Goal: Task Accomplishment & Management: Manage account settings

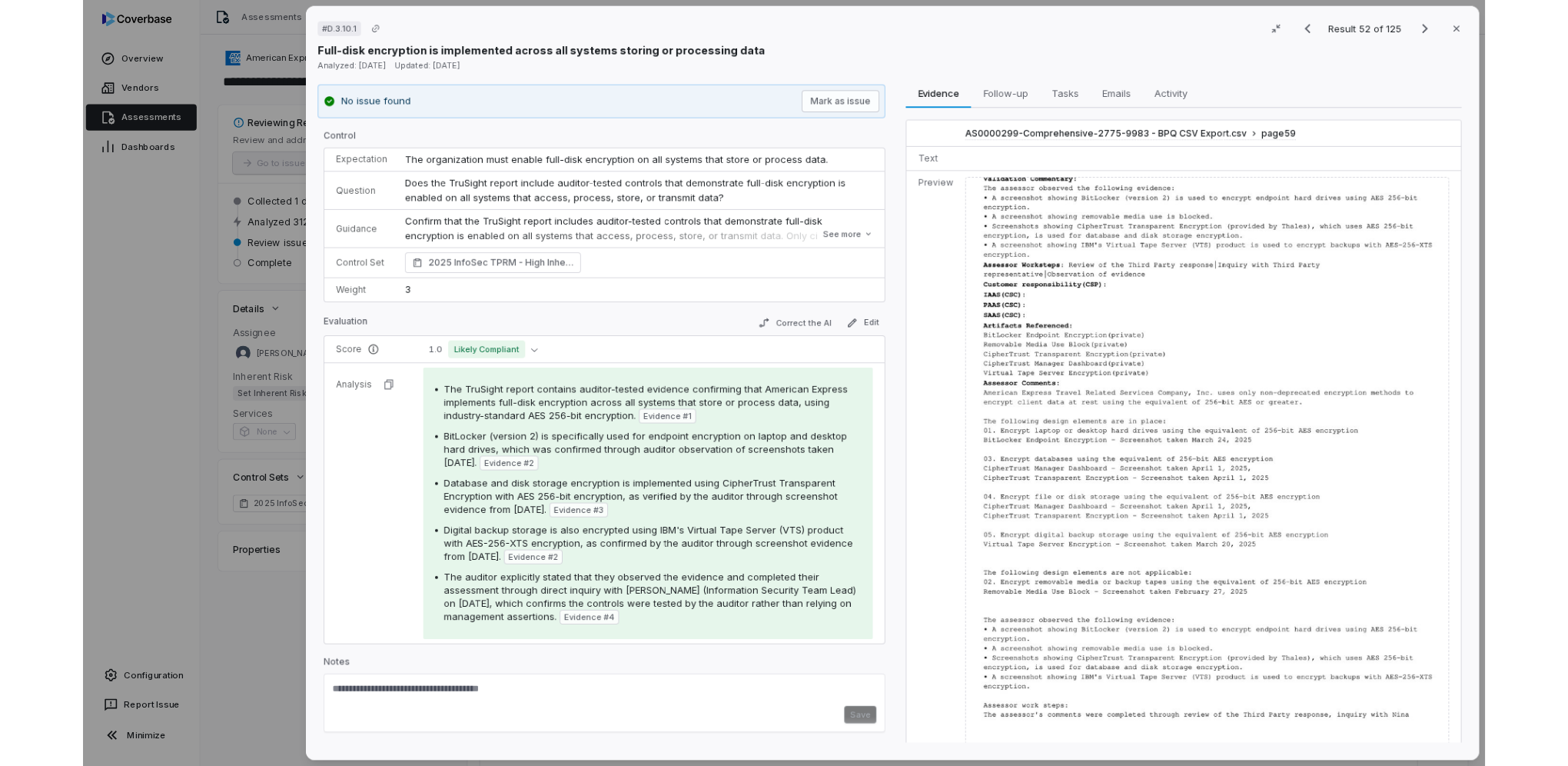
scroll to position [1587, 0]
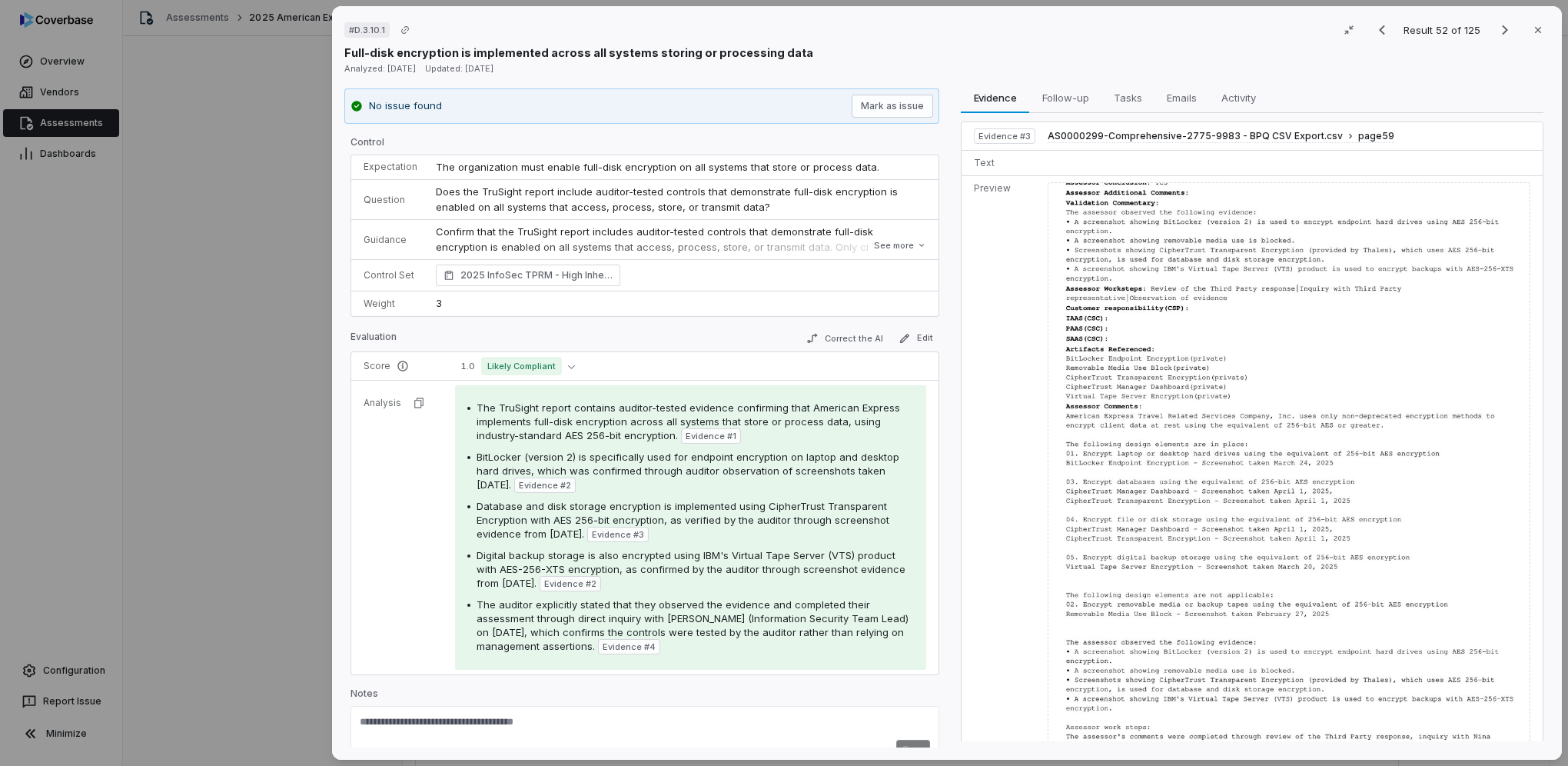
click at [57, 62] on div "# D.3.10.1 Result 52 of 125 Close Full-disk encryption is implemented across al…" at bounding box center [784, 383] width 1568 height 766
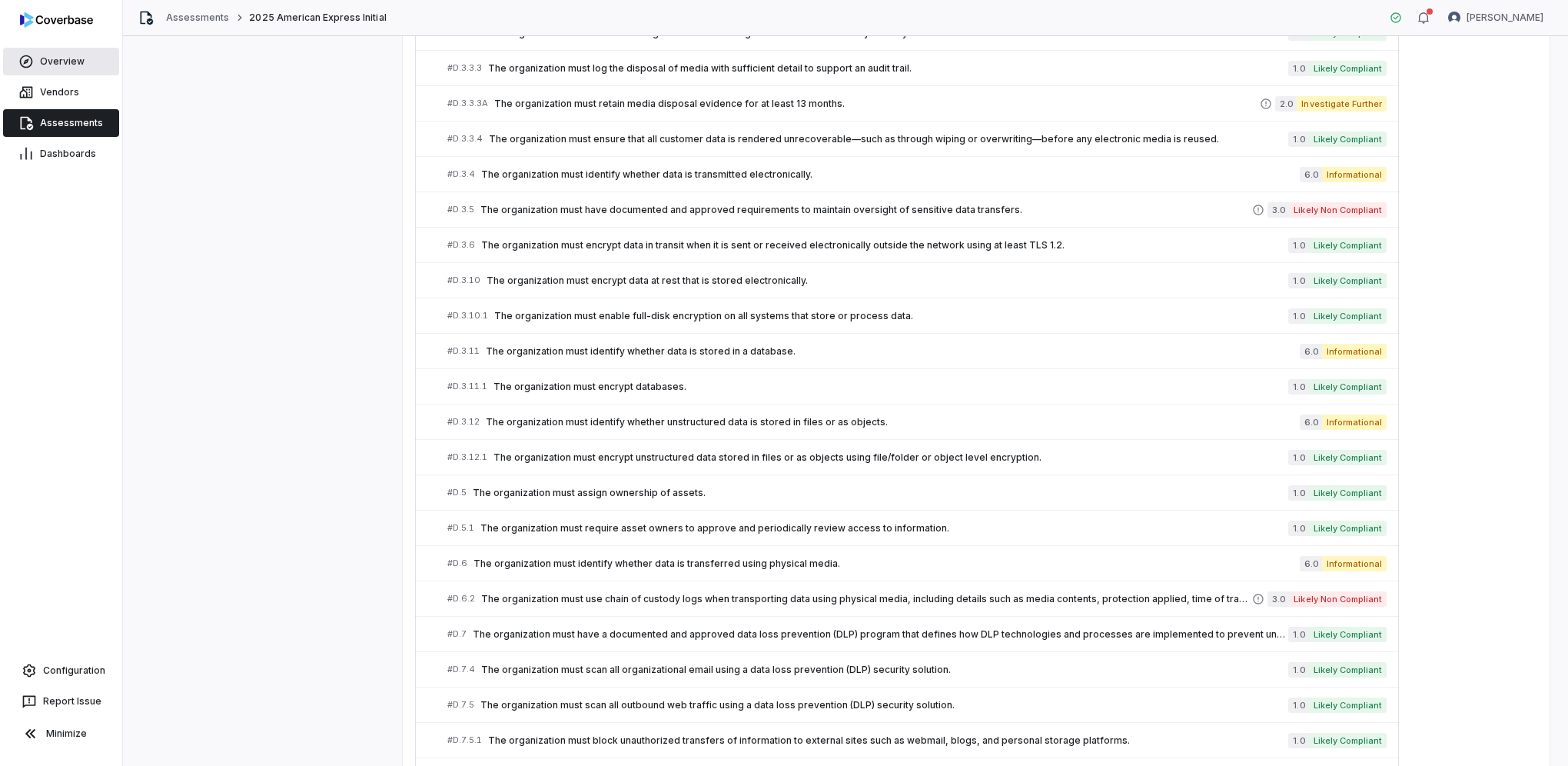
click at [57, 63] on span "Overview" at bounding box center [62, 61] width 45 height 12
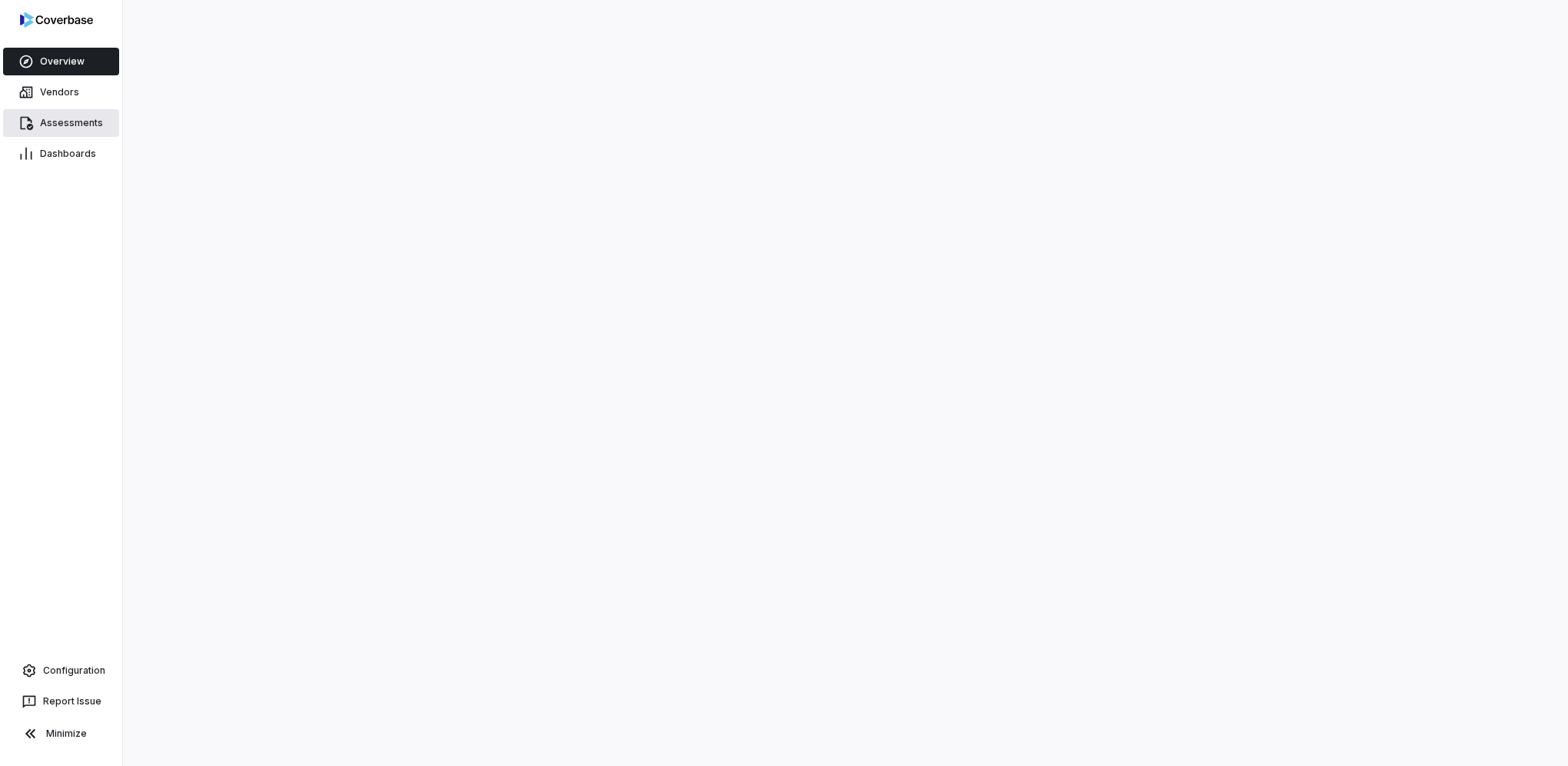
click at [69, 127] on span "Assessments" at bounding box center [71, 122] width 63 height 12
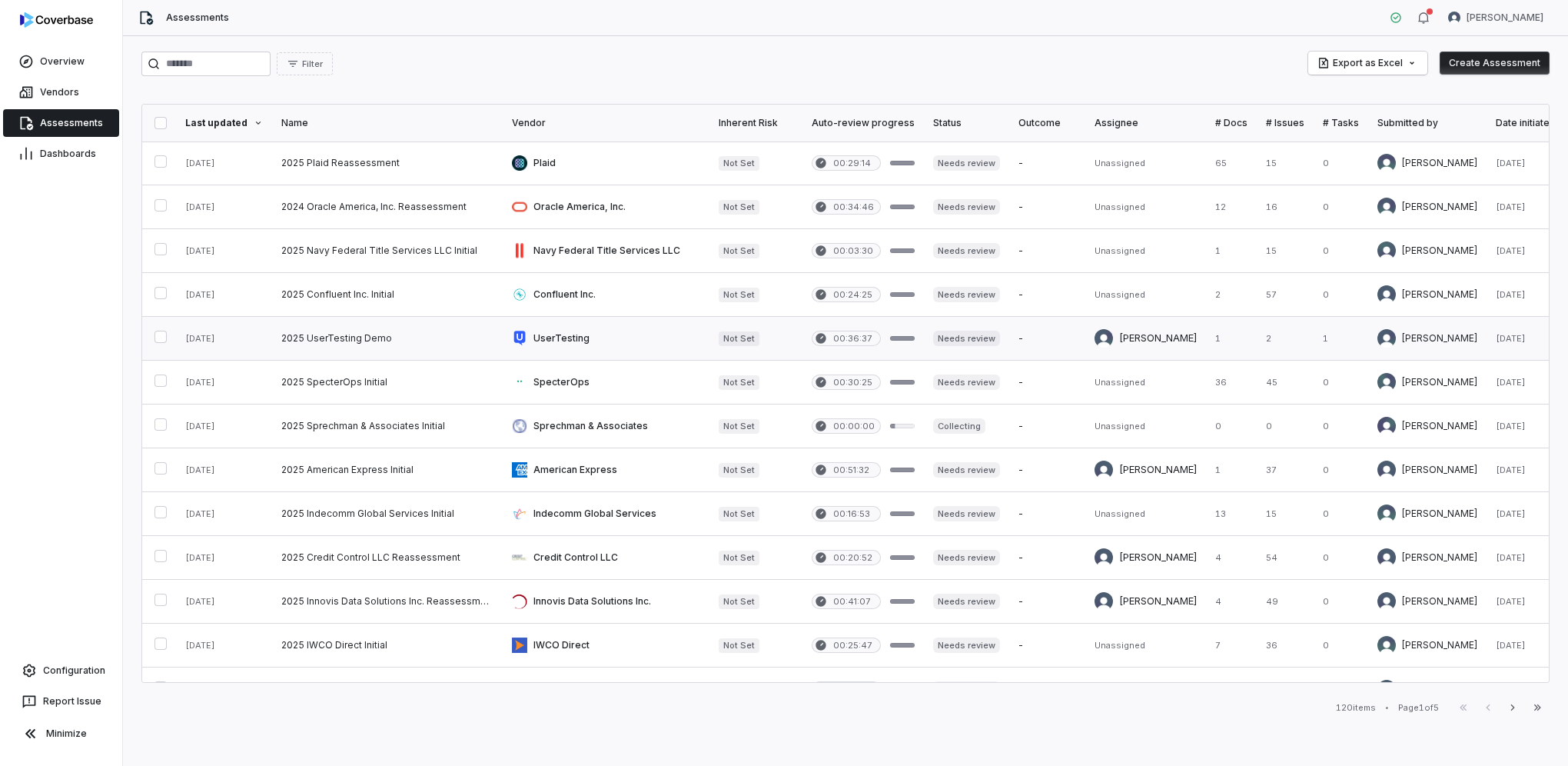
click at [331, 339] on link at bounding box center [387, 338] width 231 height 43
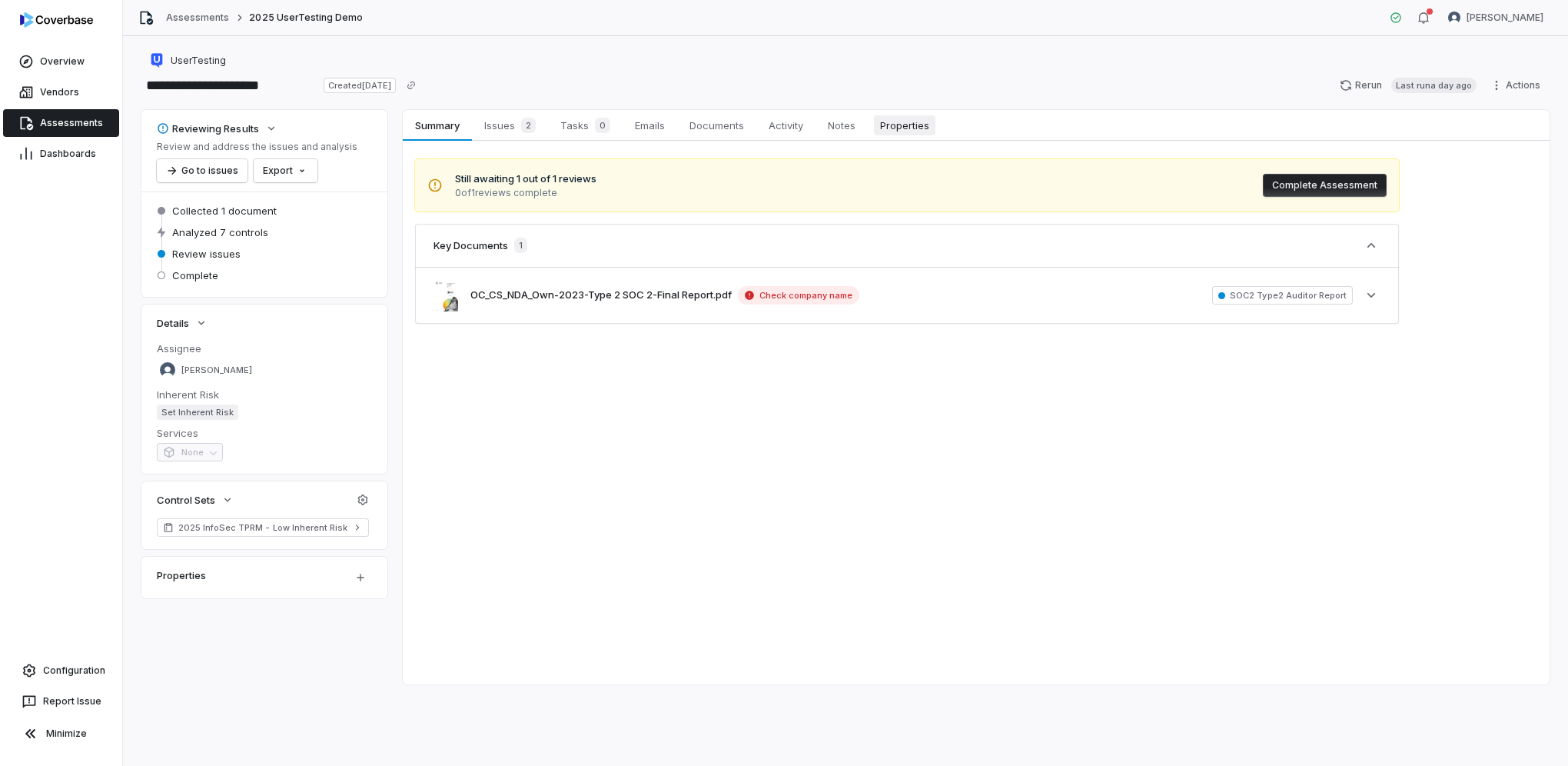
click at [906, 130] on span "Properties" at bounding box center [904, 125] width 62 height 20
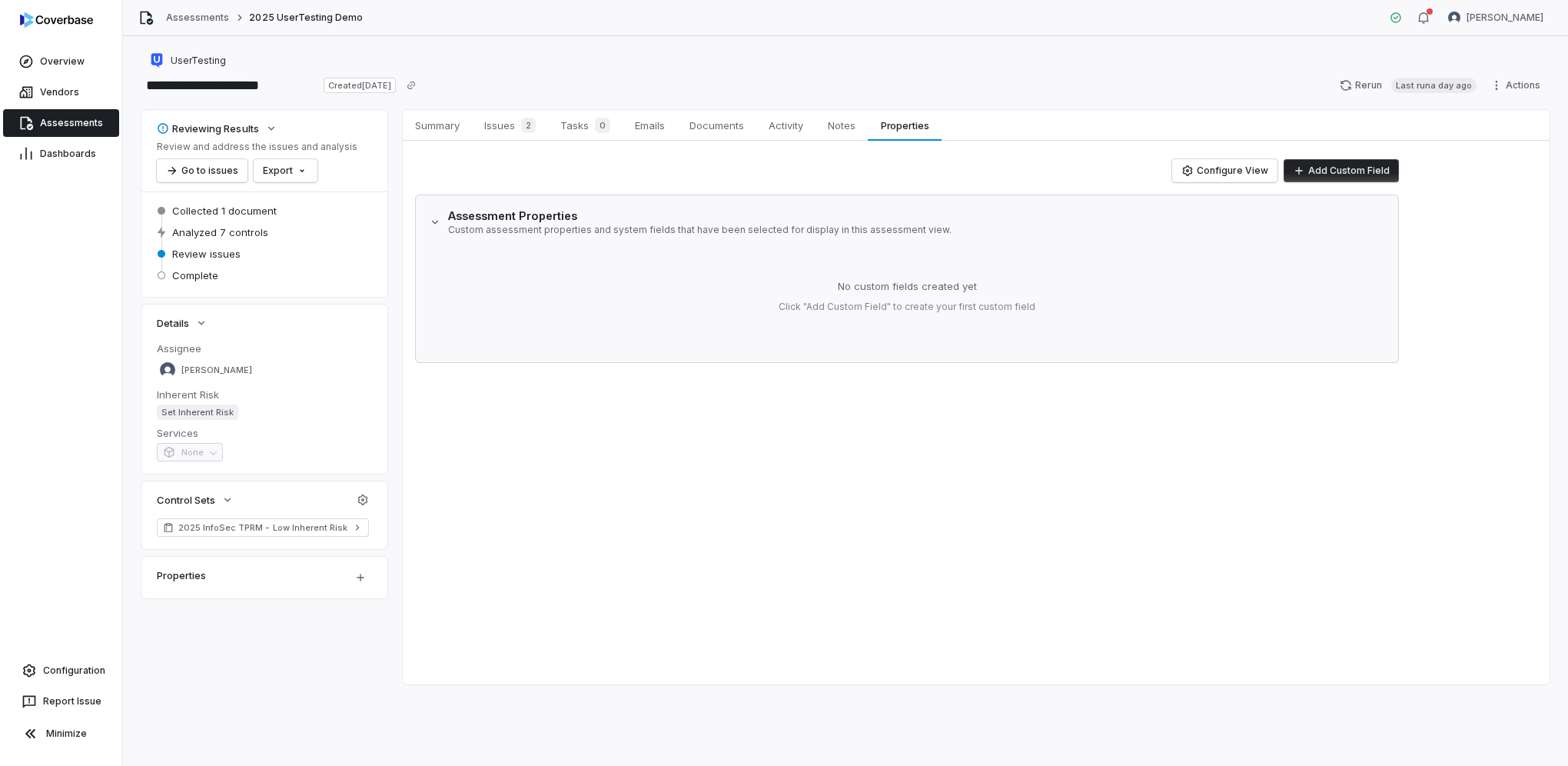
click at [933, 289] on div "No custom fields created yet" at bounding box center [907, 287] width 139 height 16
click at [1268, 176] on button "Configure View" at bounding box center [1224, 170] width 106 height 23
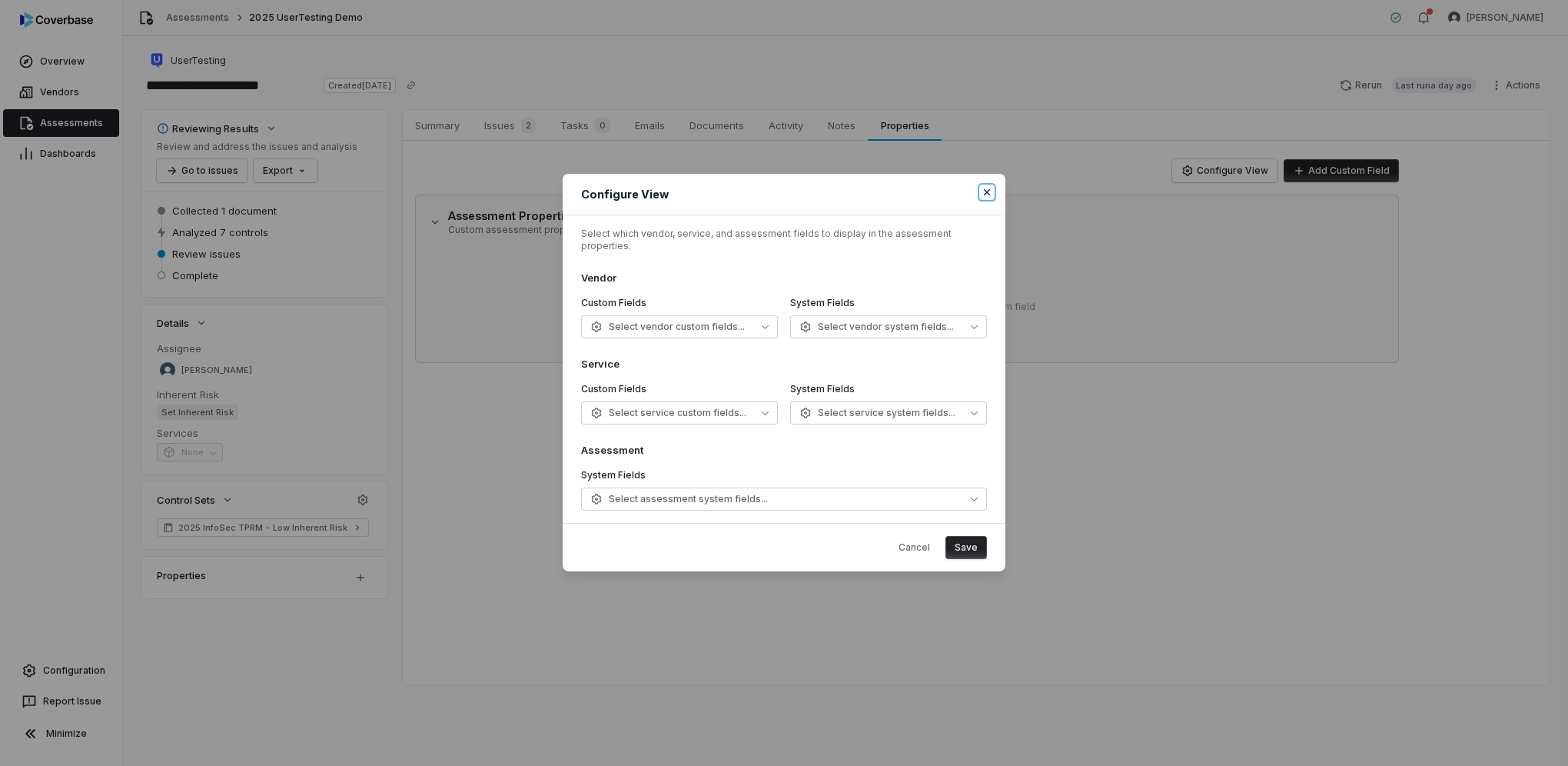
click at [984, 199] on icon "button" at bounding box center [986, 191] width 12 height 12
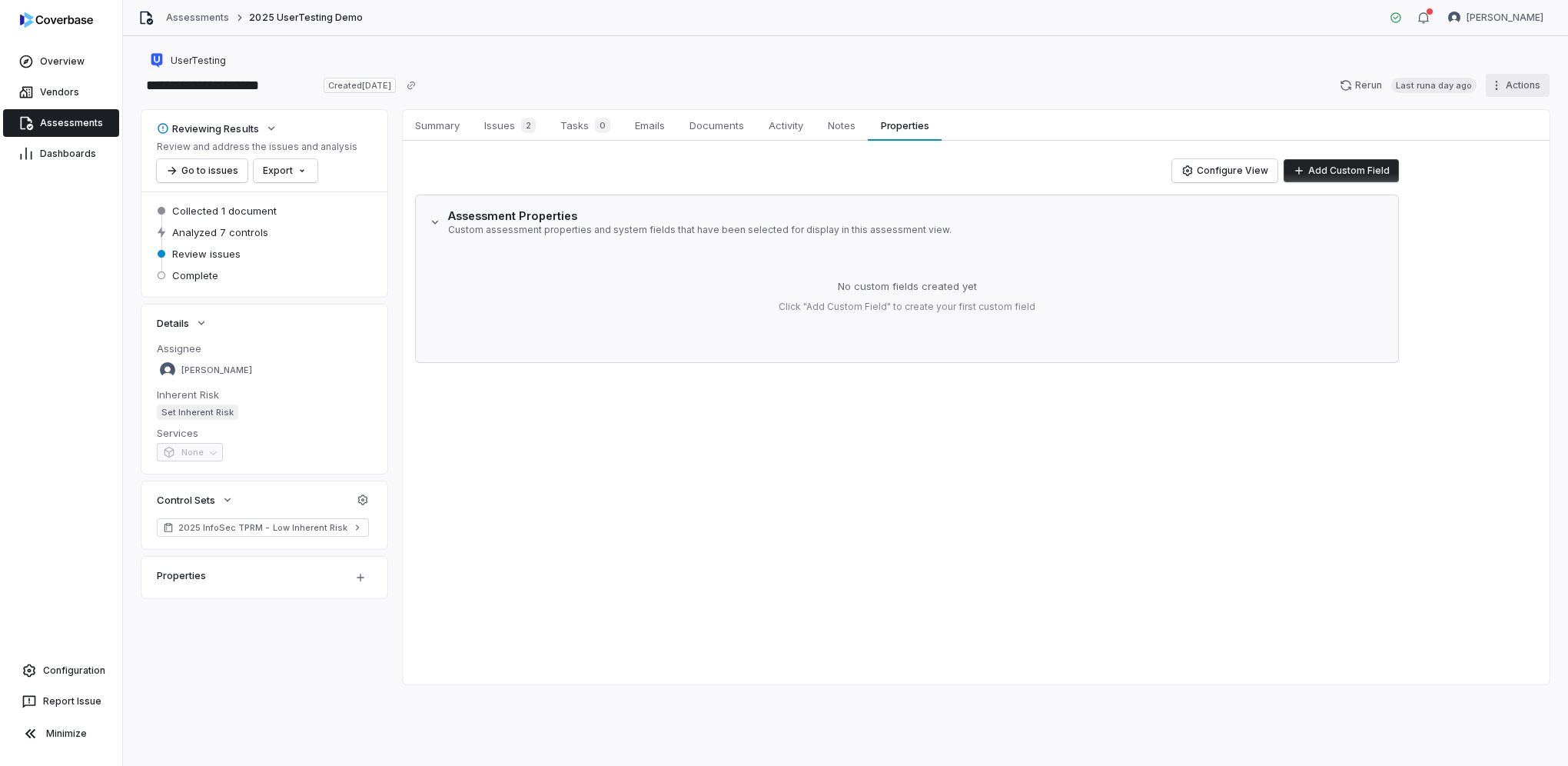
click at [1469, 83] on html "**********" at bounding box center [784, 383] width 1568 height 766
click at [1032, 81] on html "**********" at bounding box center [784, 383] width 1568 height 766
click at [207, 59] on span "UserTesting" at bounding box center [199, 60] width 55 height 12
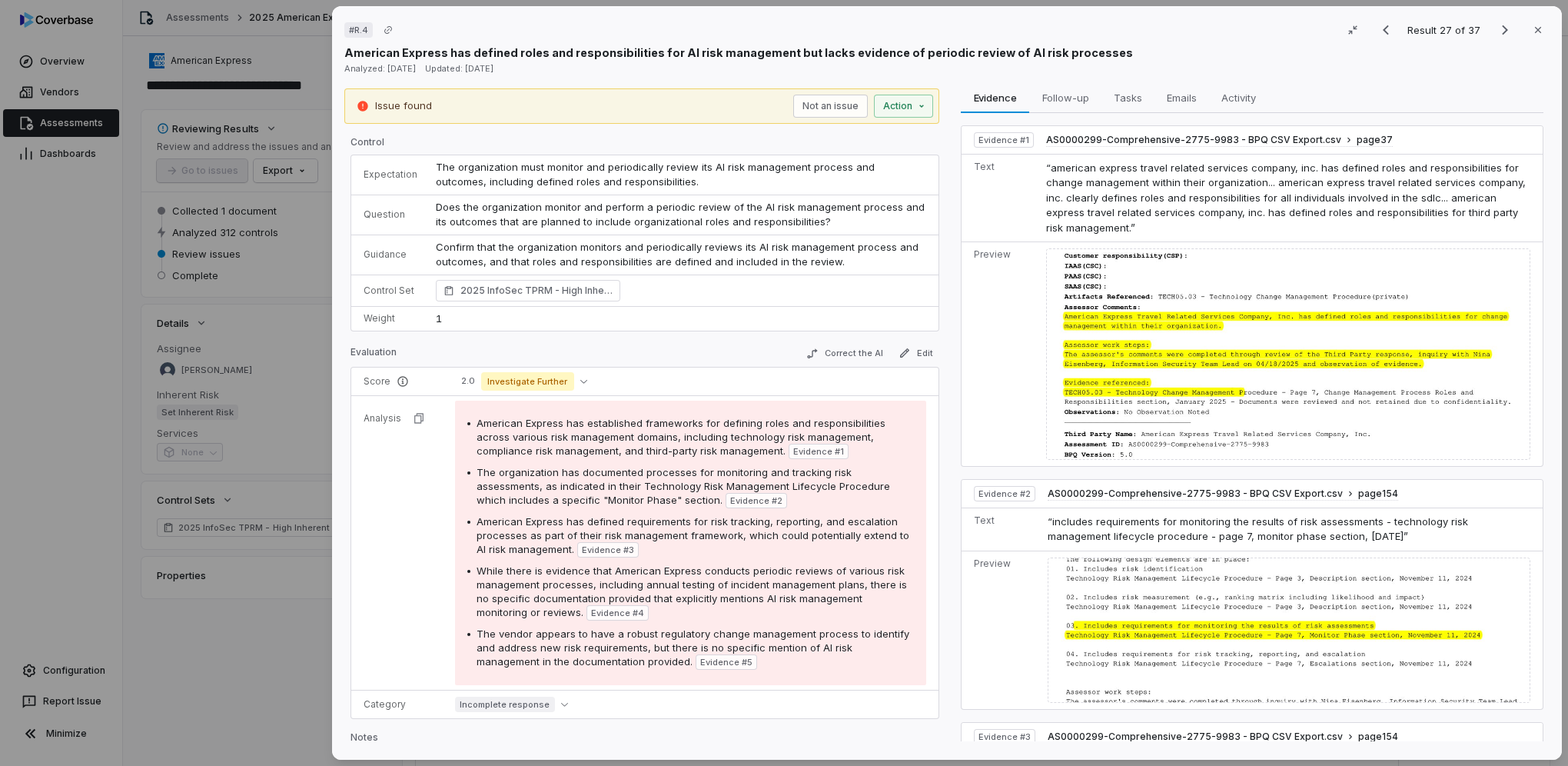
scroll to position [1385, 0]
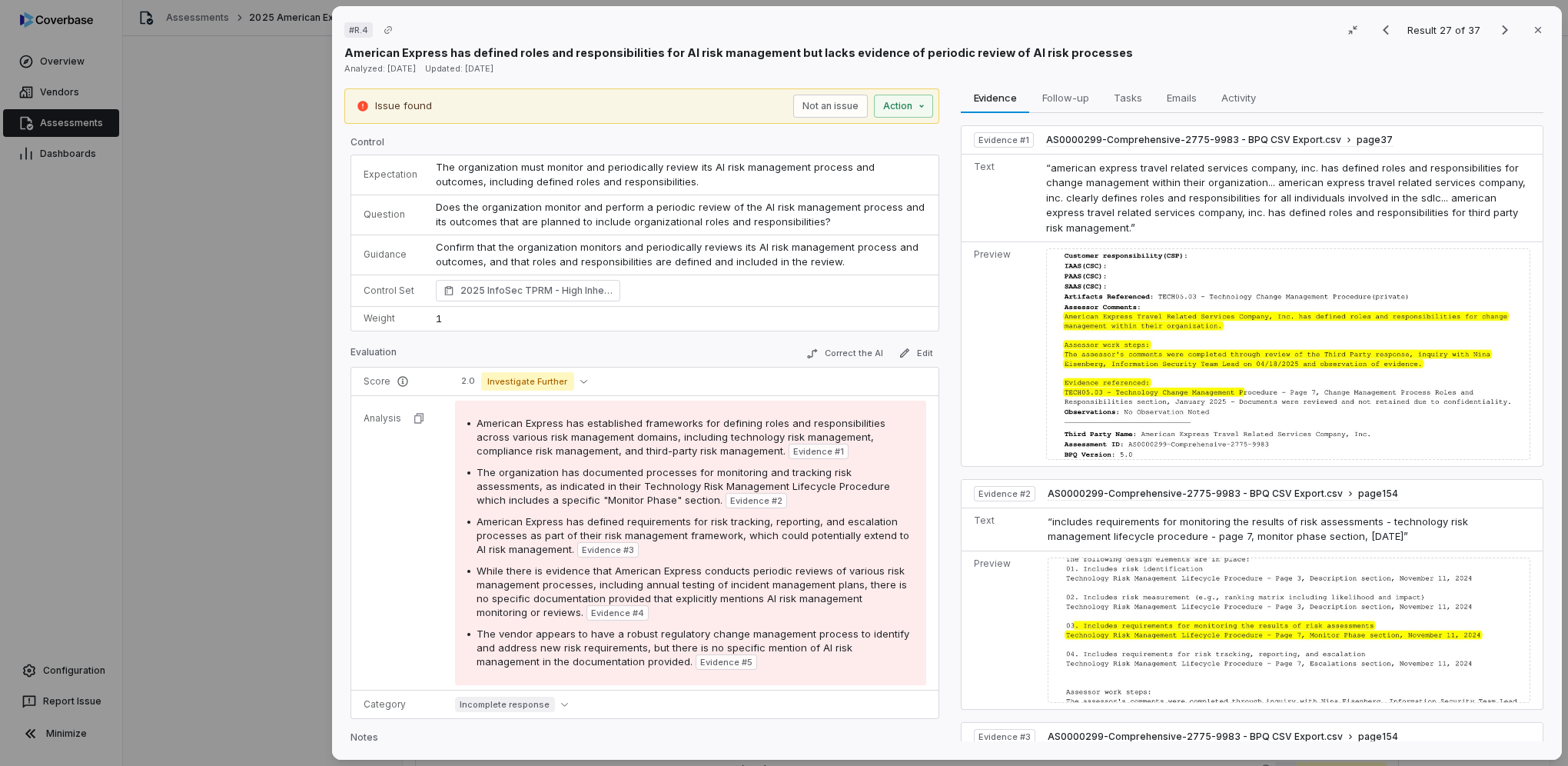
click at [273, 211] on div "# R.4 Result 27 of 37 Close American Express has defined roles and responsibili…" at bounding box center [784, 383] width 1568 height 766
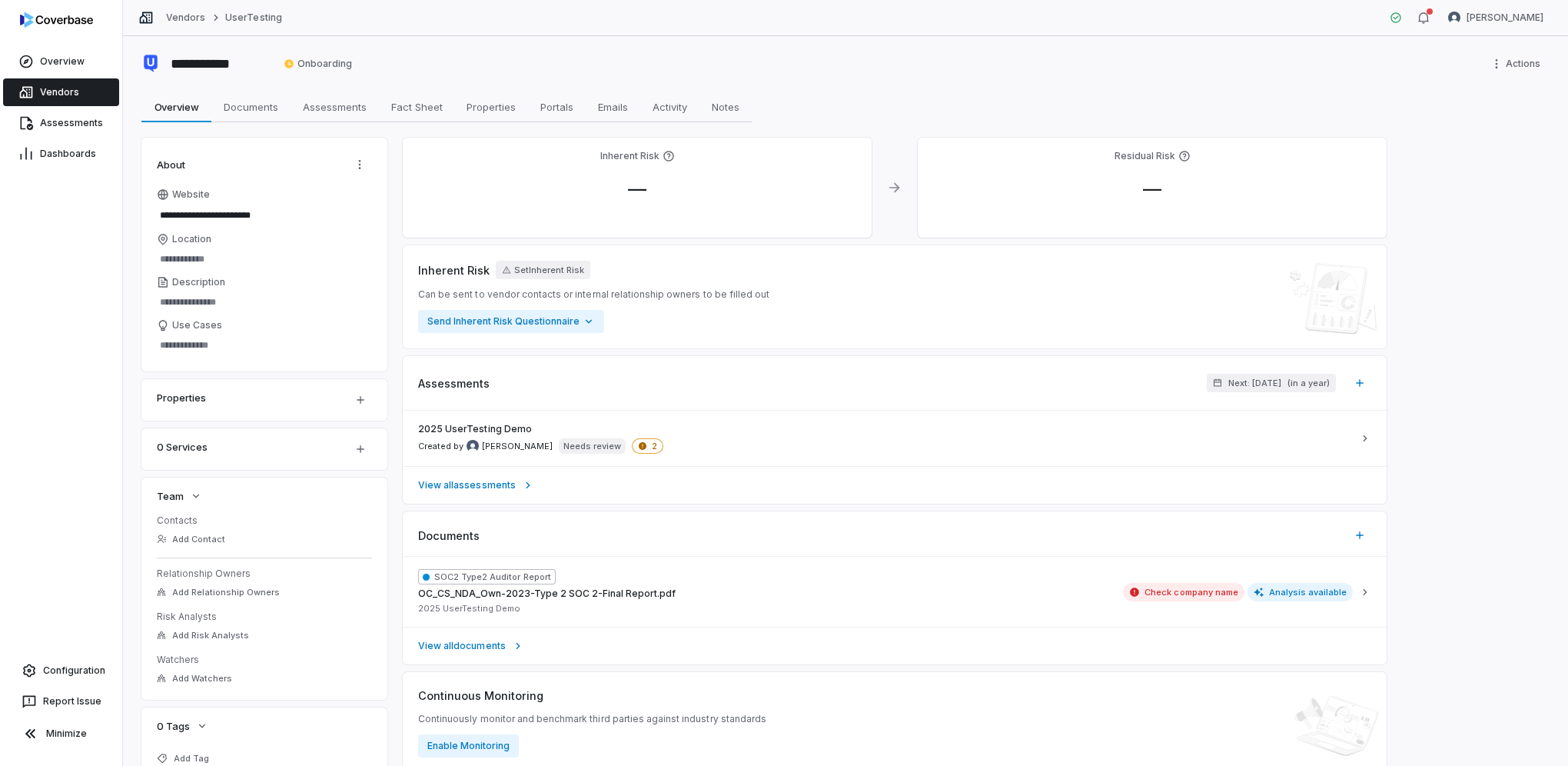
type textarea "*"
click at [50, 92] on span "Vendors" at bounding box center [59, 92] width 40 height 12
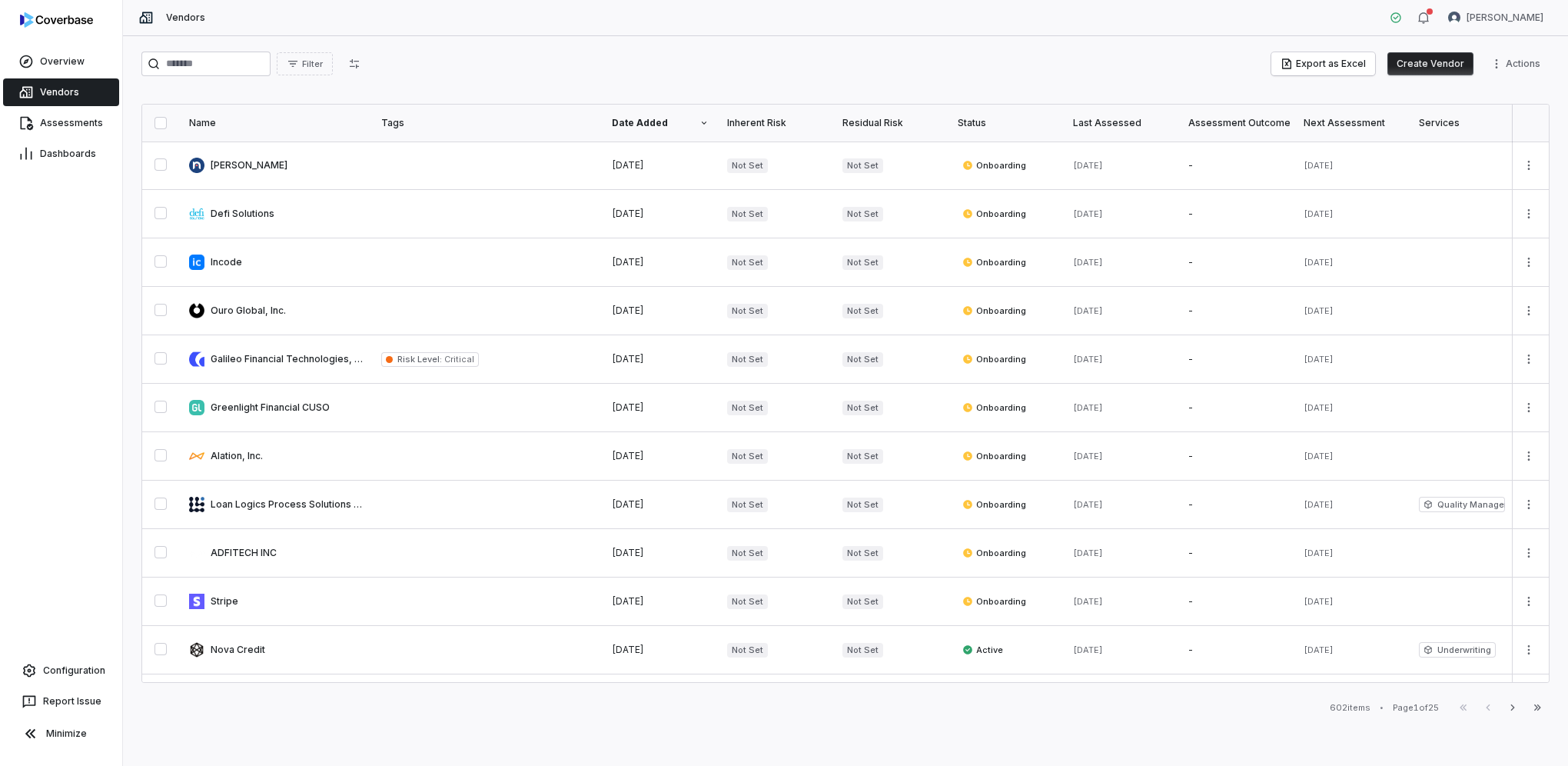
click at [62, 92] on span "Vendors" at bounding box center [59, 92] width 40 height 12
click at [198, 63] on input "search" at bounding box center [206, 63] width 130 height 25
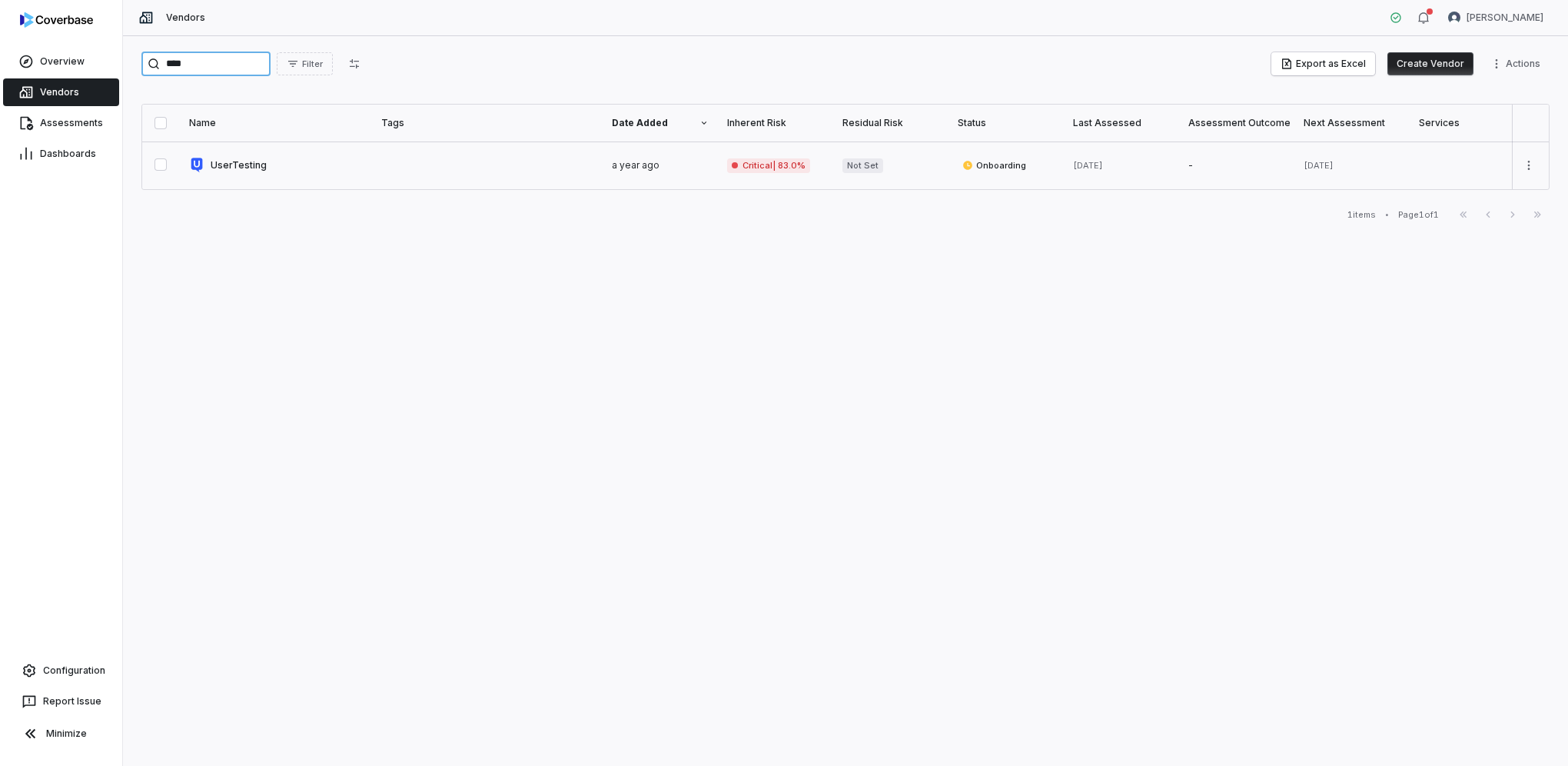
type input "****"
click at [247, 166] on link at bounding box center [276, 166] width 192 height 48
type textarea "*"
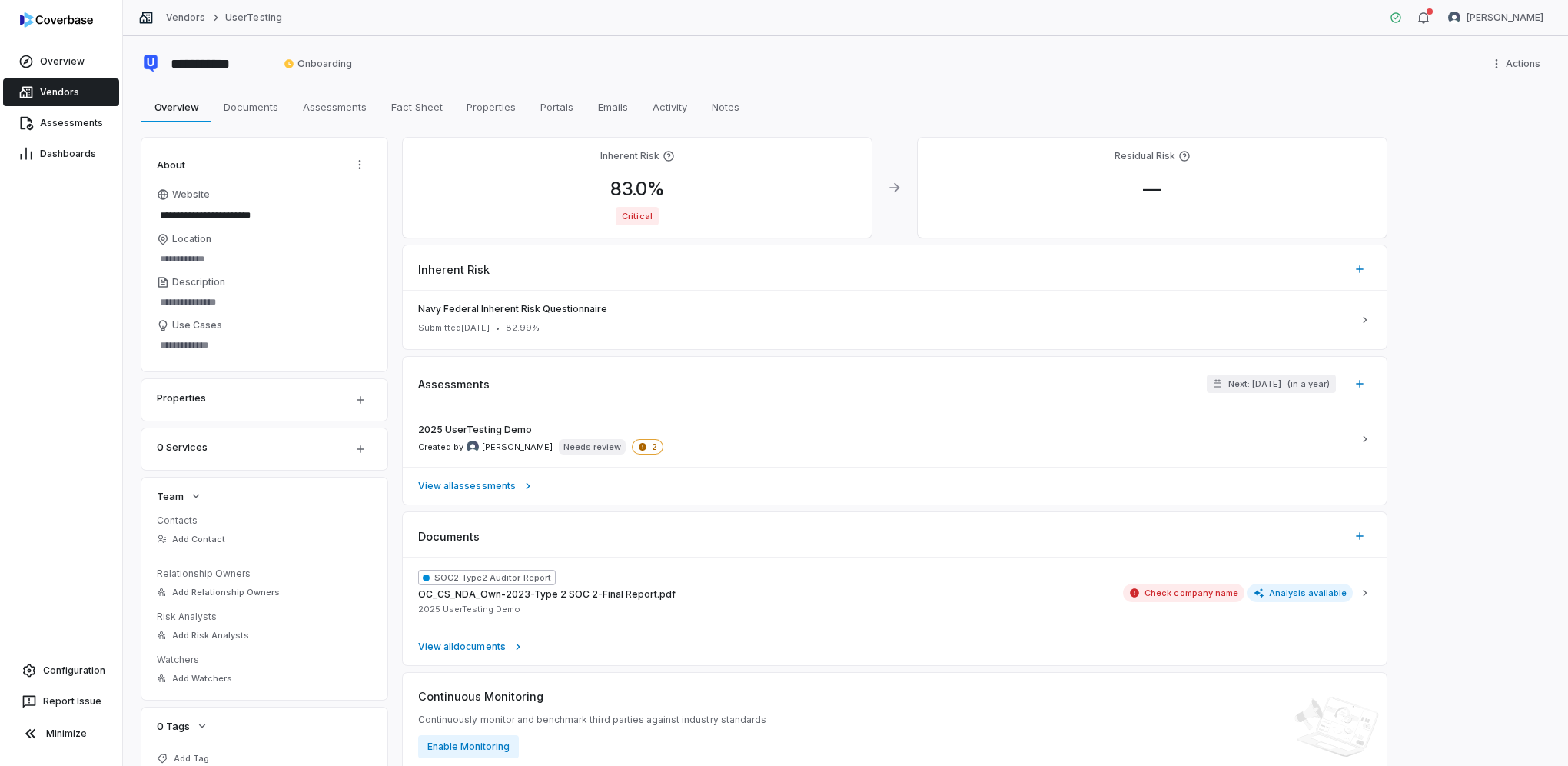
click at [638, 215] on span "Critical" at bounding box center [637, 216] width 42 height 18
click at [669, 156] on icon at bounding box center [668, 155] width 12 height 12
click at [559, 331] on html "**********" at bounding box center [784, 383] width 1568 height 766
click at [721, 309] on html "**********" at bounding box center [784, 383] width 1568 height 766
click at [1365, 326] on link "Navy Federal Inherent Risk Questionnaire Submitted Sep 16, 2025 • 82.99 %" at bounding box center [894, 320] width 984 height 59
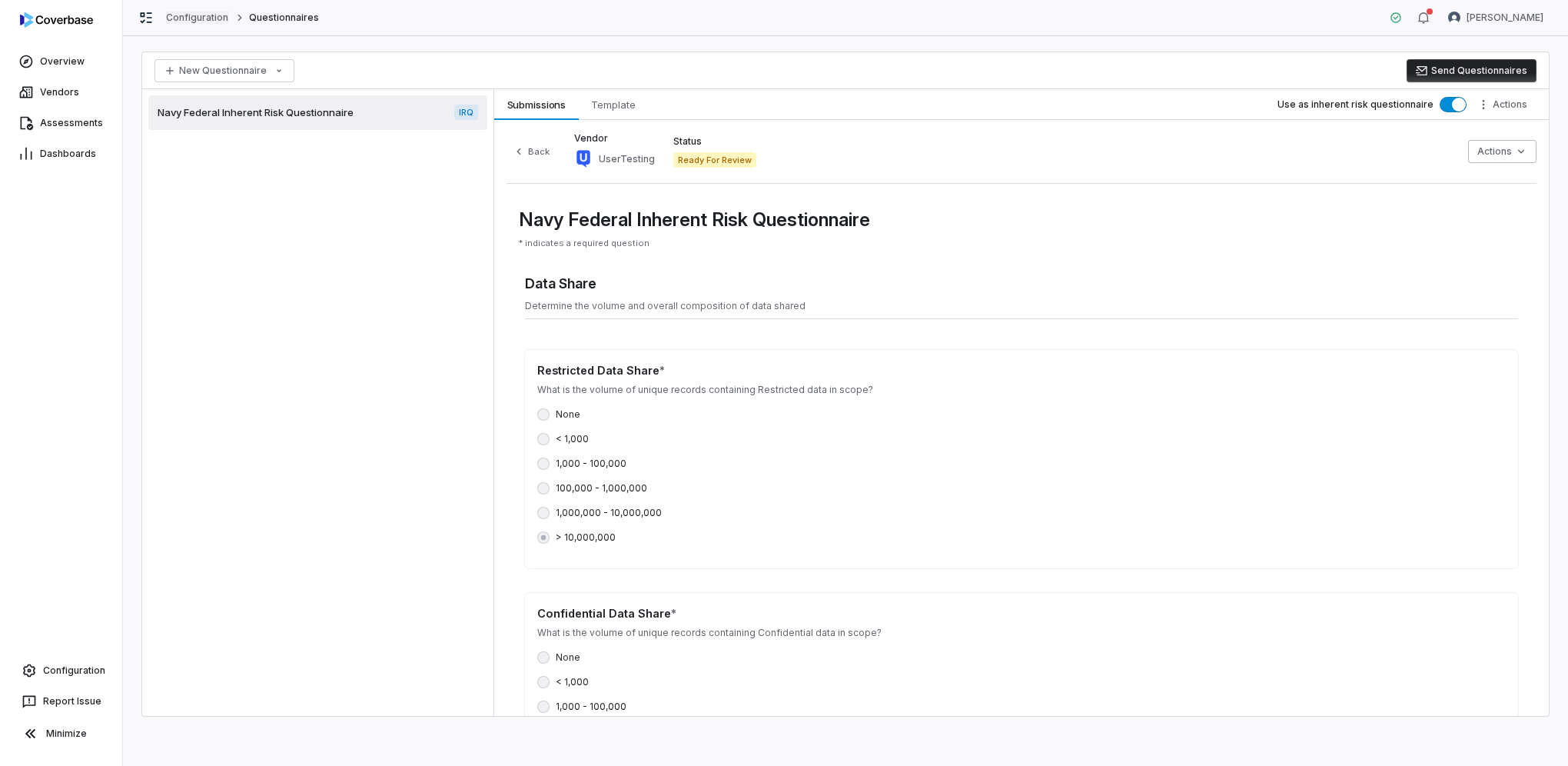
click at [209, 17] on link "Configuration" at bounding box center [198, 17] width 63 height 12
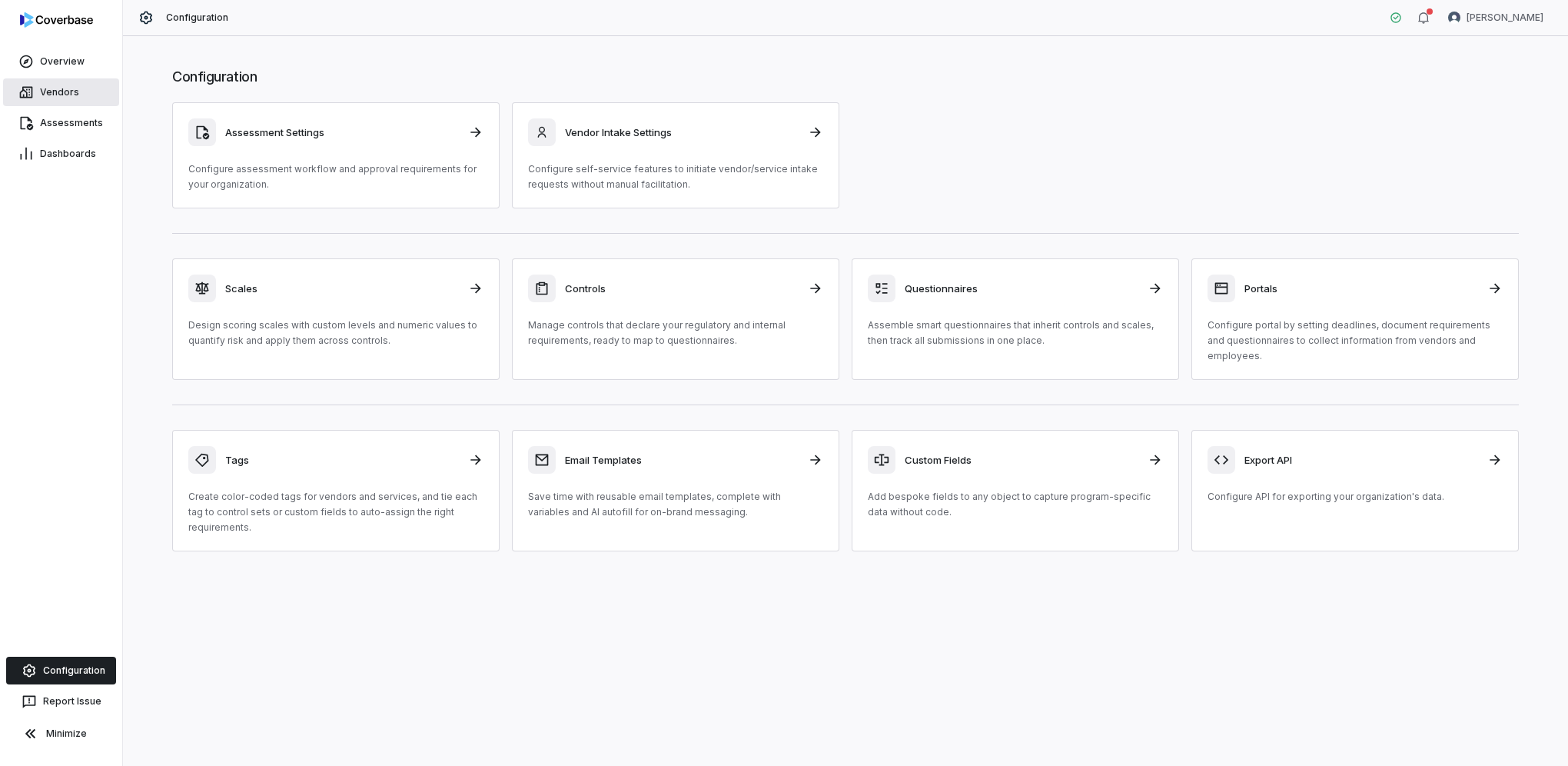
click at [40, 91] on span "Vendors" at bounding box center [59, 92] width 40 height 12
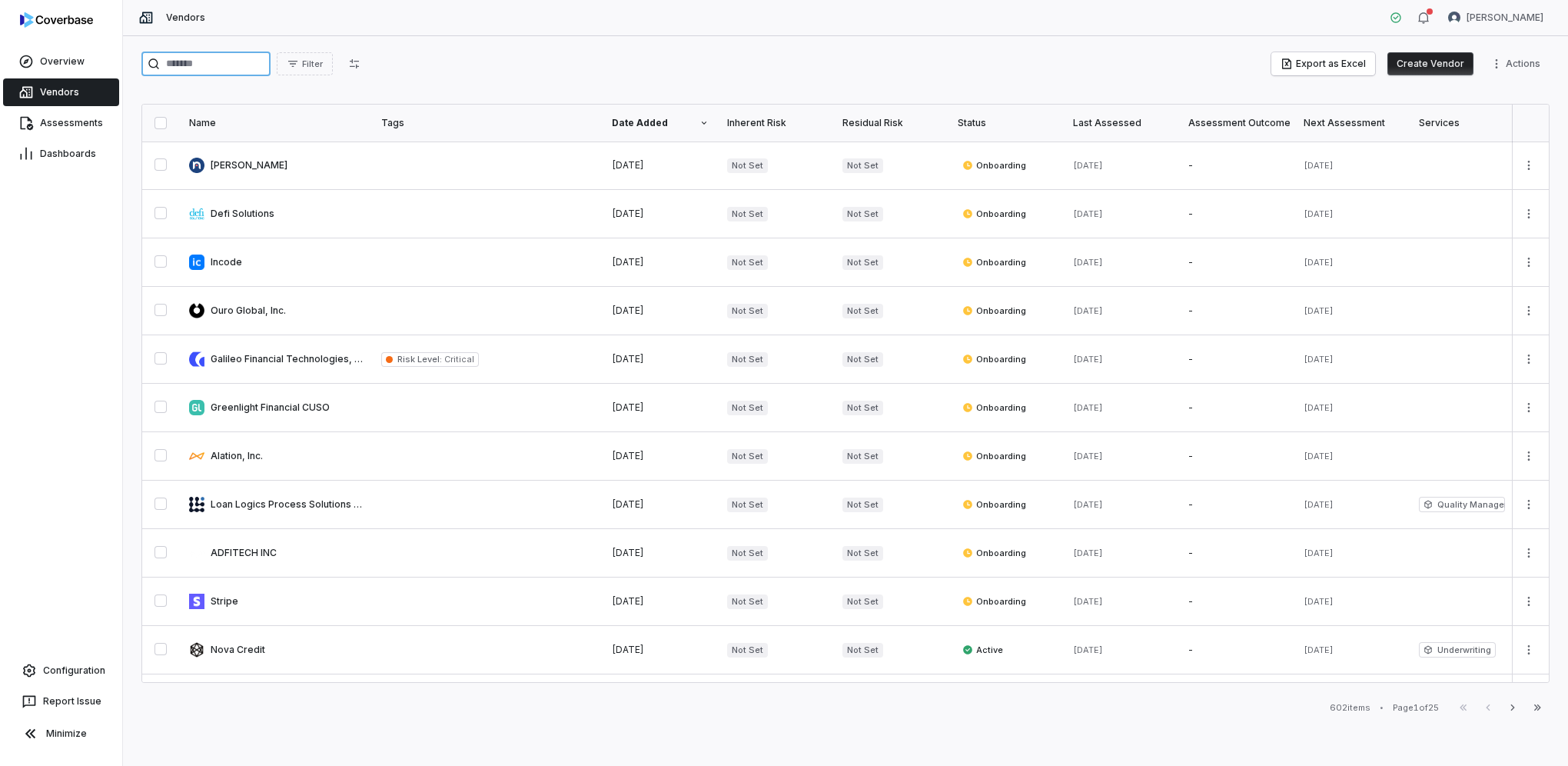
click at [233, 68] on input "search" at bounding box center [206, 63] width 130 height 25
type input "****"
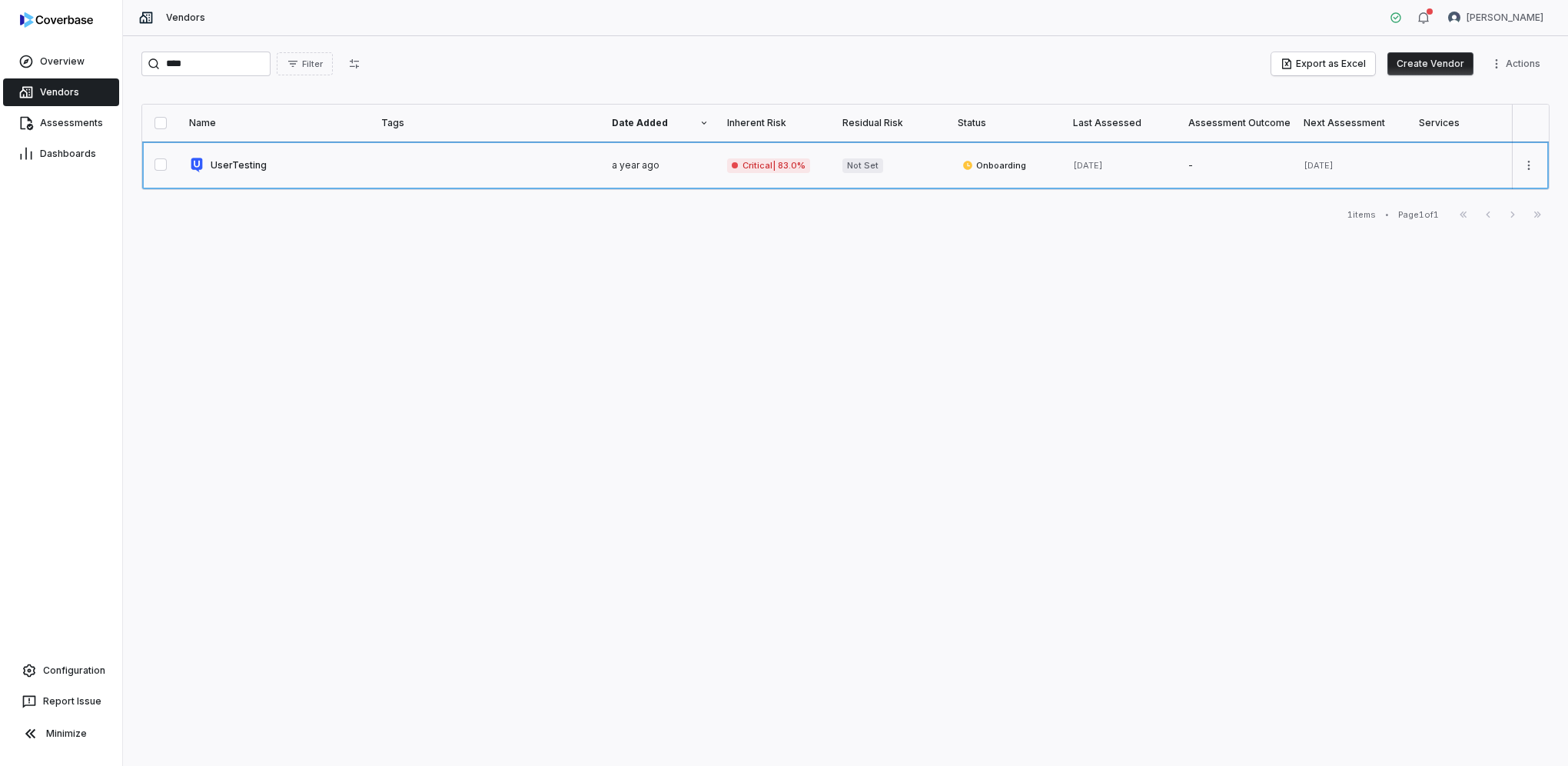
click at [243, 166] on link at bounding box center [276, 166] width 192 height 48
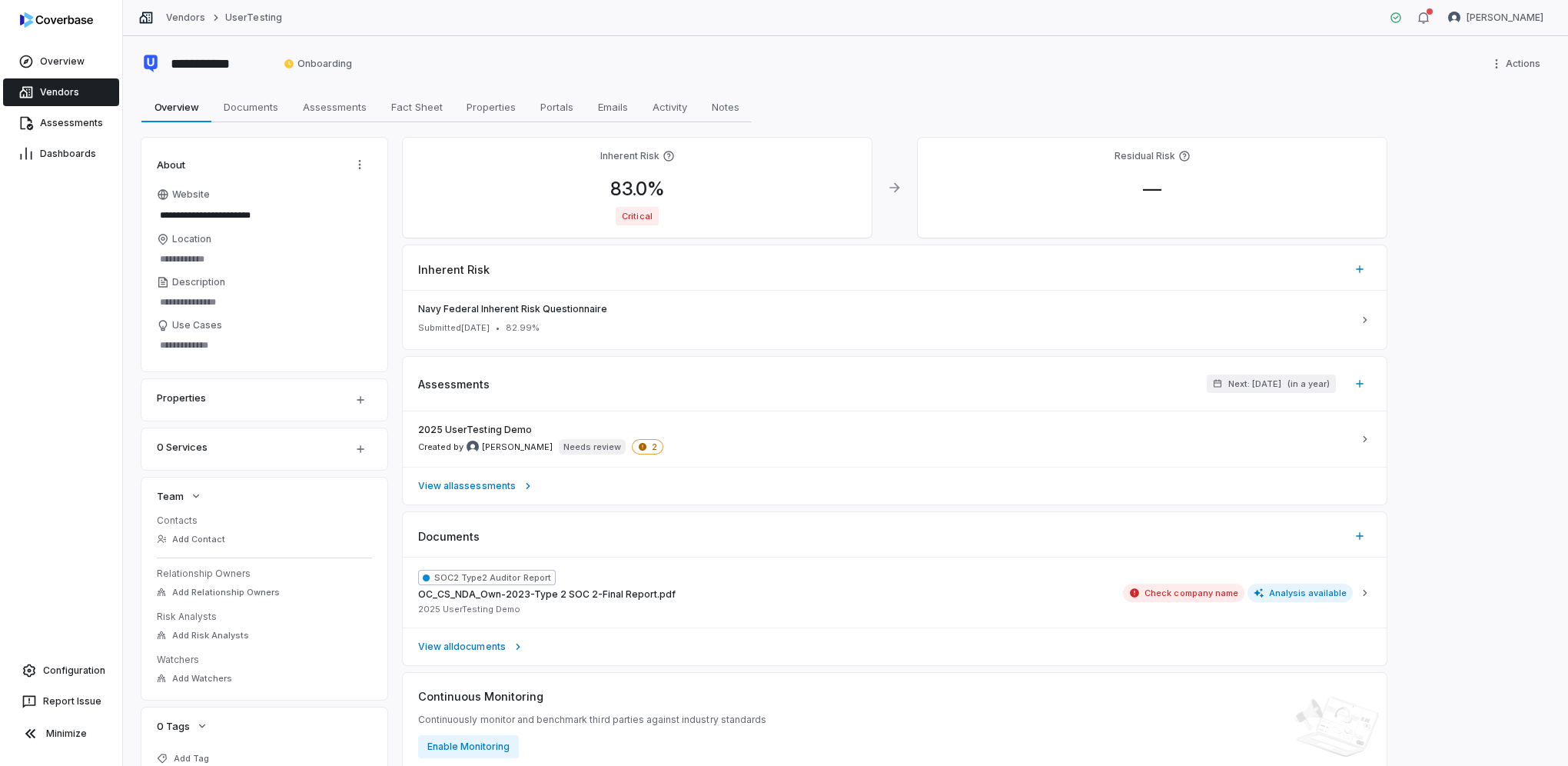
click at [892, 185] on icon at bounding box center [894, 188] width 16 height 16
click at [341, 114] on span "Assessments" at bounding box center [335, 107] width 76 height 20
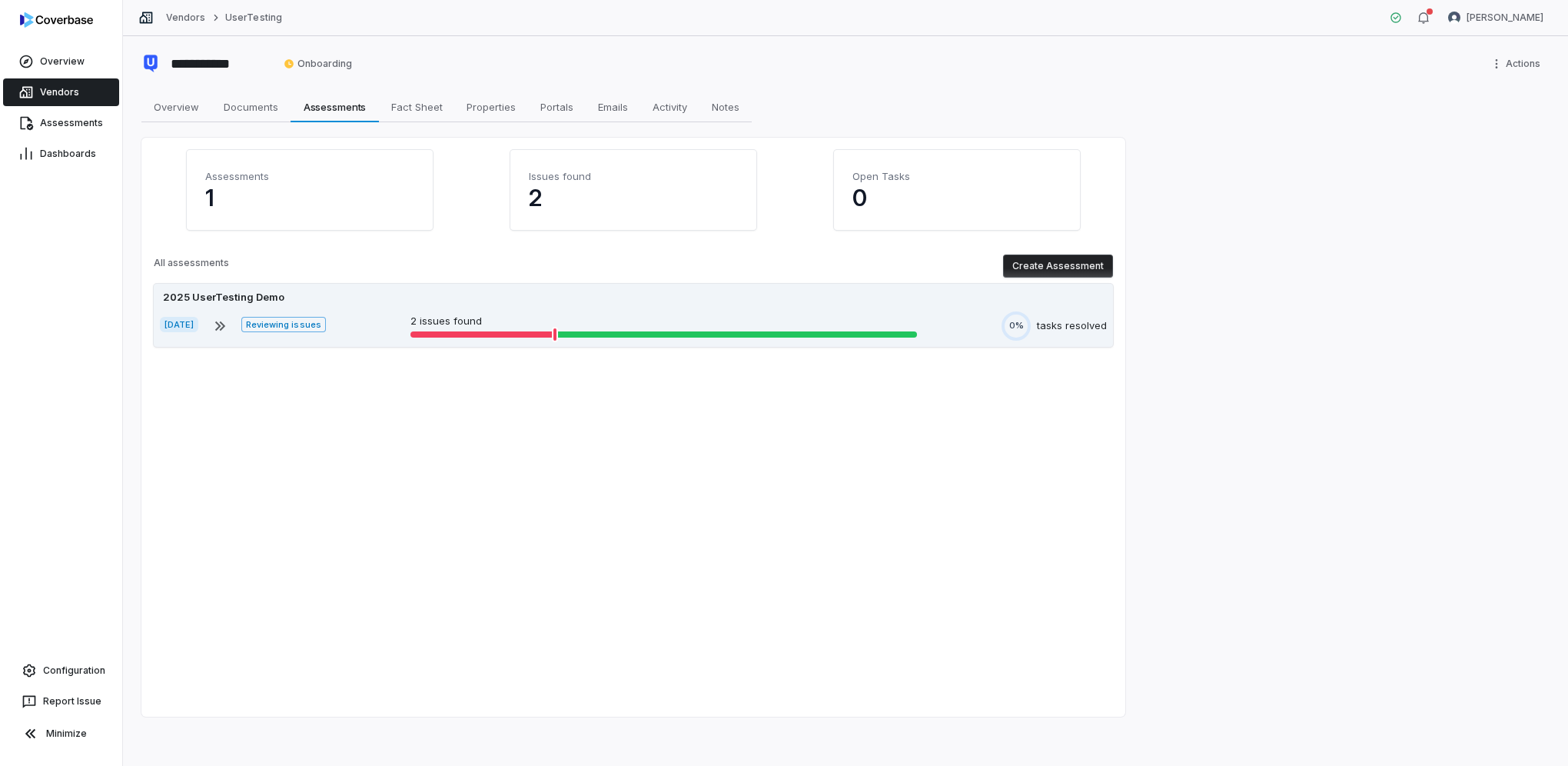
click at [373, 326] on div "Sep 15, 2025 Reviewing issues 2 issues found 0% tasks resolved" at bounding box center [633, 326] width 947 height 29
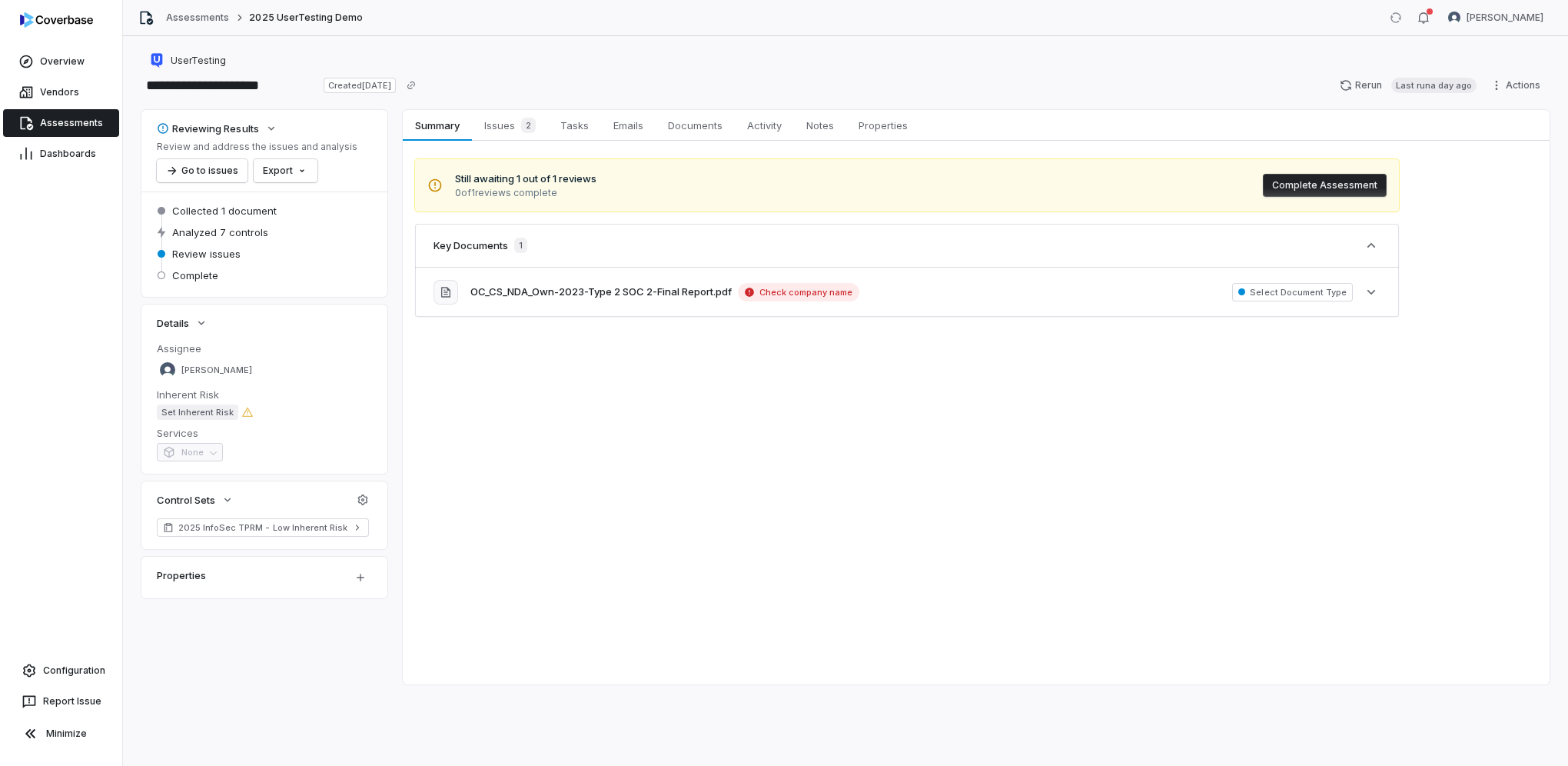
click at [1304, 189] on button "Complete Assessment" at bounding box center [1324, 185] width 124 height 23
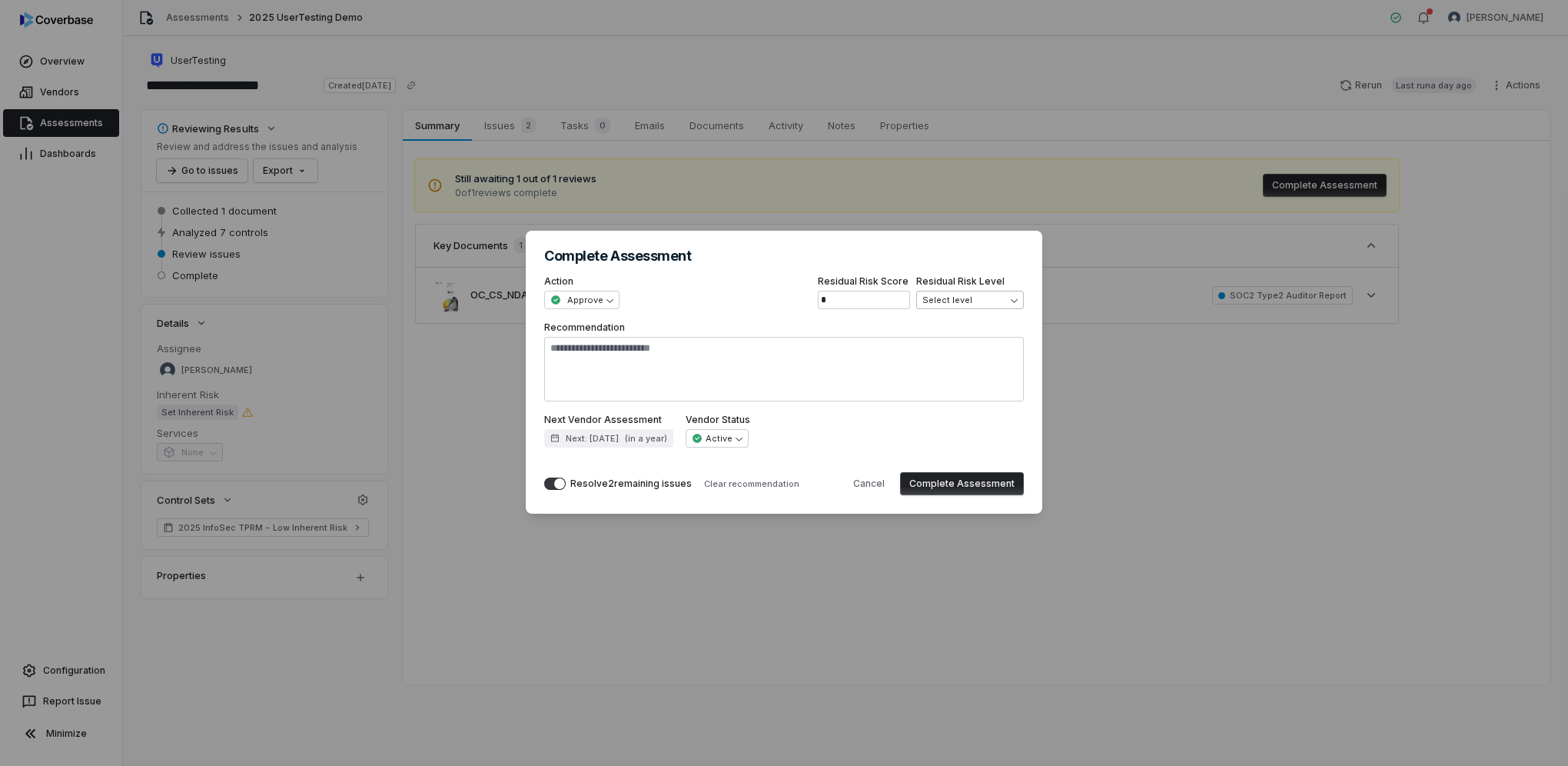
click at [969, 299] on div "**********" at bounding box center [784, 383] width 1568 height 354
click at [572, 365] on textarea "Recommendation" at bounding box center [784, 369] width 480 height 64
click at [977, 480] on button "Complete Assessment" at bounding box center [961, 484] width 124 height 23
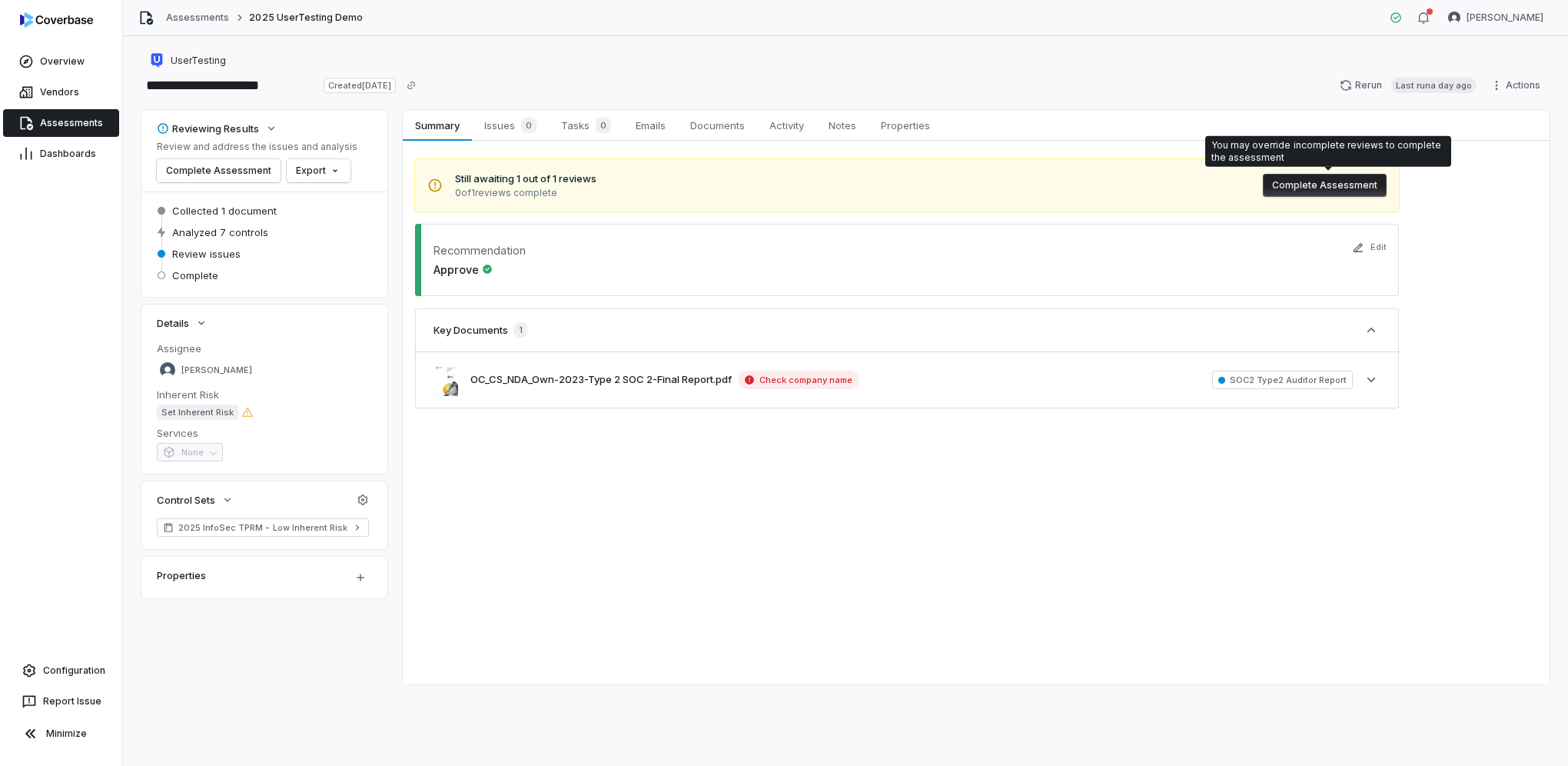
click at [1354, 184] on button "Complete Assessment" at bounding box center [1324, 185] width 124 height 23
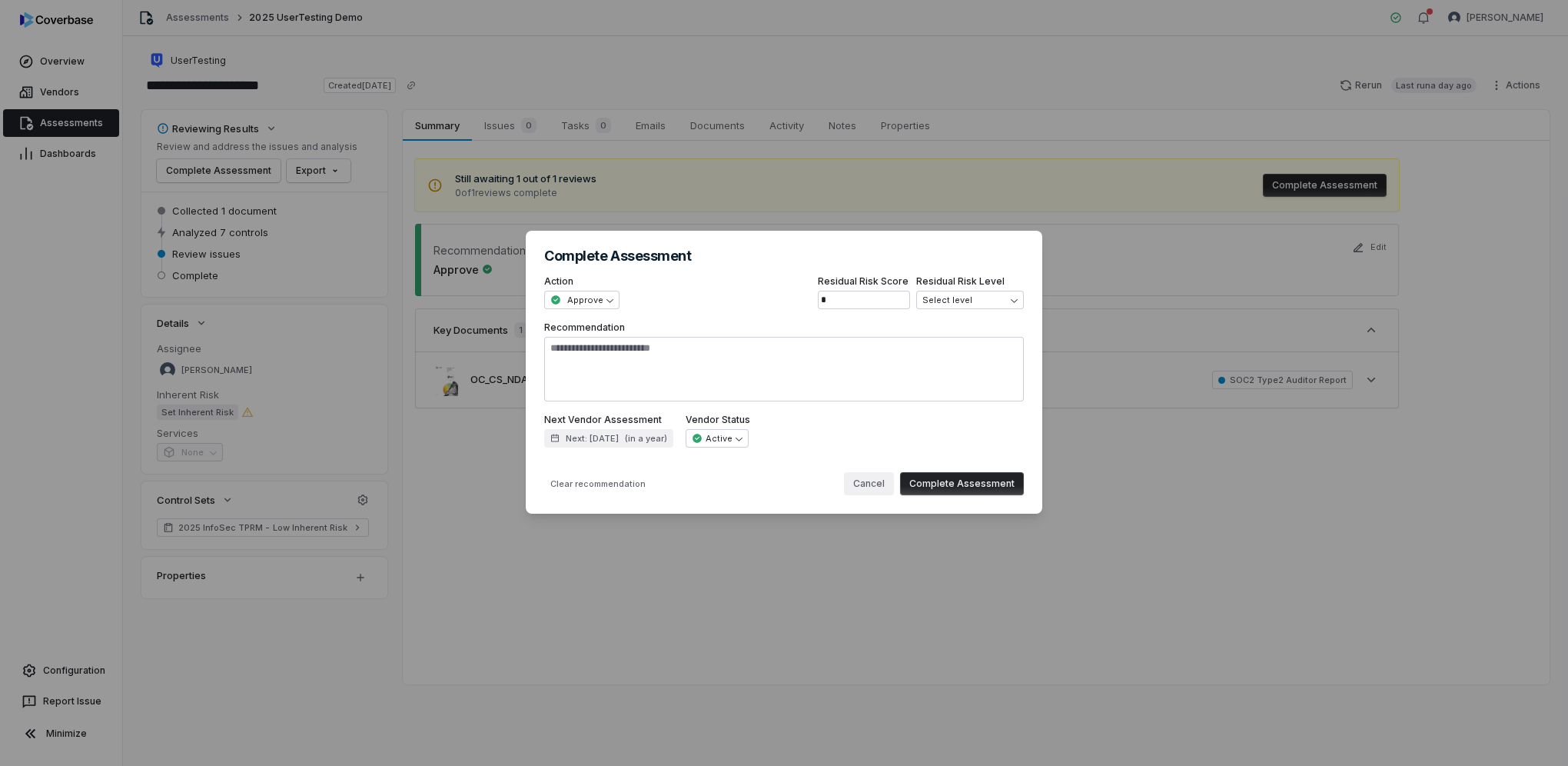
click at [876, 476] on button "Cancel" at bounding box center [869, 484] width 50 height 23
type textarea "*"
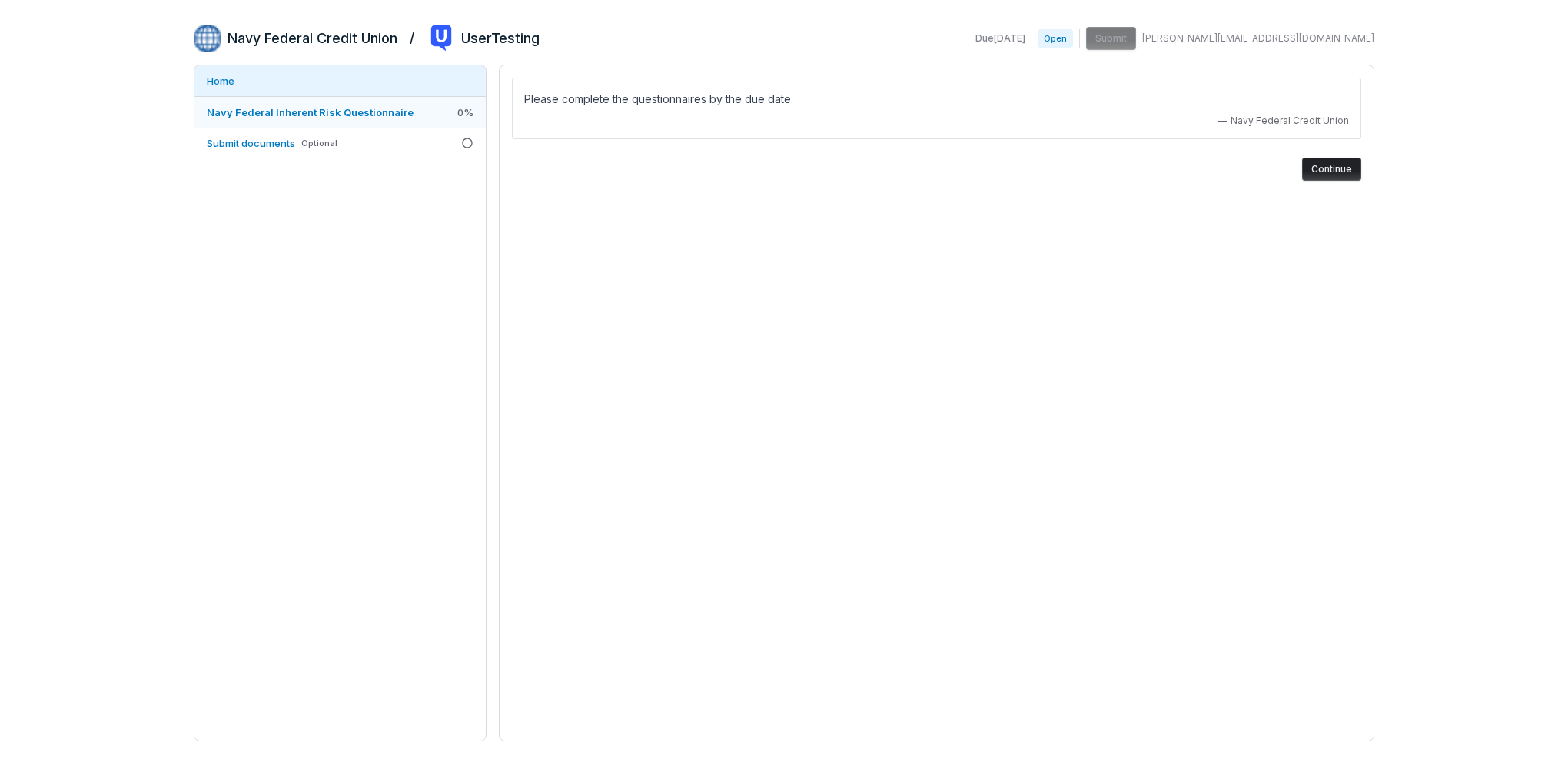
click at [293, 107] on span "Navy Federal Inherent Risk Questionnaire" at bounding box center [310, 111] width 207 height 12
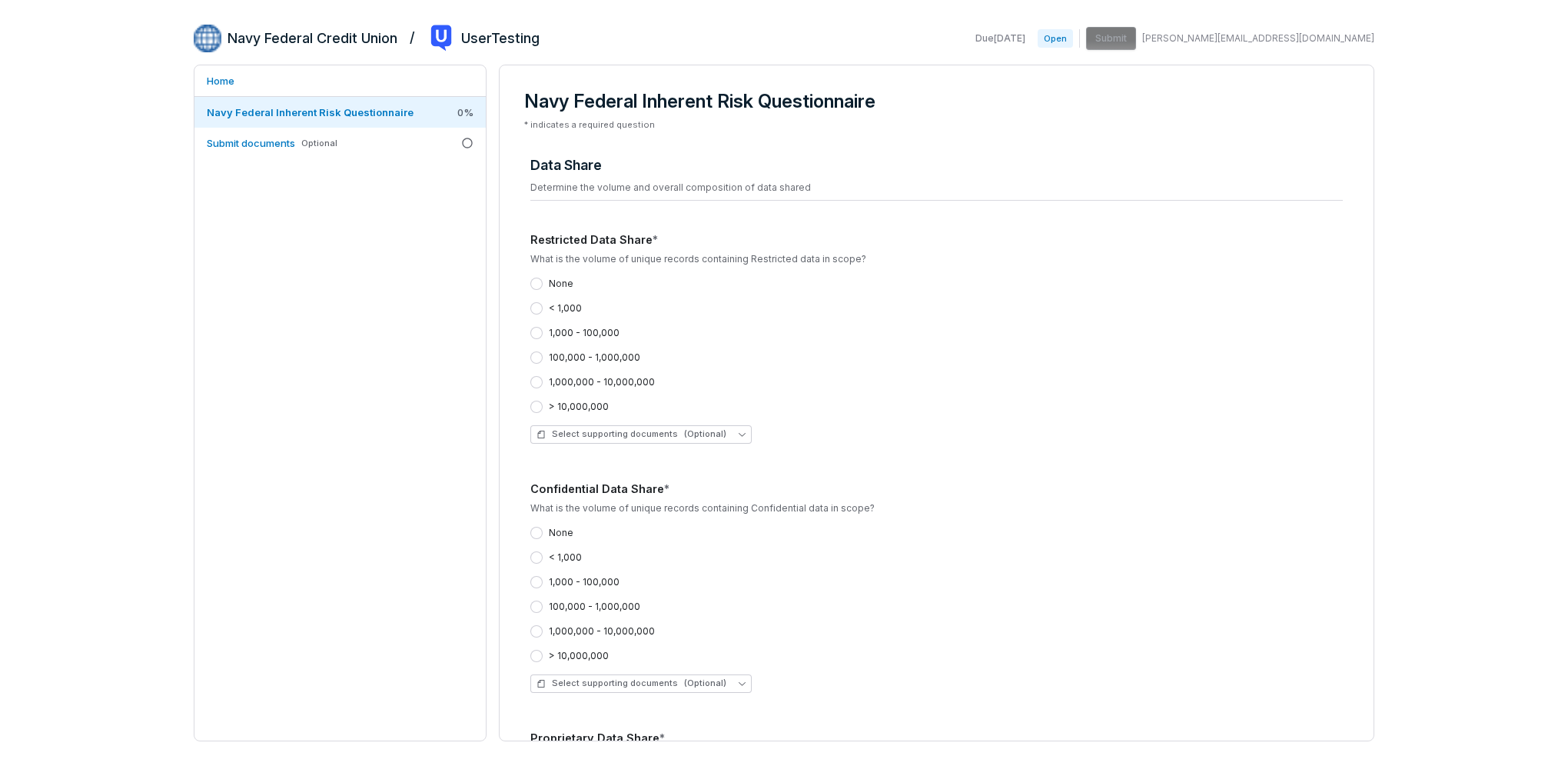
click at [537, 309] on button "< 1,000" at bounding box center [536, 308] width 12 height 12
click at [586, 430] on span "Select supporting documents (Optional)" at bounding box center [631, 434] width 190 height 12
click at [455, 486] on div "Home Navy Federal Inherent Risk Questionnaire 0 % Submit documents Optional" at bounding box center [340, 403] width 293 height 677
click at [535, 403] on button "> 10,000,000" at bounding box center [536, 406] width 12 height 12
click at [621, 438] on span "Select supporting documents (Optional)" at bounding box center [631, 434] width 190 height 12
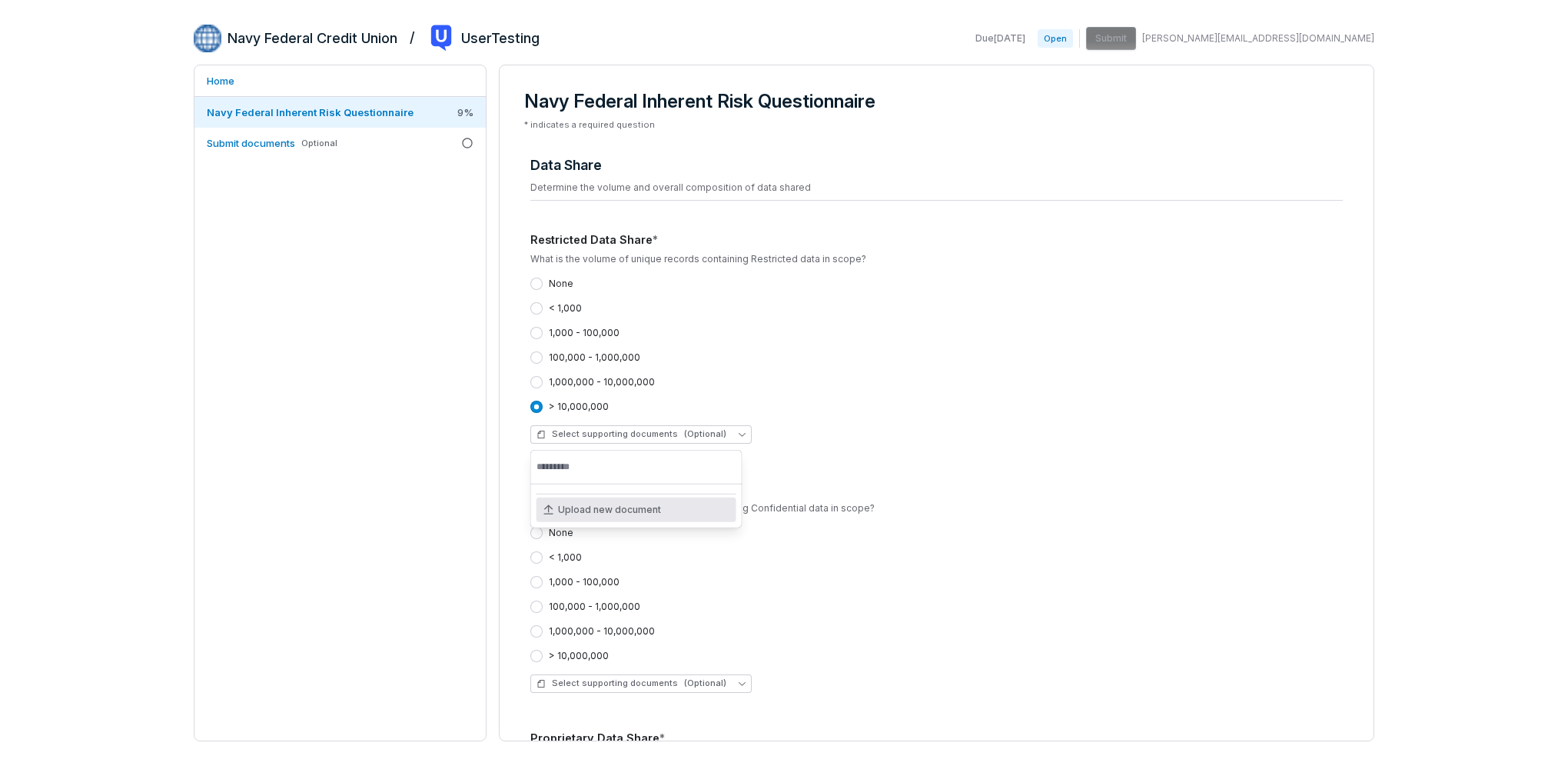
click at [355, 461] on div "Home Navy Federal Inherent Risk Questionnaire 9 % Submit documents Optional" at bounding box center [340, 403] width 293 height 677
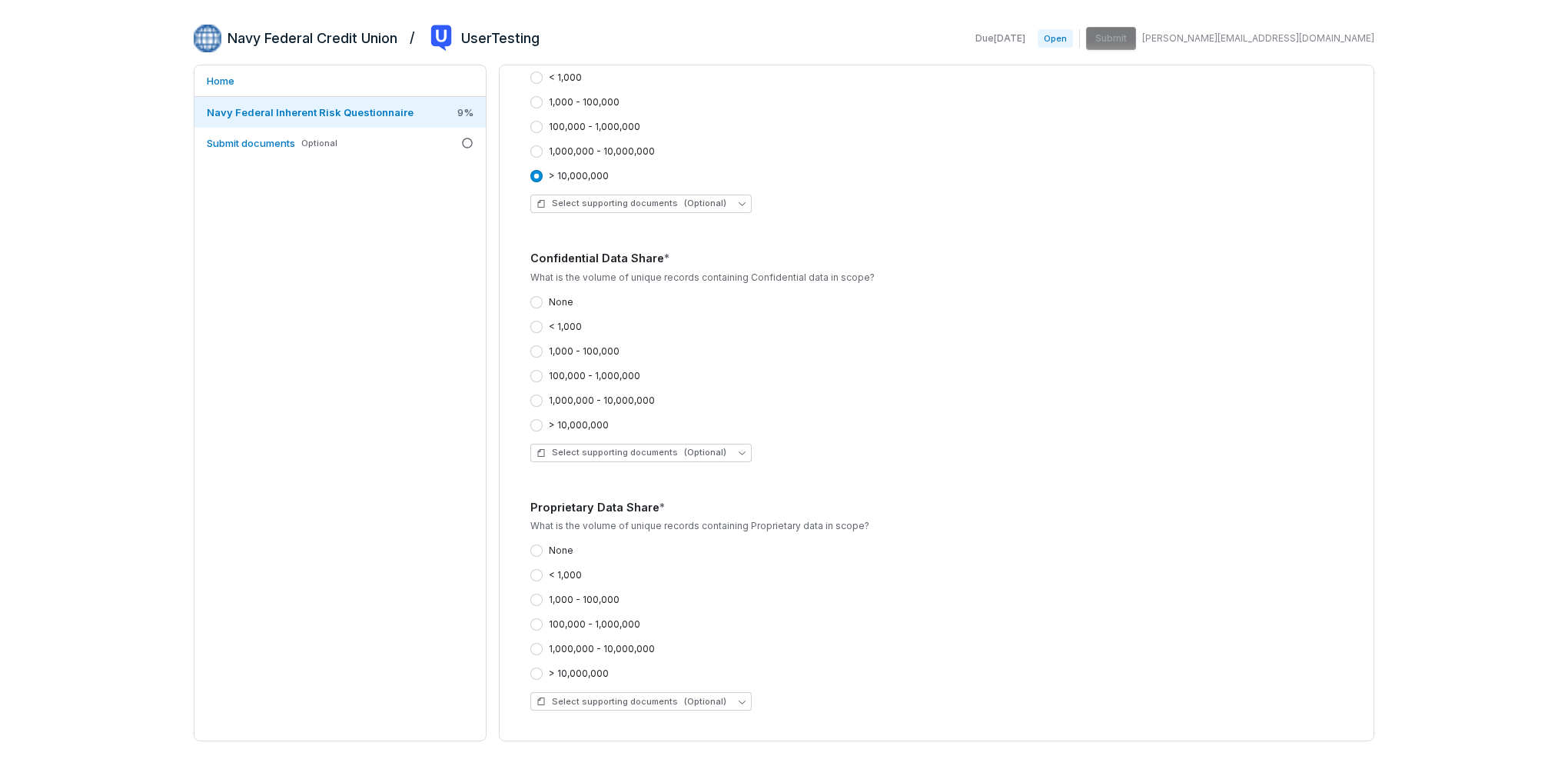
click at [537, 430] on button "> 10,000,000" at bounding box center [536, 425] width 12 height 12
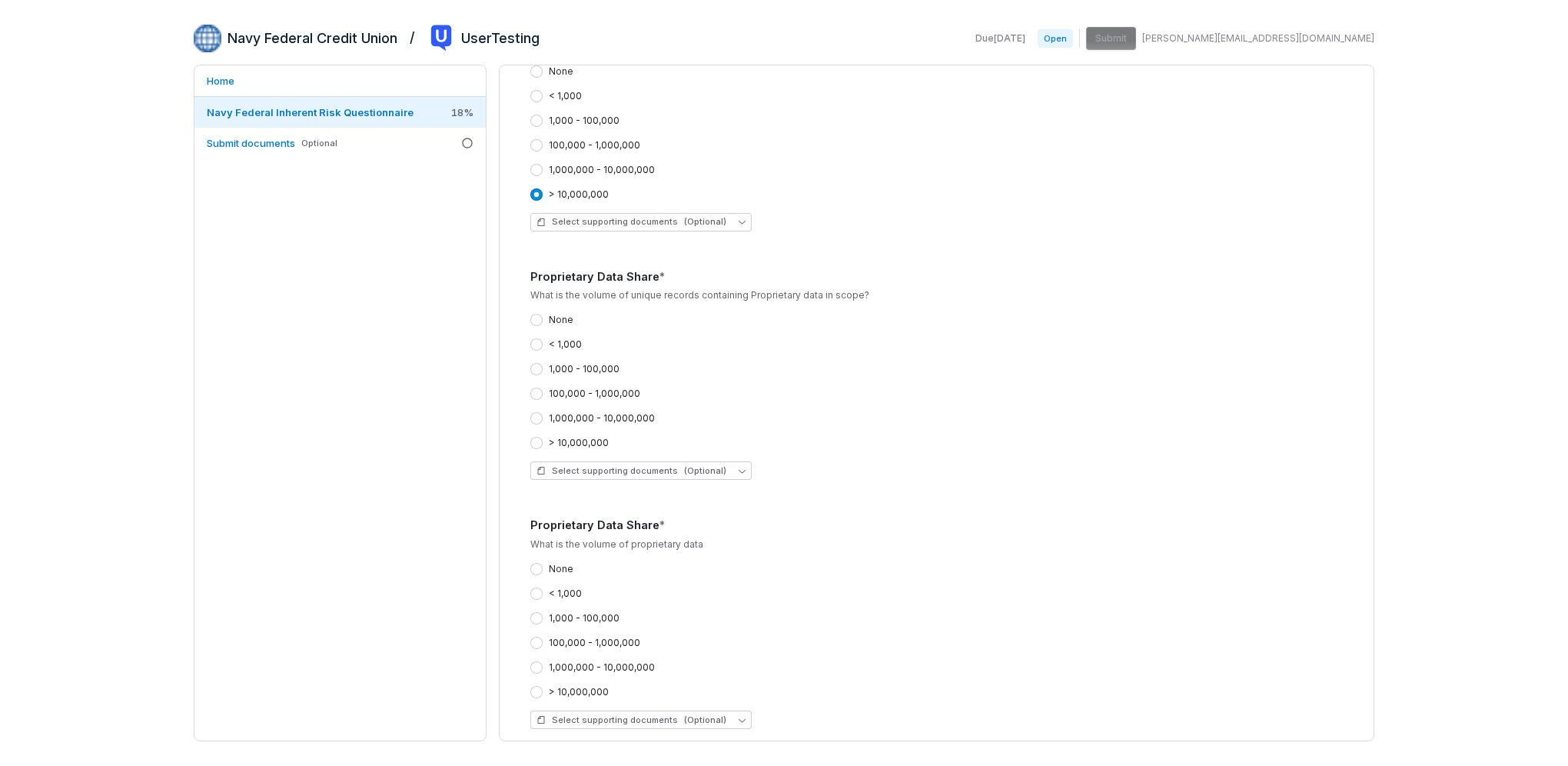
click at [532, 444] on button "> 10,000,000" at bounding box center [536, 442] width 12 height 12
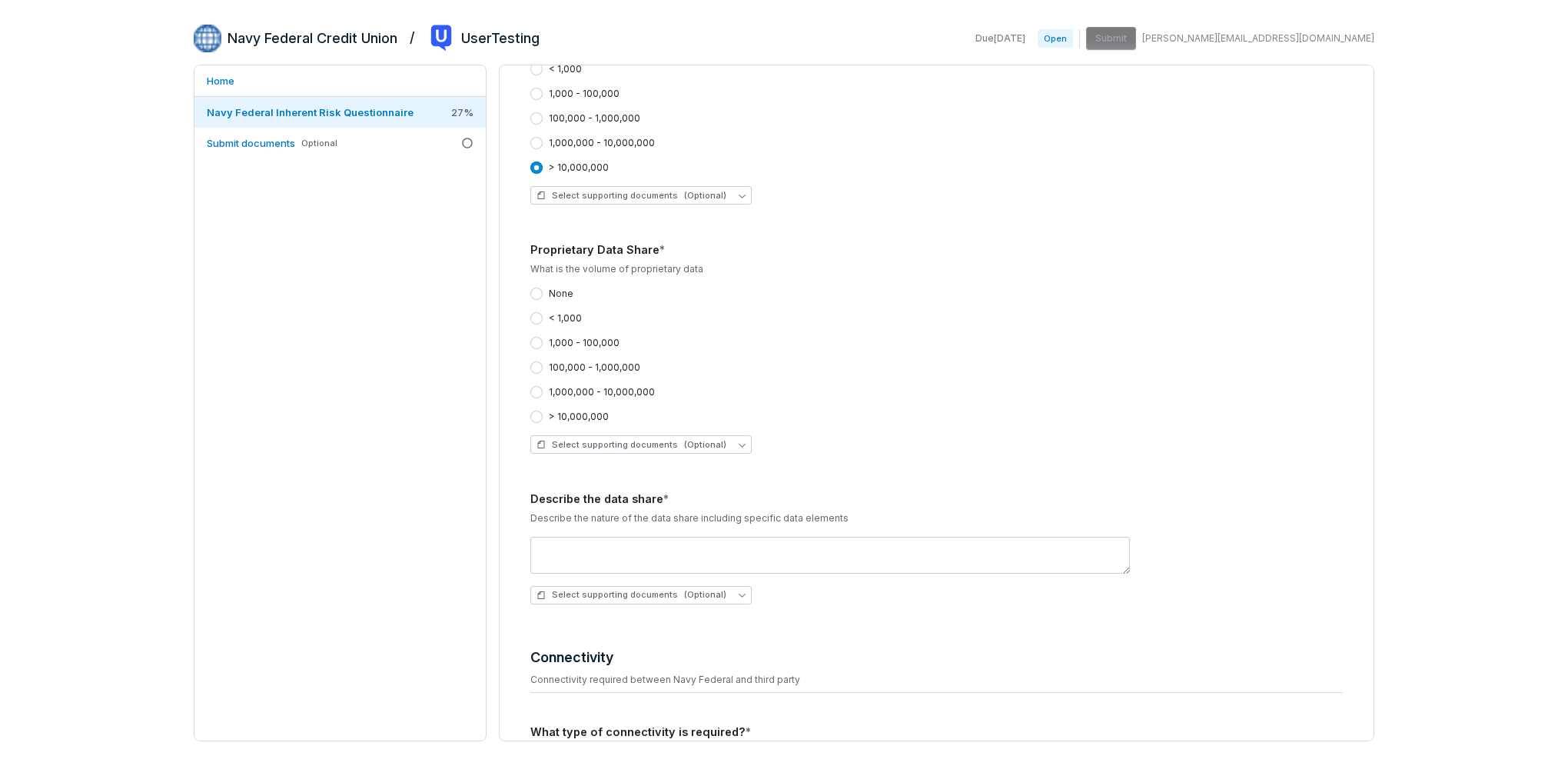
scroll to position [769, 0]
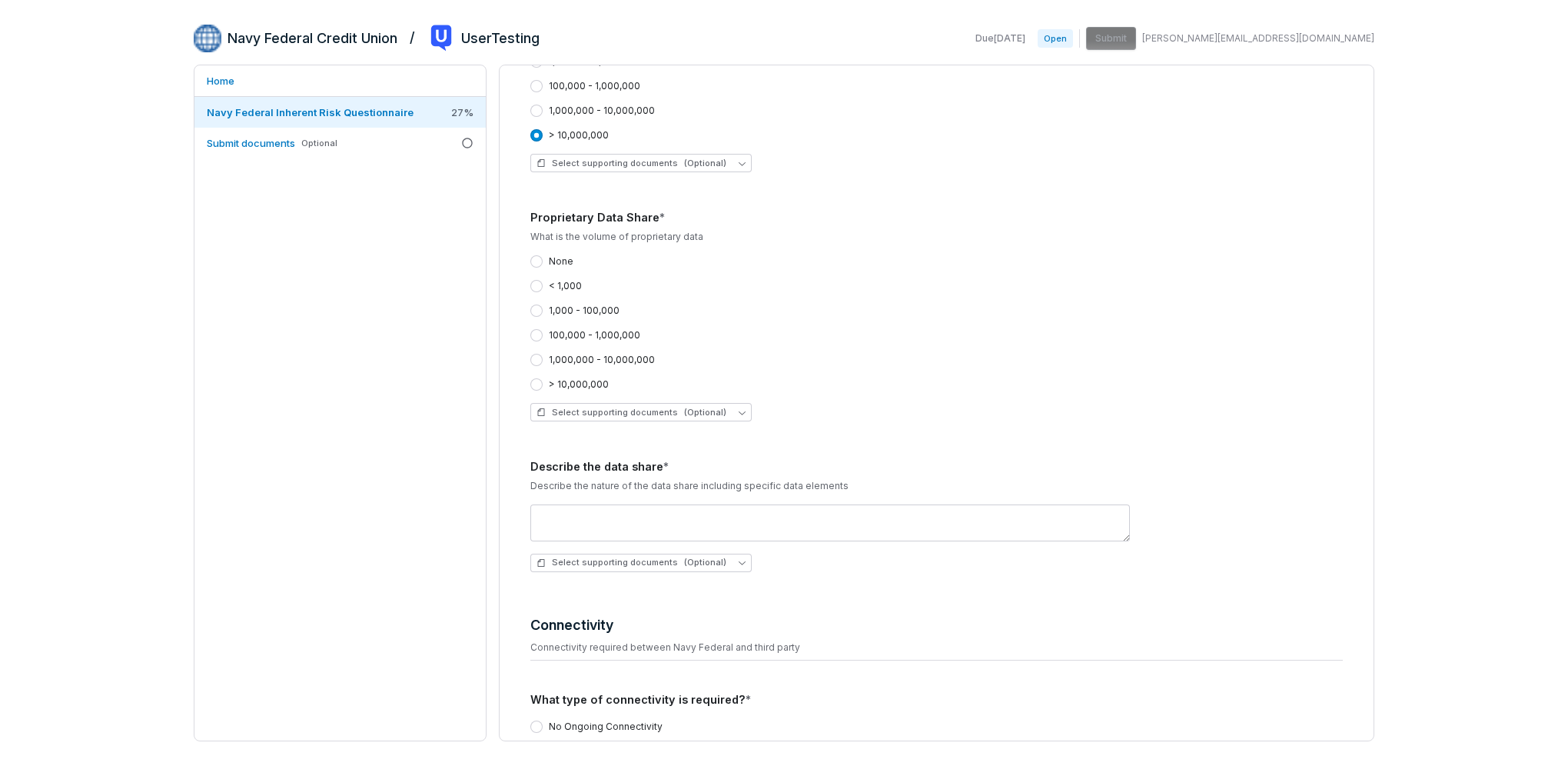
click at [540, 386] on button "> 10,000,000" at bounding box center [536, 384] width 12 height 12
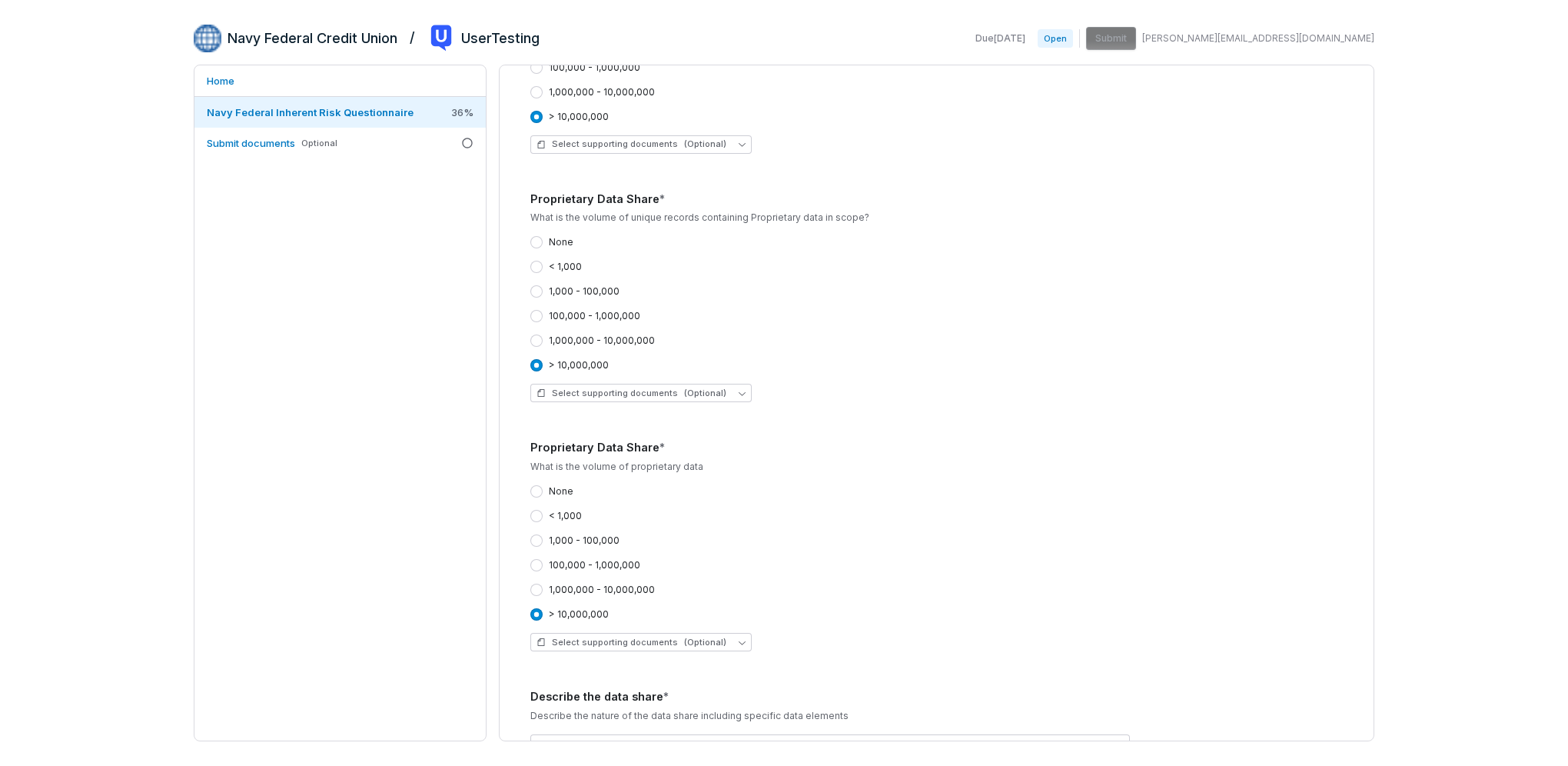
scroll to position [846, 0]
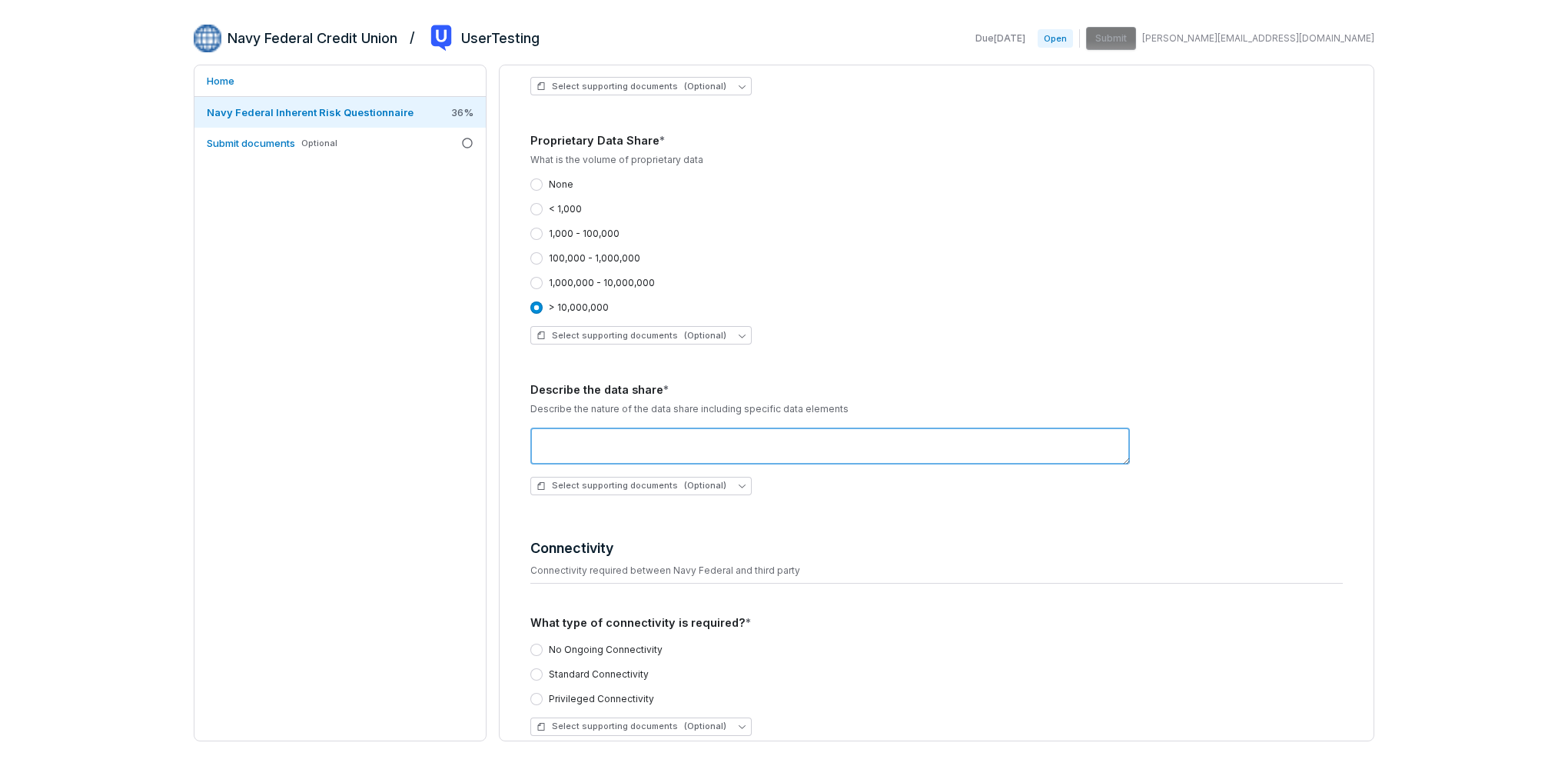
click at [616, 450] on textarea at bounding box center [830, 446] width 599 height 37
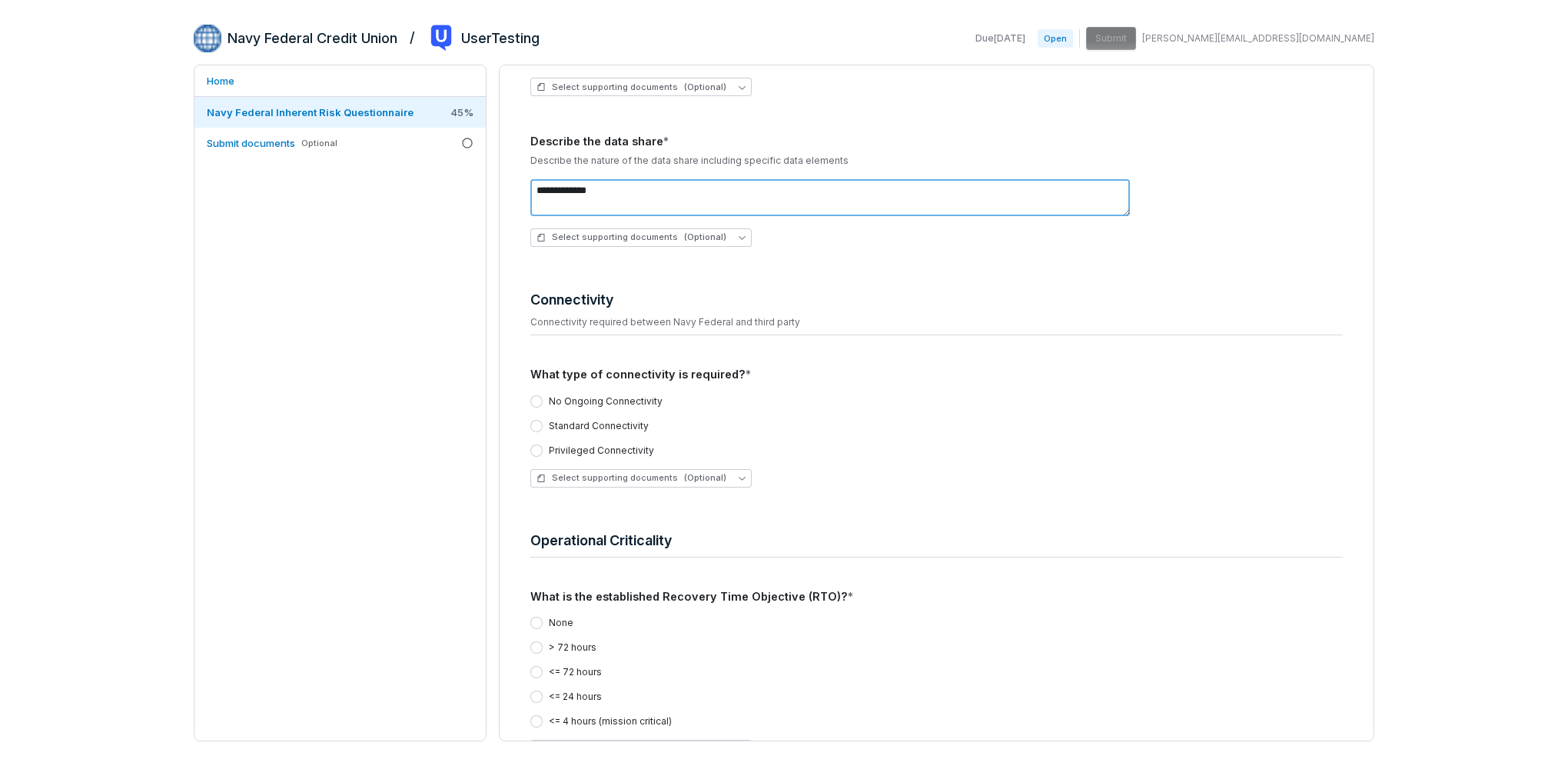
scroll to position [1154, 0]
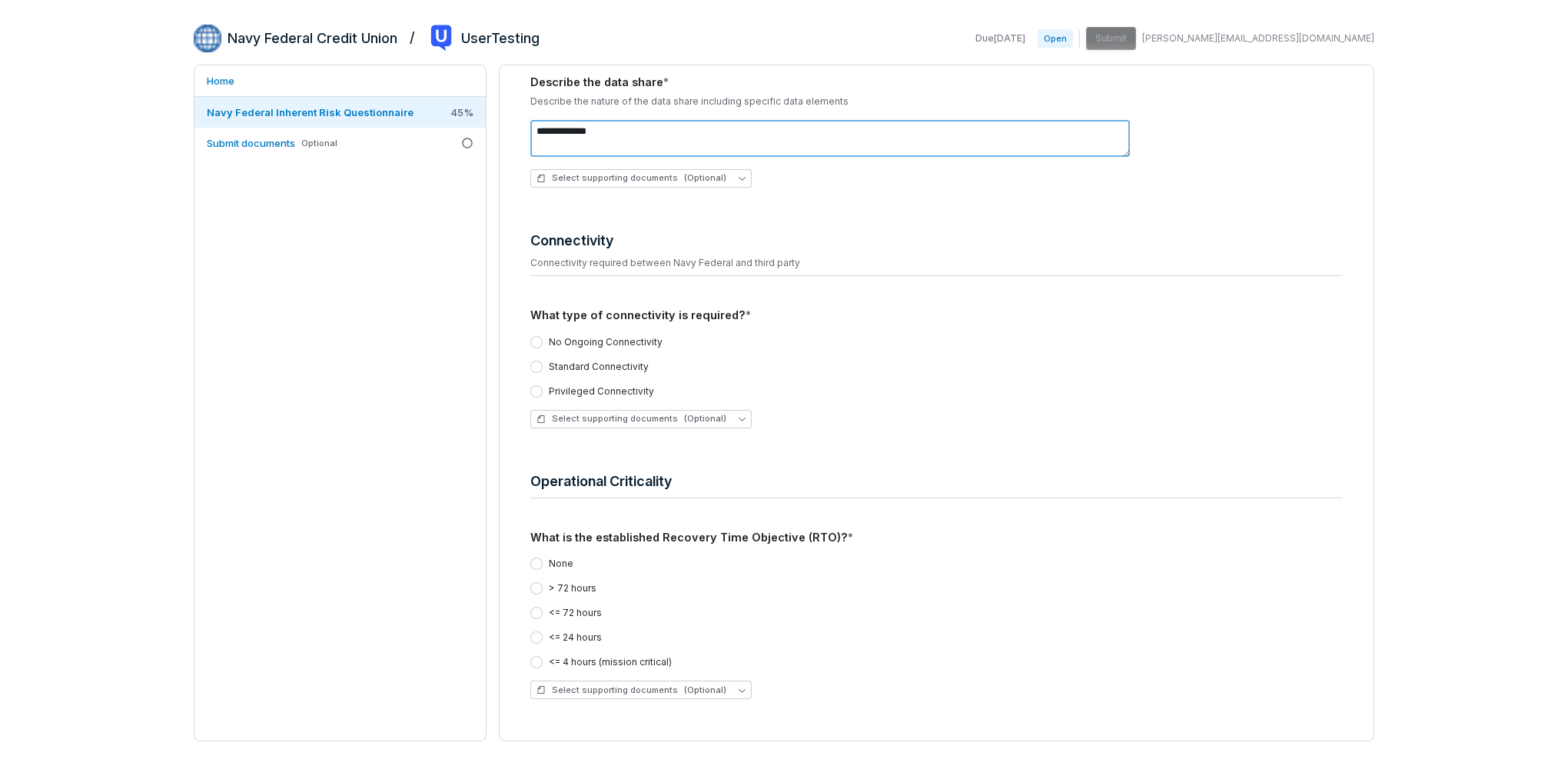
type textarea "**********"
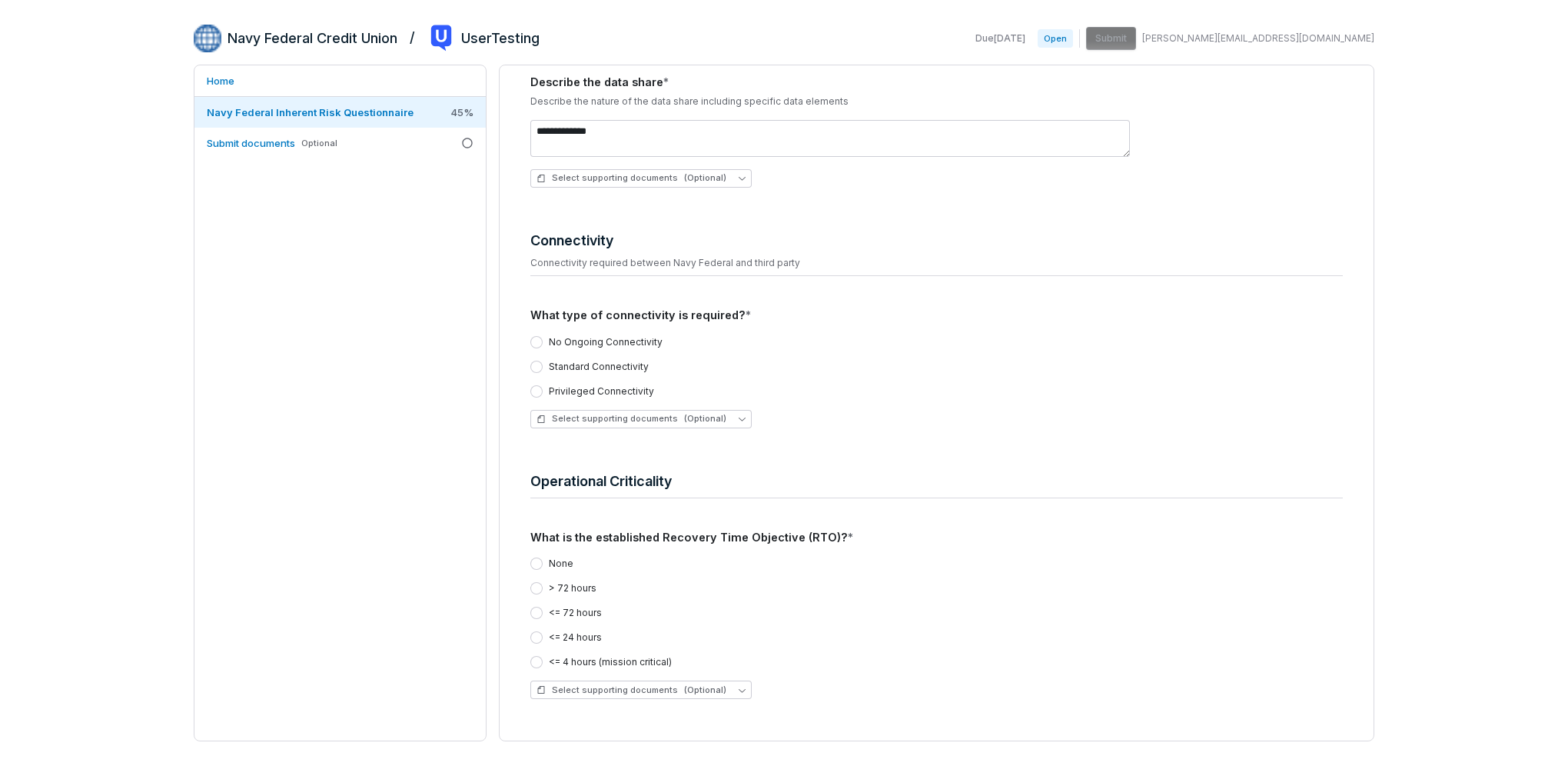
click at [535, 388] on button "Privileged Connectivity" at bounding box center [536, 391] width 12 height 12
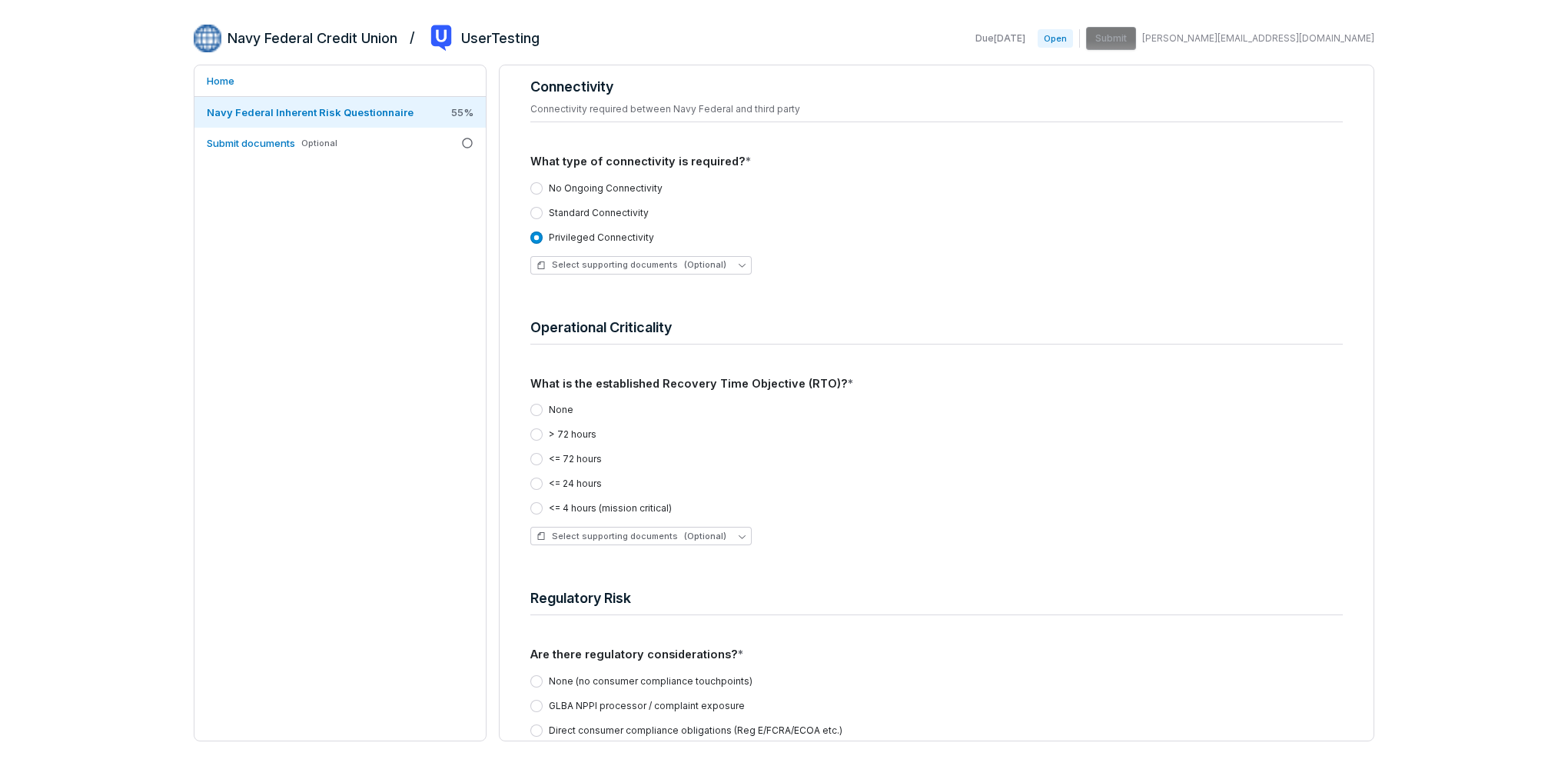
click at [535, 506] on button "<= 4 hours (mission critical)" at bounding box center [536, 508] width 12 height 12
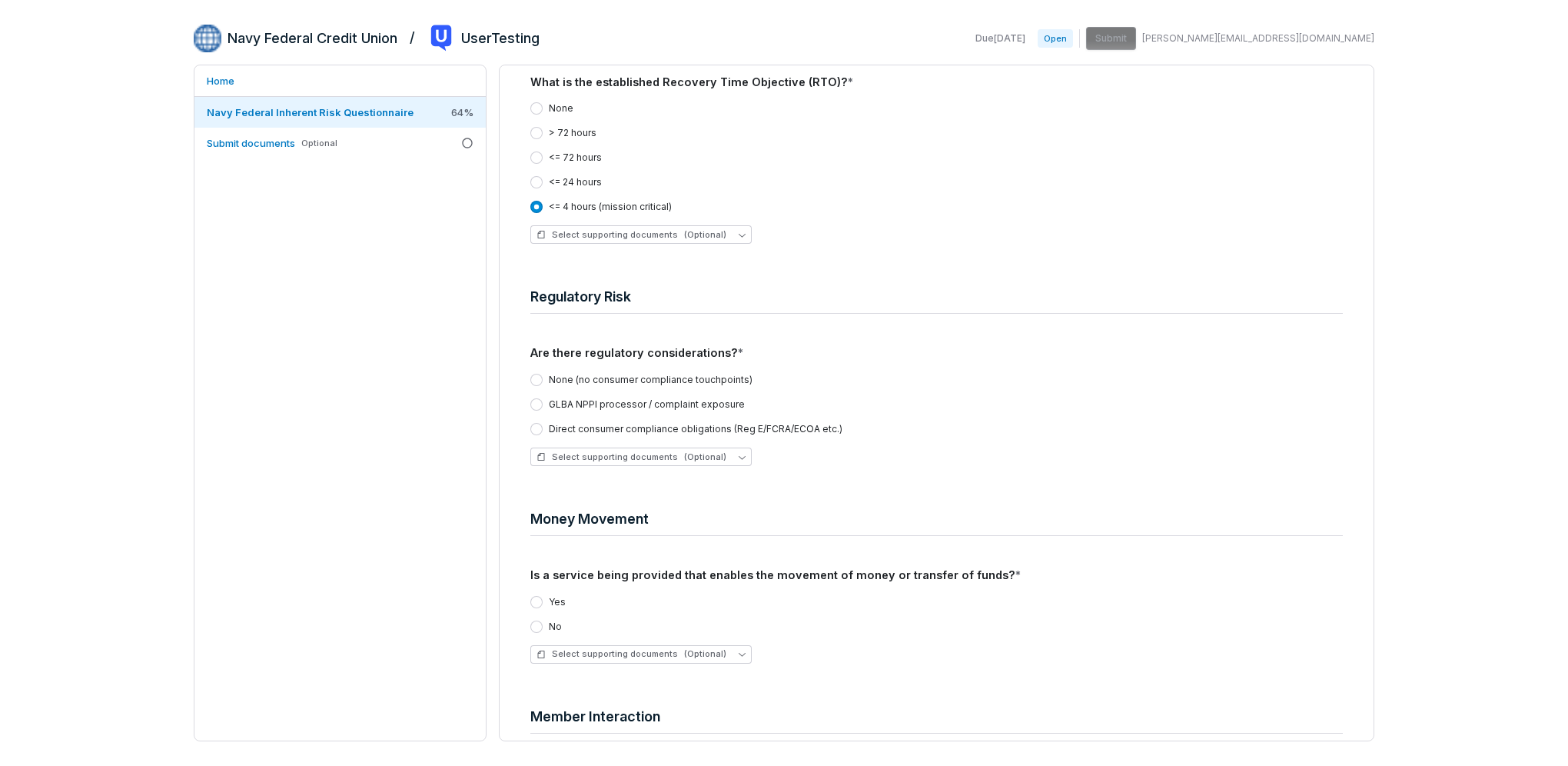
scroll to position [1615, 0]
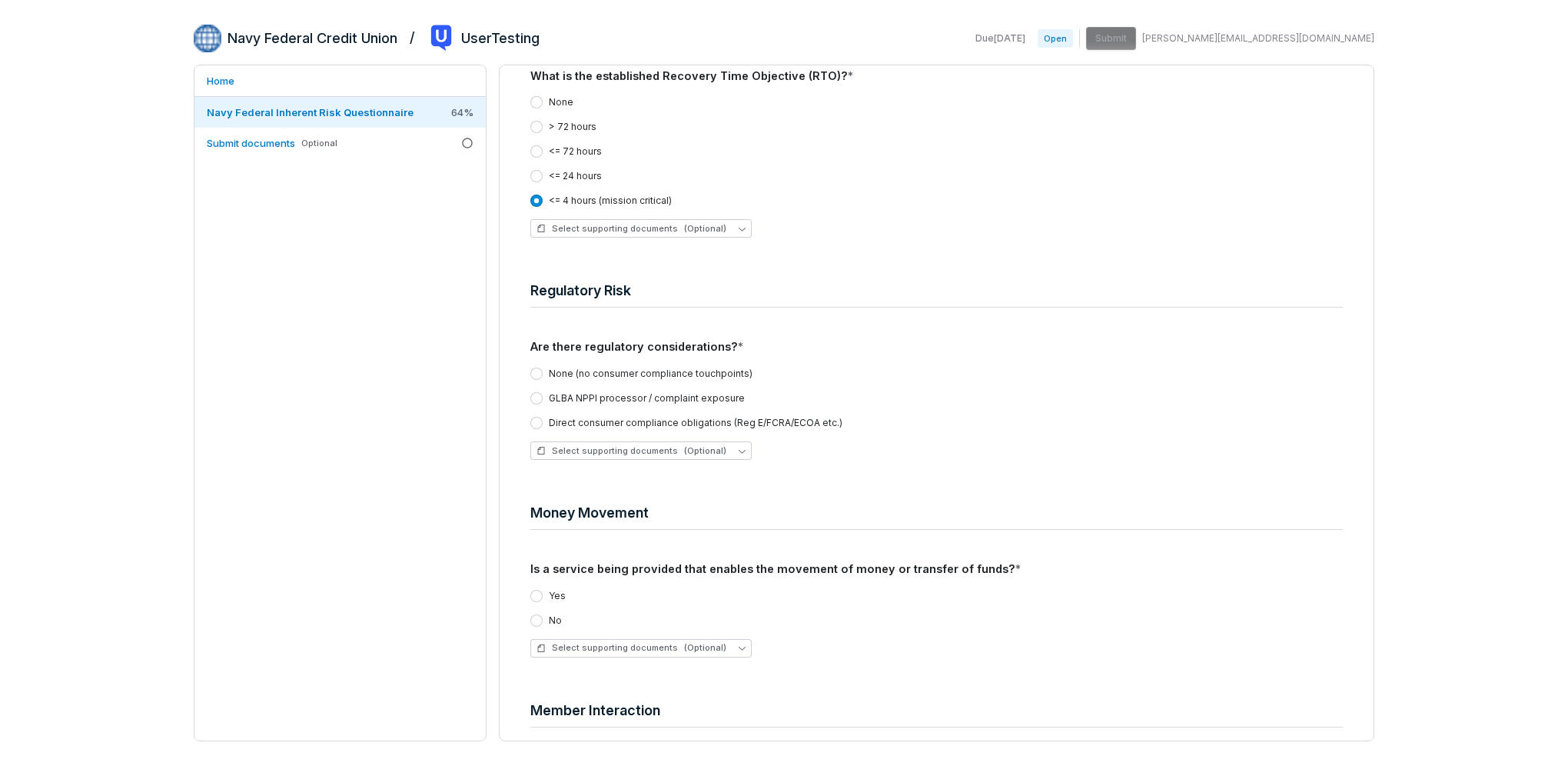
click at [535, 400] on button "GLBA NPPI processor / complaint exposure" at bounding box center [536, 398] width 12 height 12
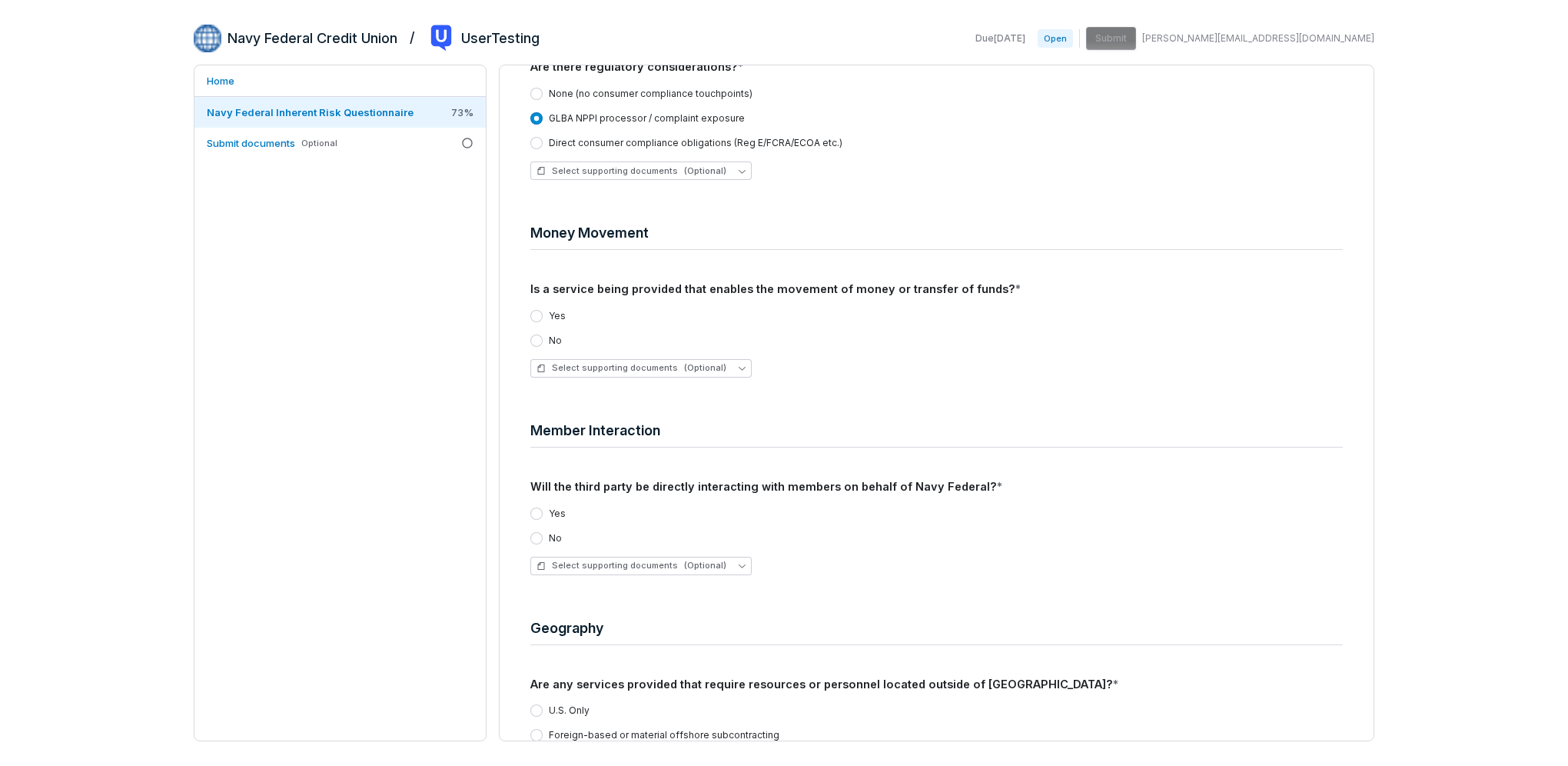
scroll to position [1923, 0]
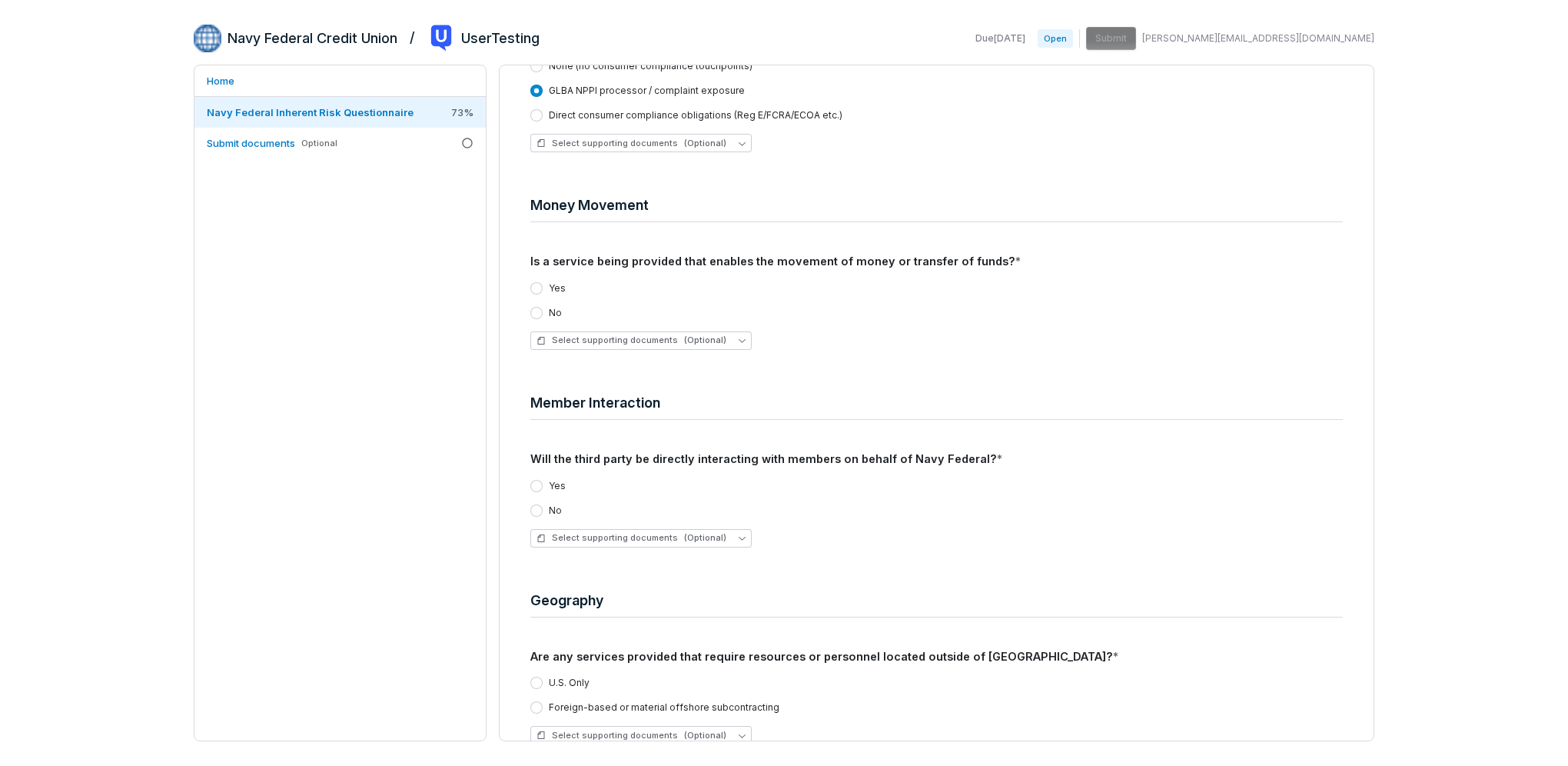
click at [535, 309] on button "No" at bounding box center [536, 313] width 12 height 12
click at [536, 477] on div "Yes No Select supporting documents (Optional)" at bounding box center [937, 514] width 812 height 92
click at [534, 480] on button "Yes" at bounding box center [536, 486] width 12 height 12
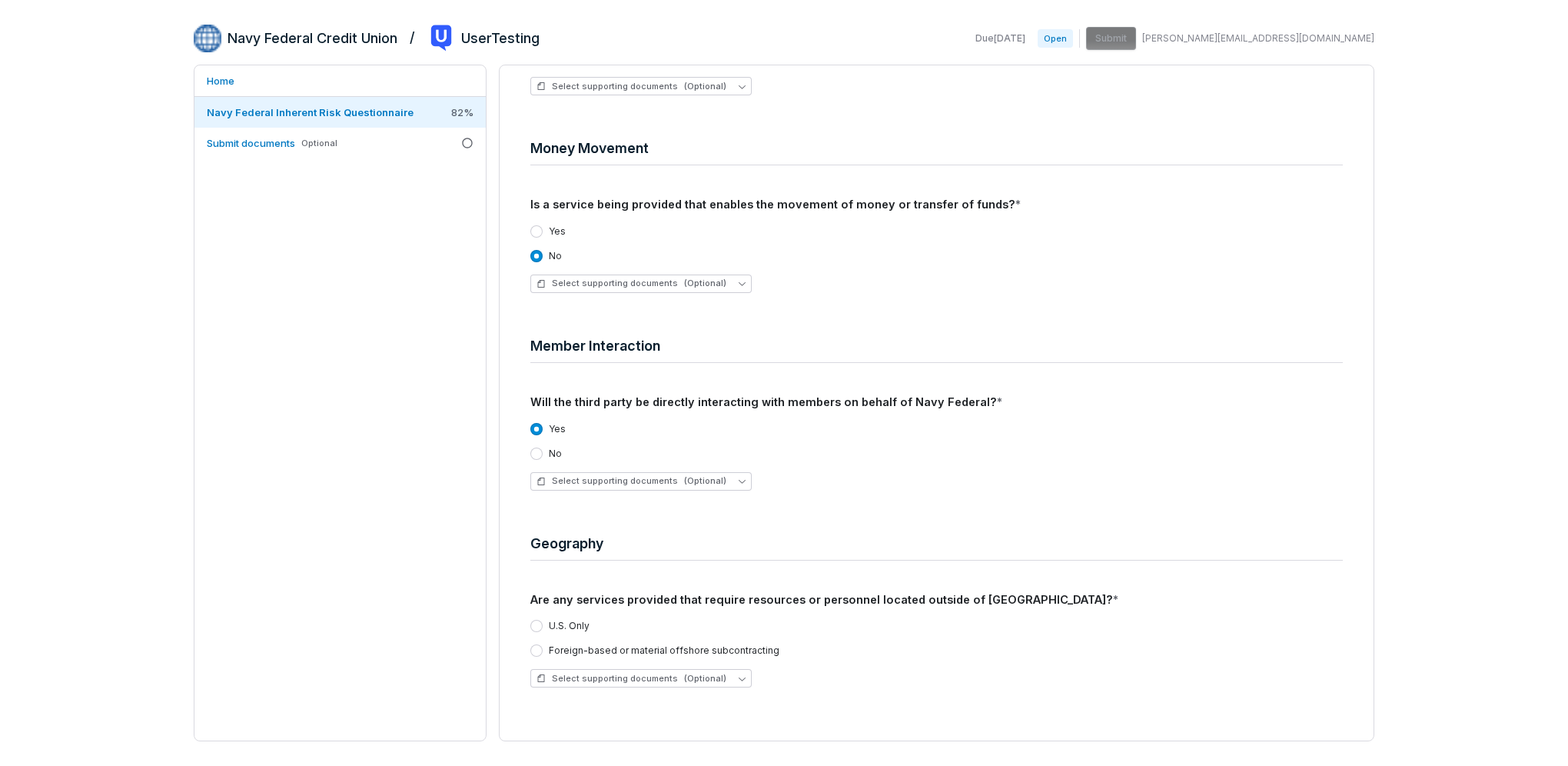
scroll to position [2037, 0]
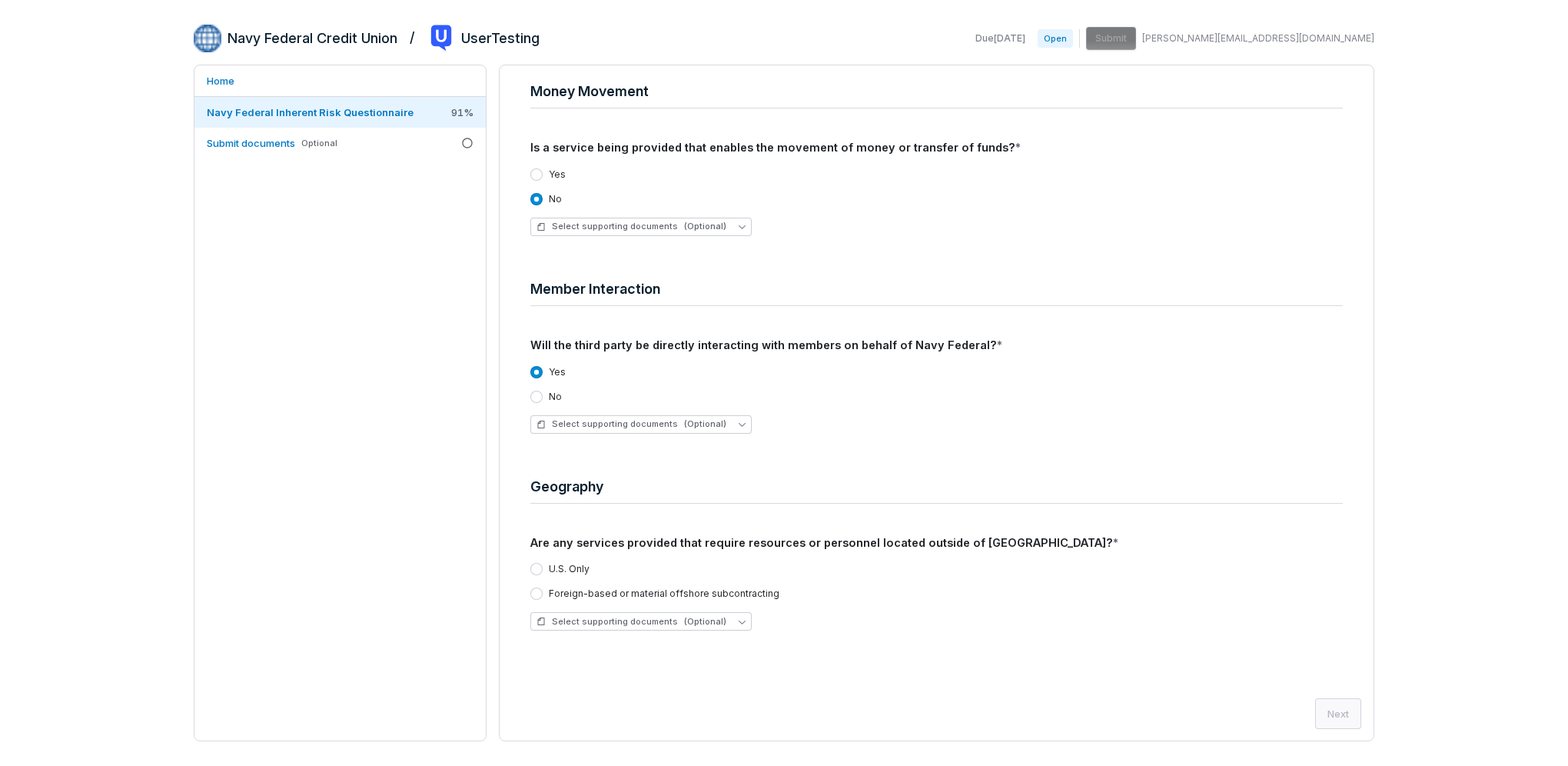
click at [535, 571] on button "U.S. Only" at bounding box center [536, 568] width 12 height 12
click at [540, 589] on button "Foreign-based or material offshore subcontracting" at bounding box center [536, 593] width 12 height 12
click at [1326, 714] on button "Next" at bounding box center [1338, 713] width 46 height 30
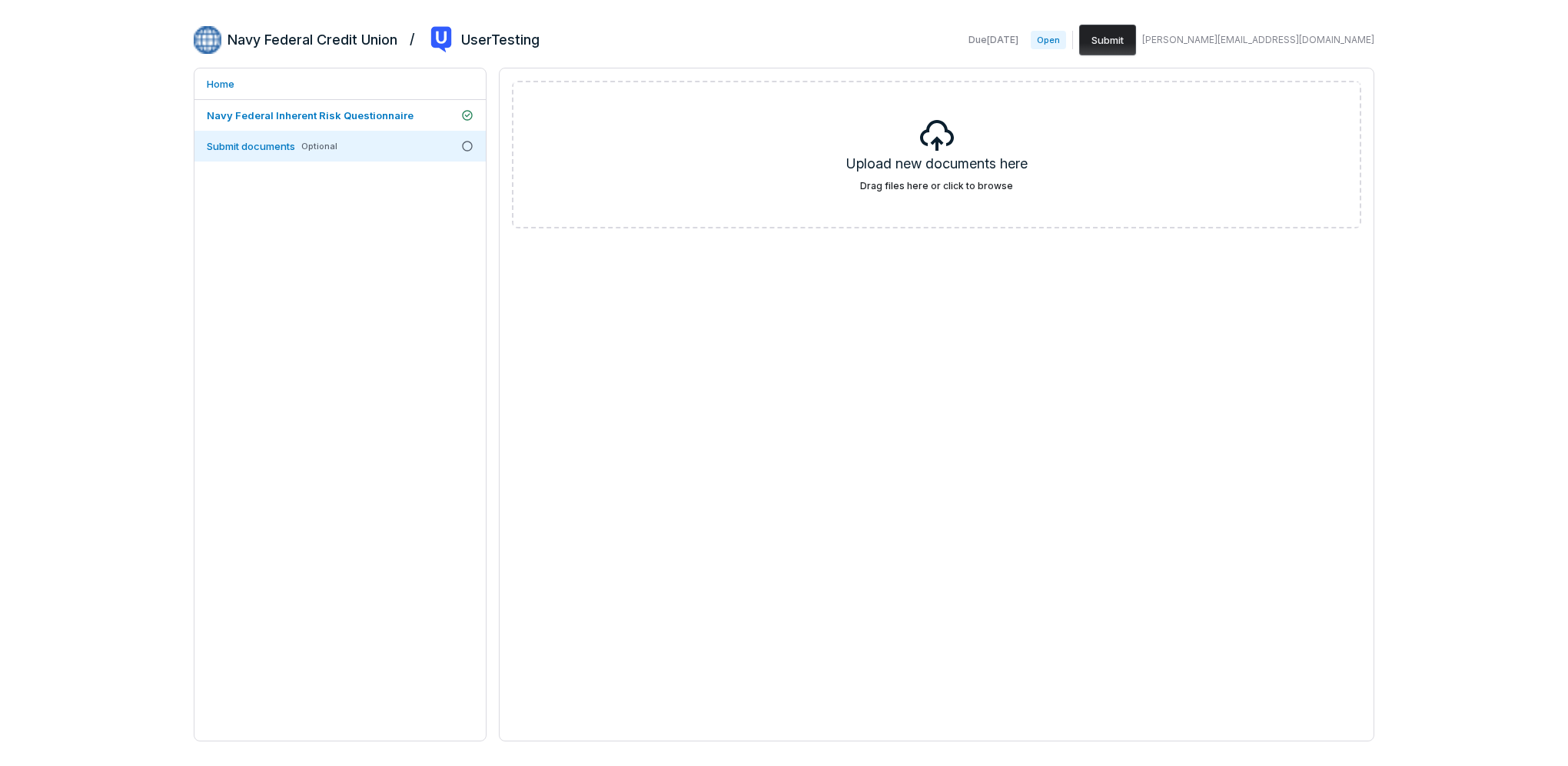
click at [1136, 39] on button "Submit" at bounding box center [1108, 40] width 57 height 30
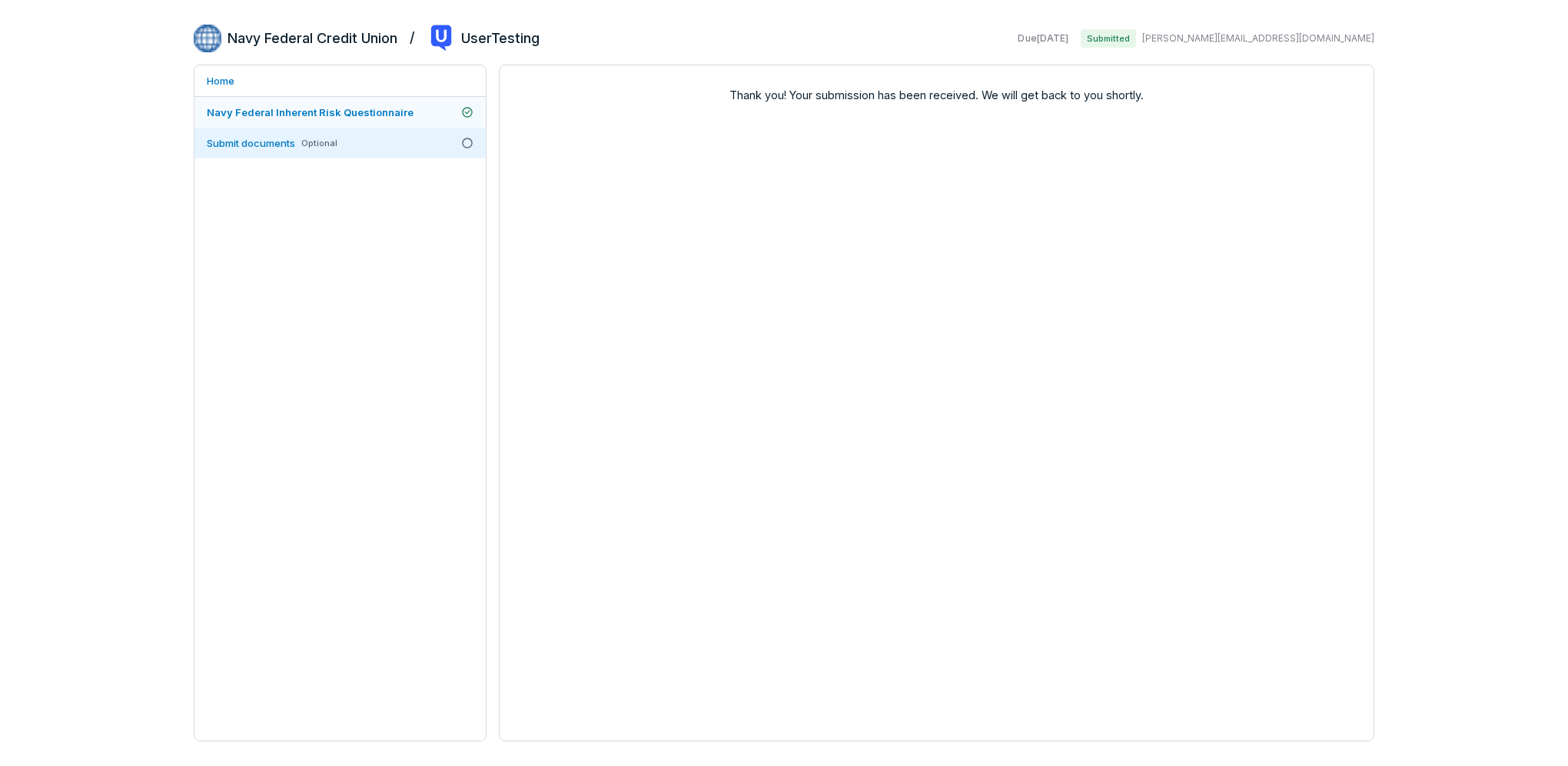
click at [338, 107] on span "Navy Federal Inherent Risk Questionnaire" at bounding box center [310, 111] width 207 height 12
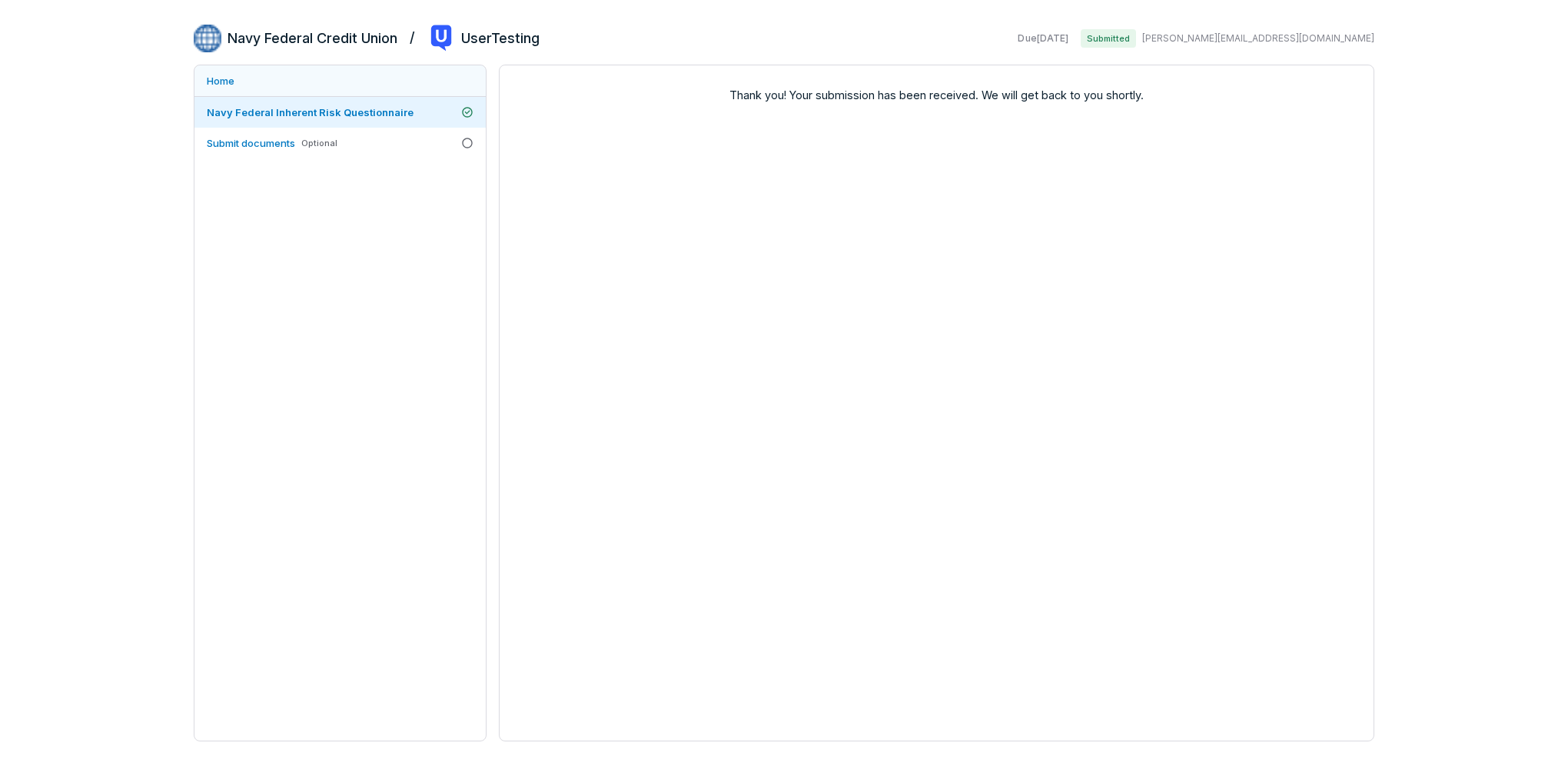
click at [270, 88] on link "Home" at bounding box center [340, 80] width 291 height 30
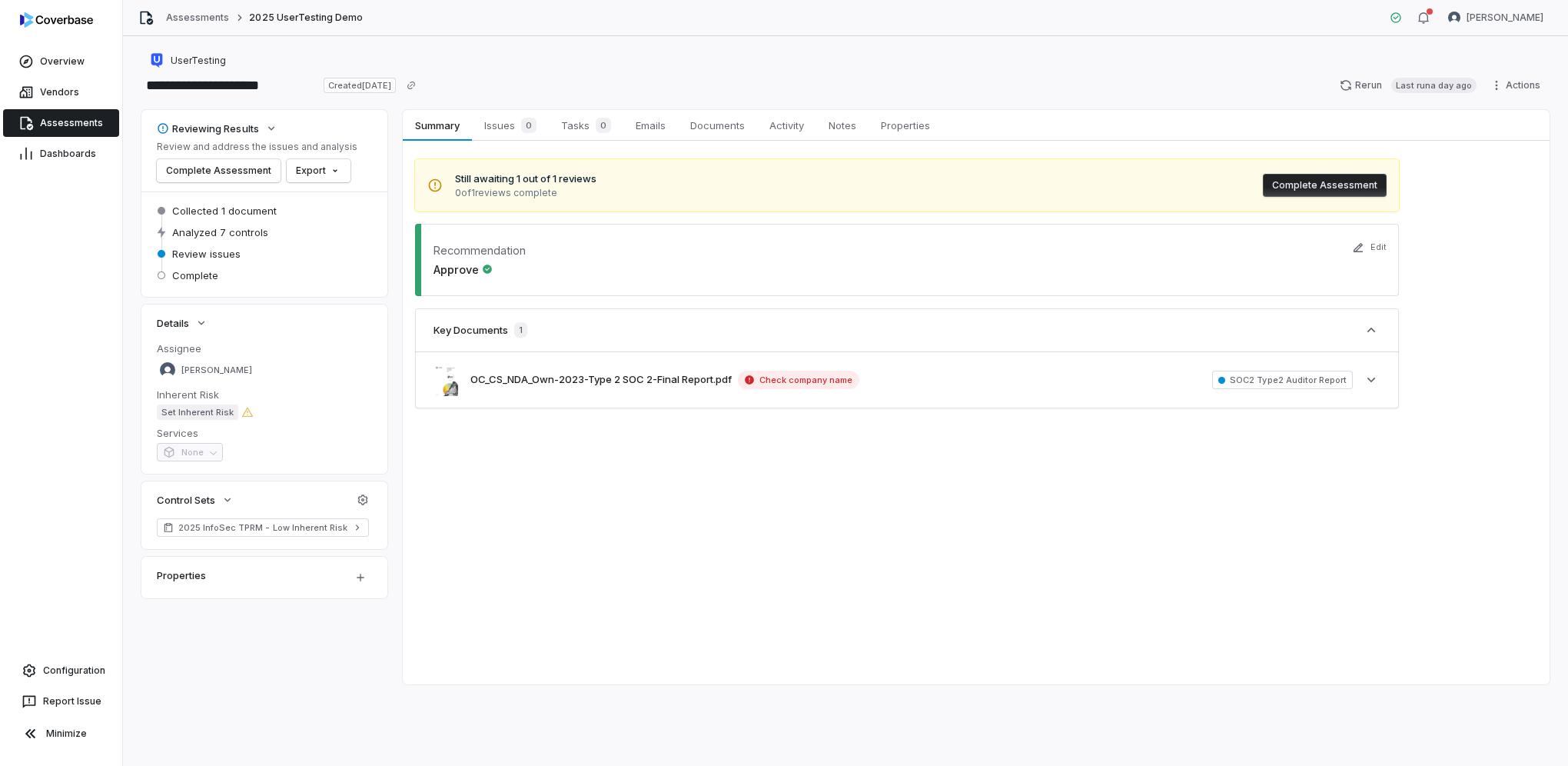
click at [196, 409] on span "Set Inherent Risk" at bounding box center [198, 412] width 82 height 16
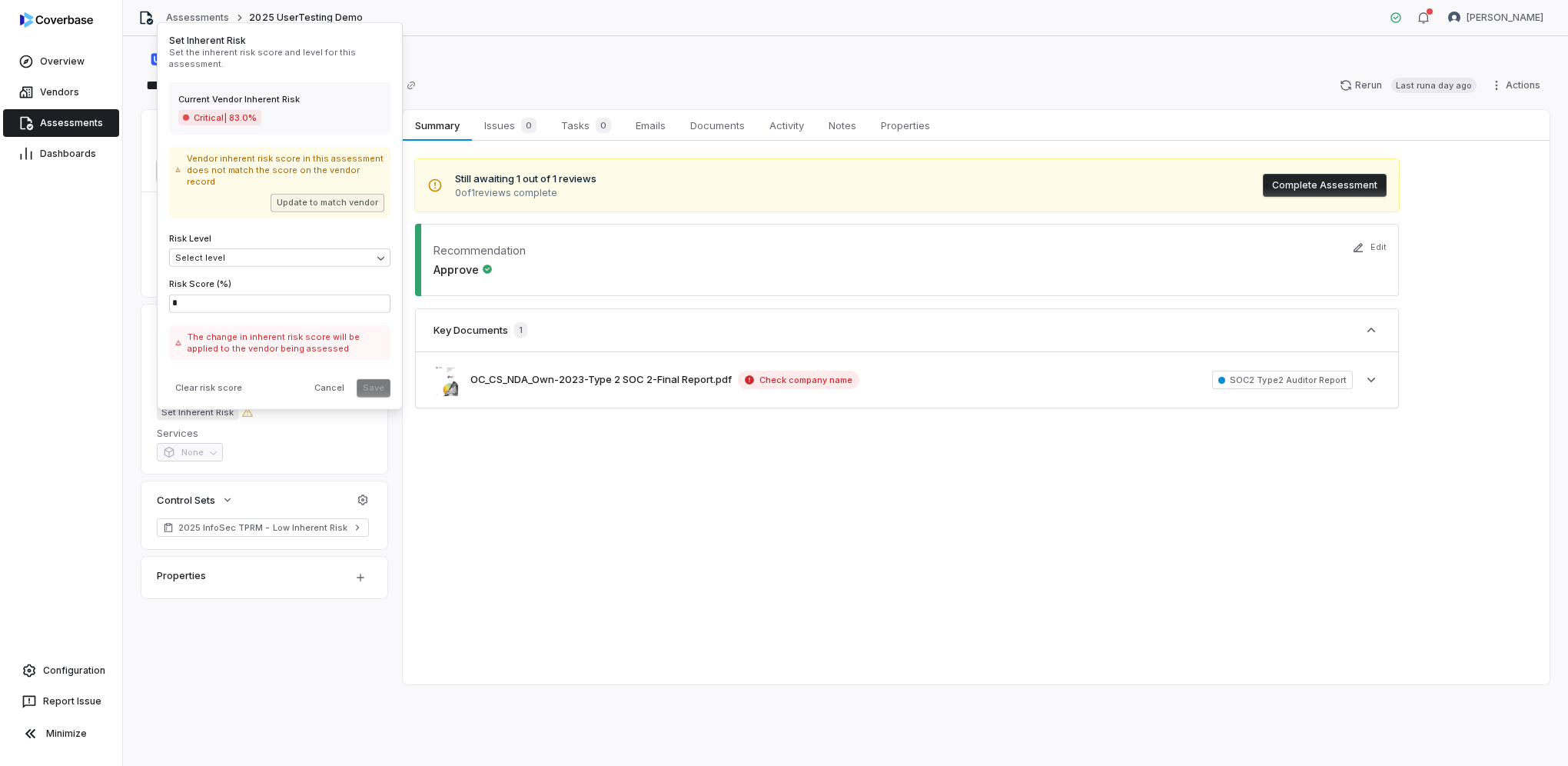
click at [331, 194] on button "Update to match vendor" at bounding box center [327, 202] width 114 height 18
type input "*****"
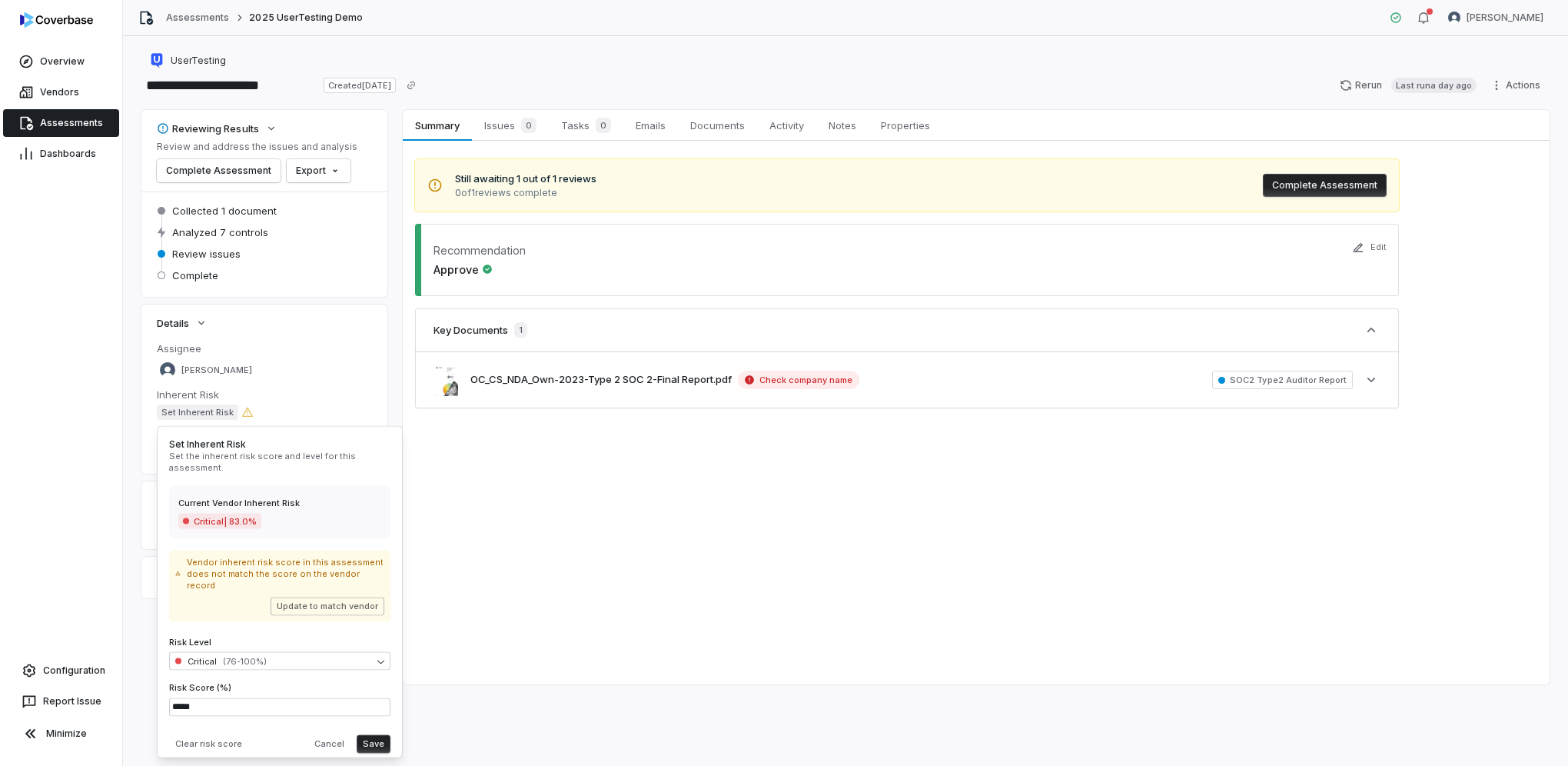
click at [363, 736] on button "Save" at bounding box center [373, 744] width 34 height 18
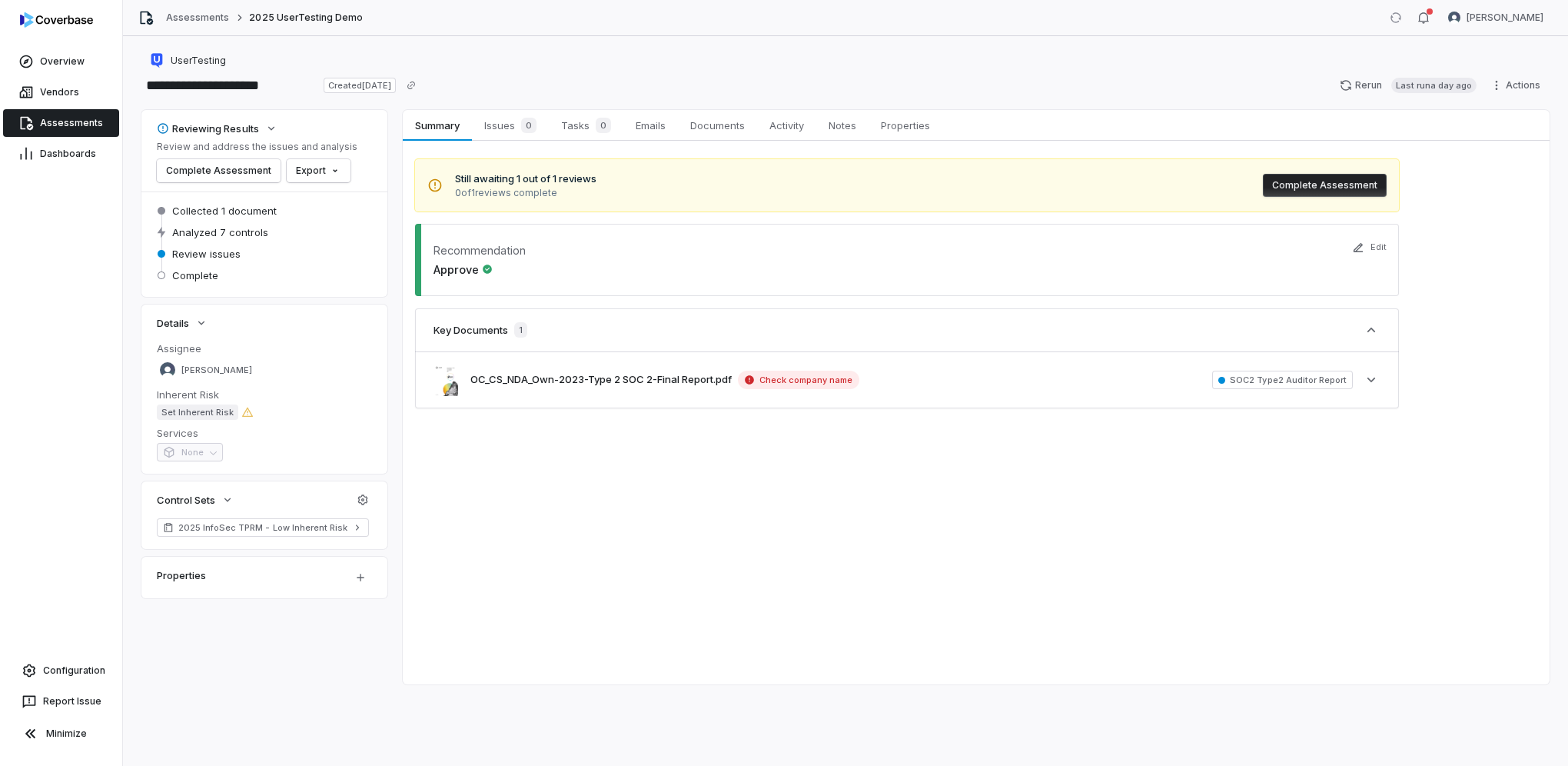
click at [222, 416] on span "Set Inherent Risk" at bounding box center [198, 412] width 82 height 16
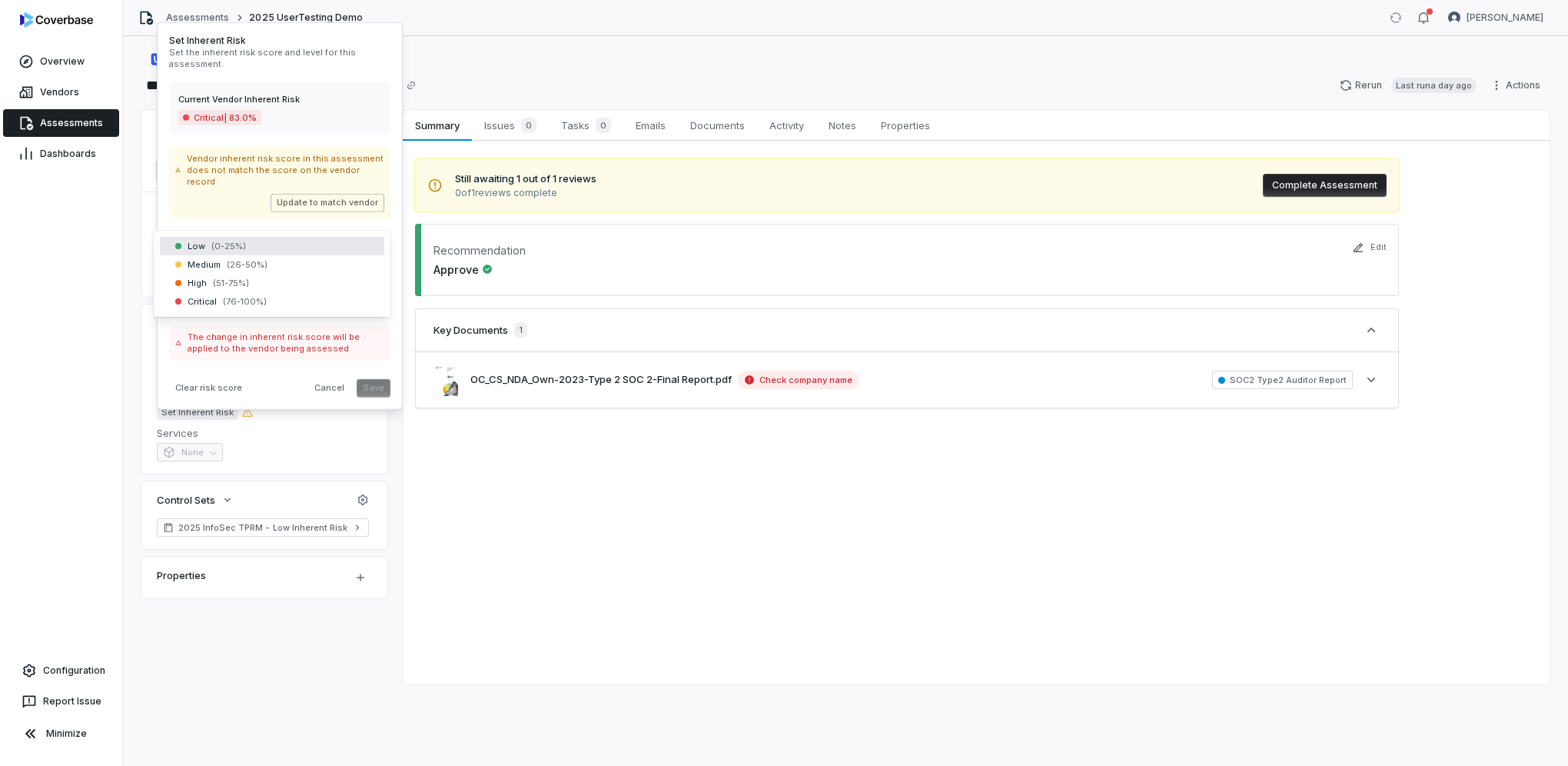
click at [237, 244] on body "**********" at bounding box center [784, 383] width 1568 height 766
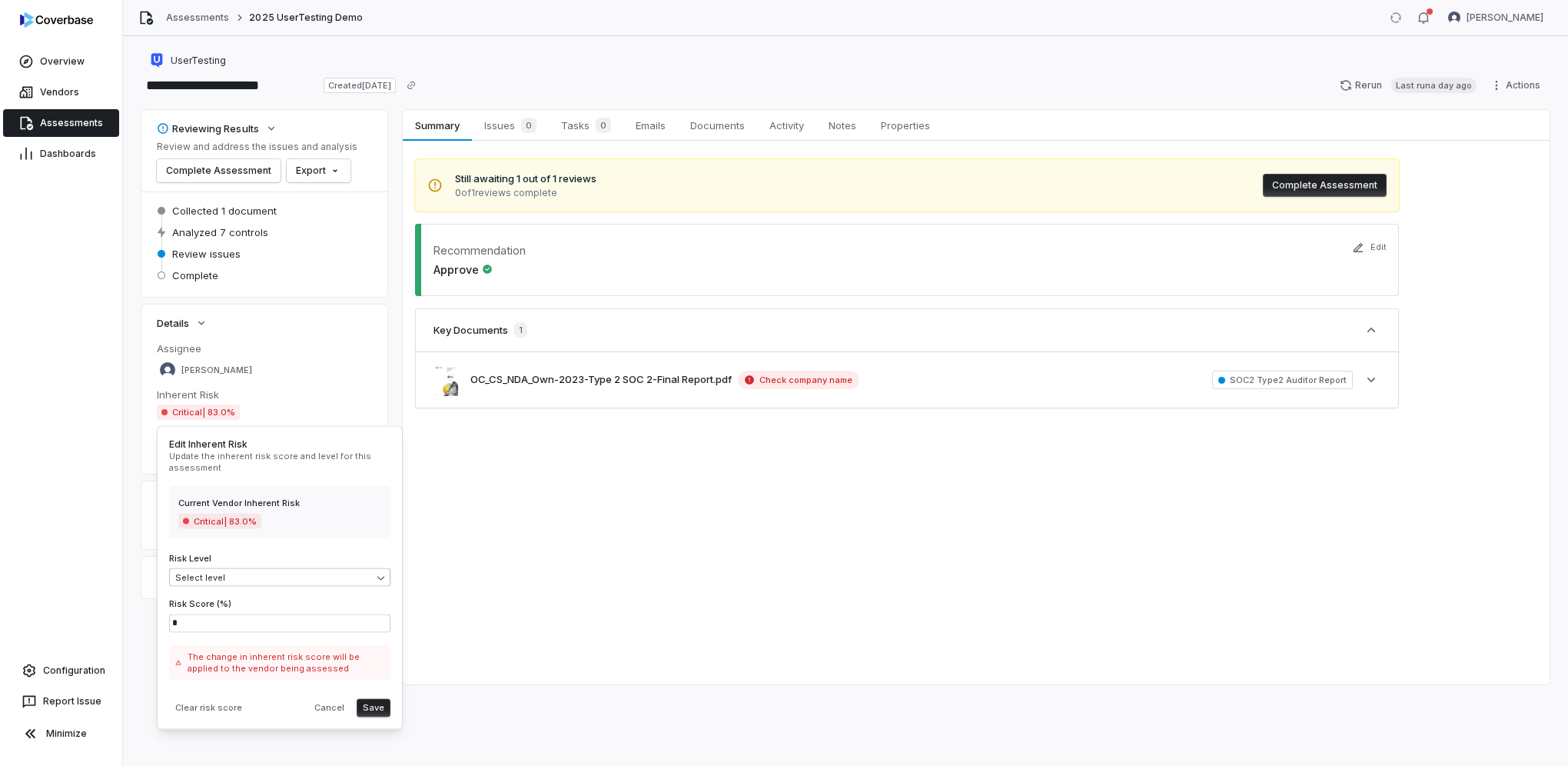
click at [233, 578] on body "**********" at bounding box center [784, 383] width 1568 height 766
click at [372, 712] on button "Save" at bounding box center [373, 707] width 34 height 18
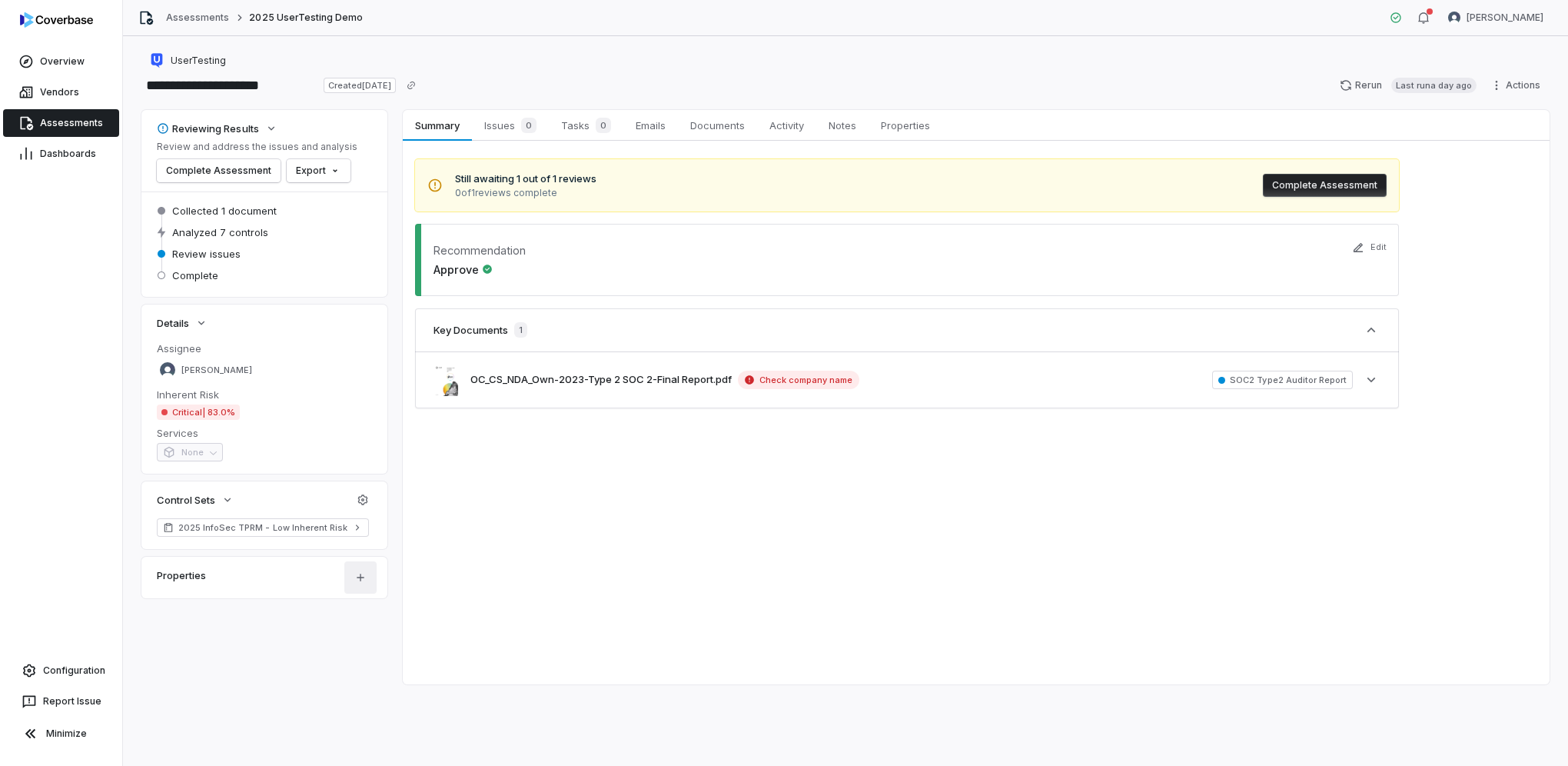
click at [369, 574] on html "**********" at bounding box center [784, 383] width 1568 height 766
click at [382, 623] on div "Add Custom Field" at bounding box center [401, 615] width 101 height 25
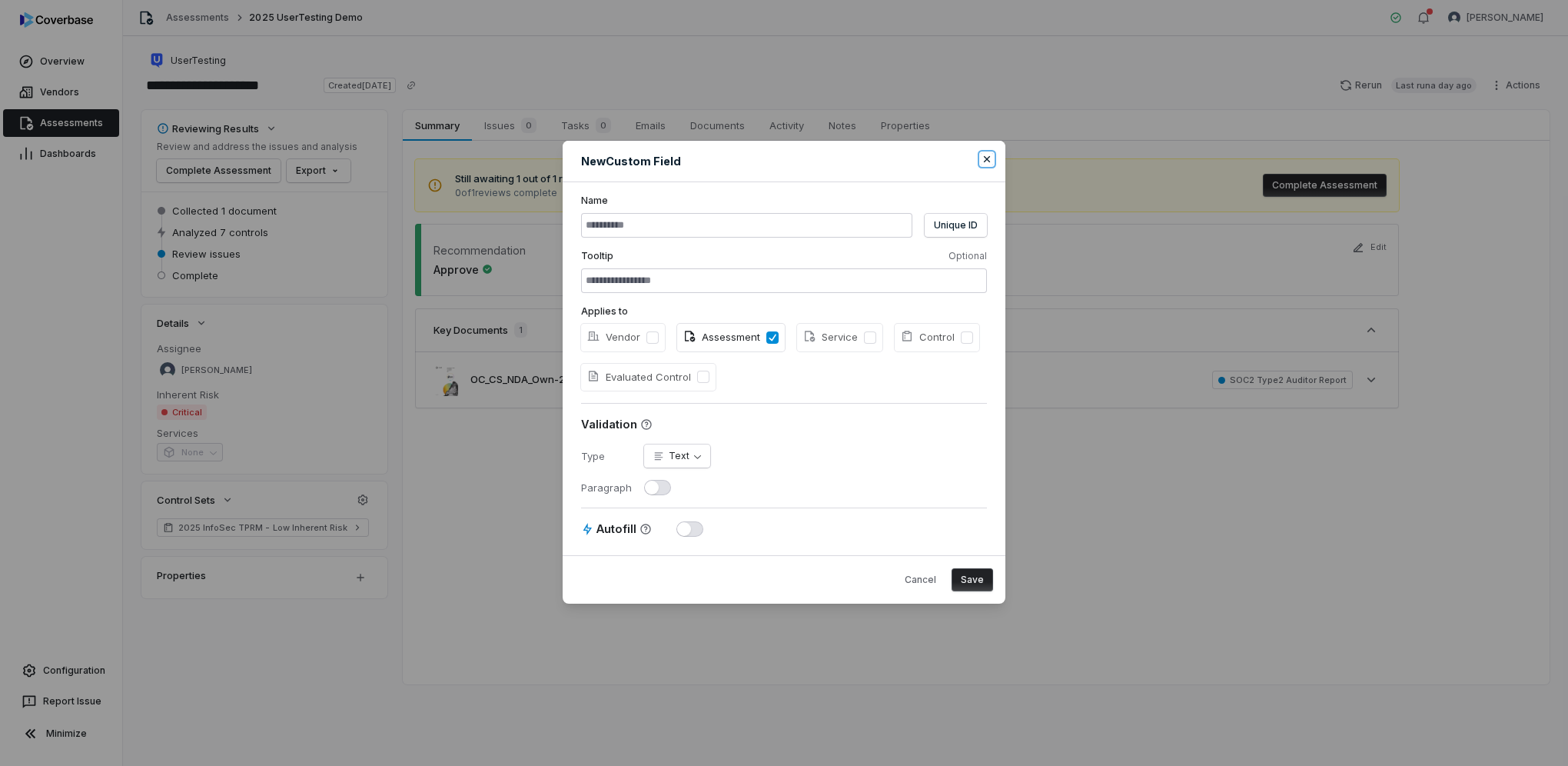
click at [985, 163] on icon "button" at bounding box center [986, 158] width 12 height 12
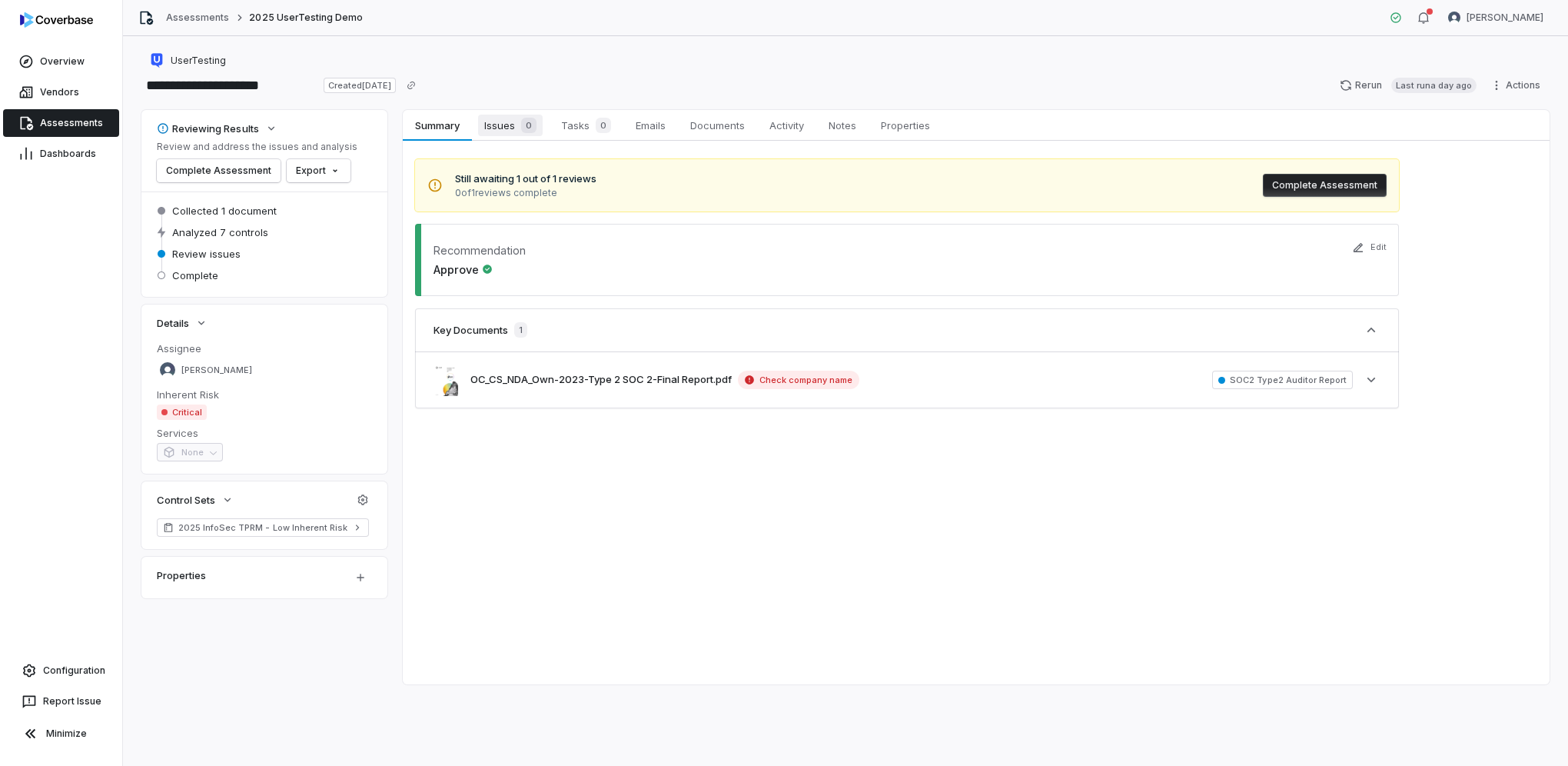
click at [503, 124] on span "Issues 0" at bounding box center [510, 125] width 64 height 21
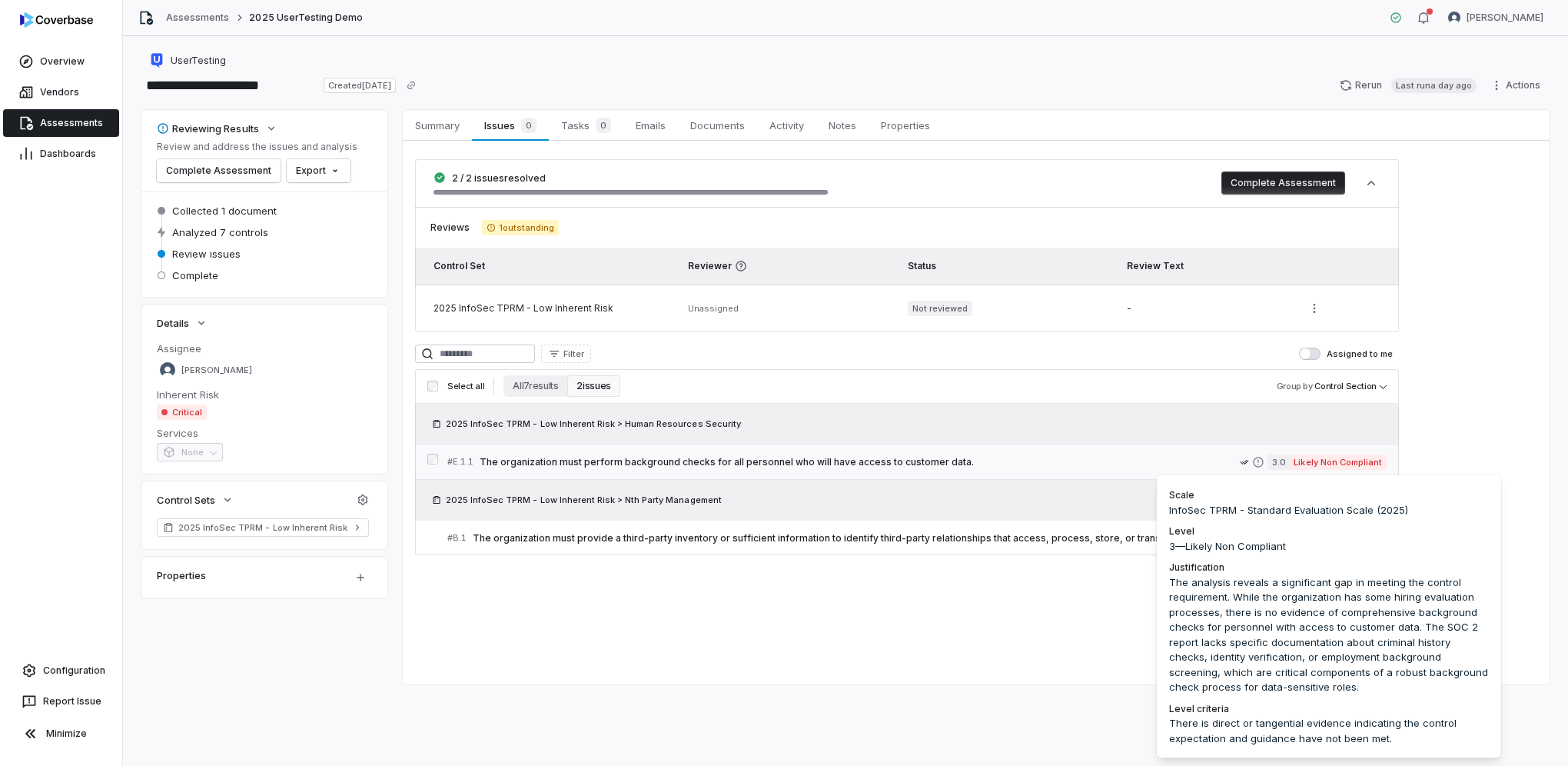
click at [1334, 458] on span "Likely Non Compliant" at bounding box center [1338, 462] width 97 height 16
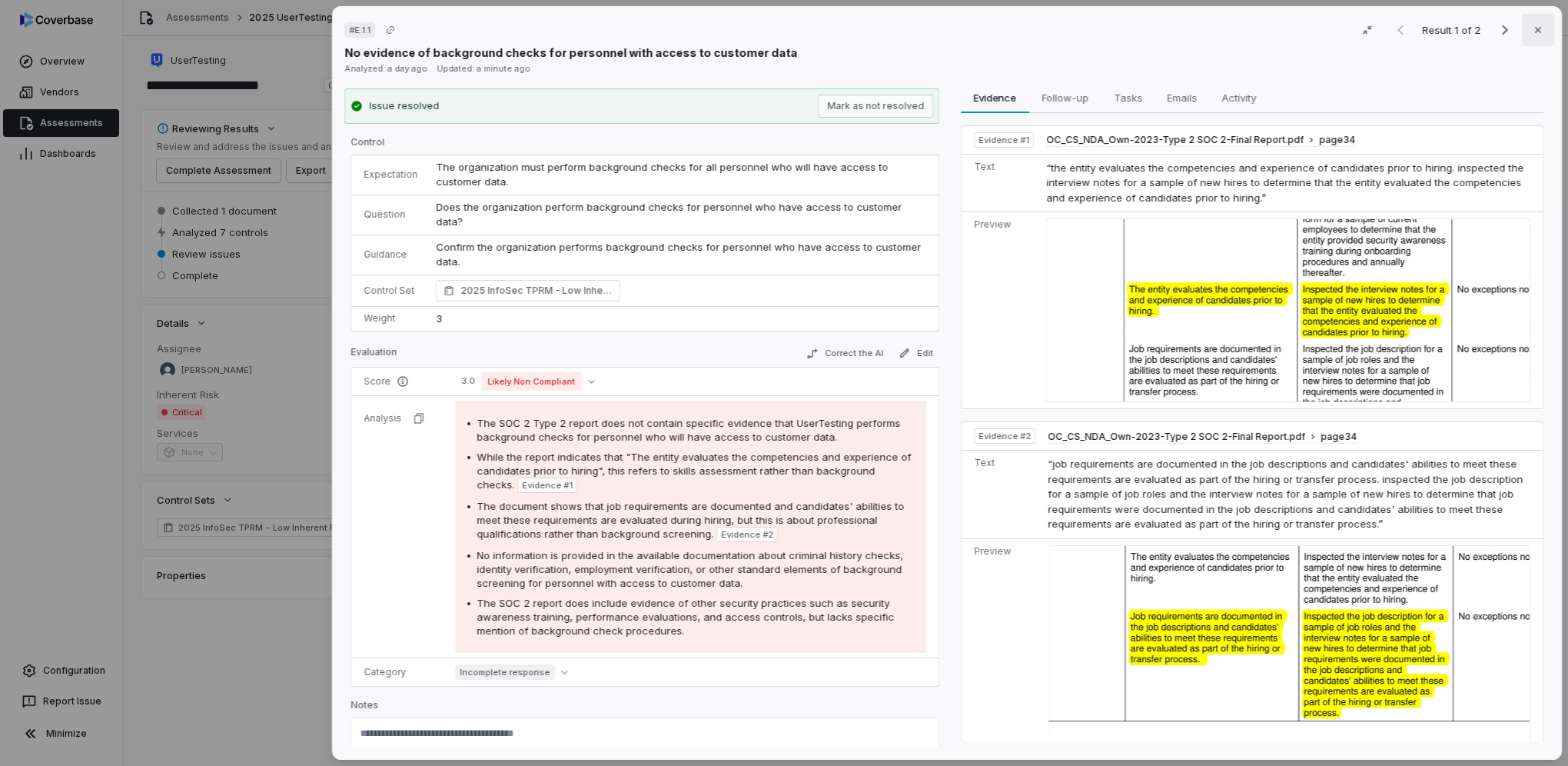
click at [1538, 23] on button "Close" at bounding box center [1538, 29] width 32 height 32
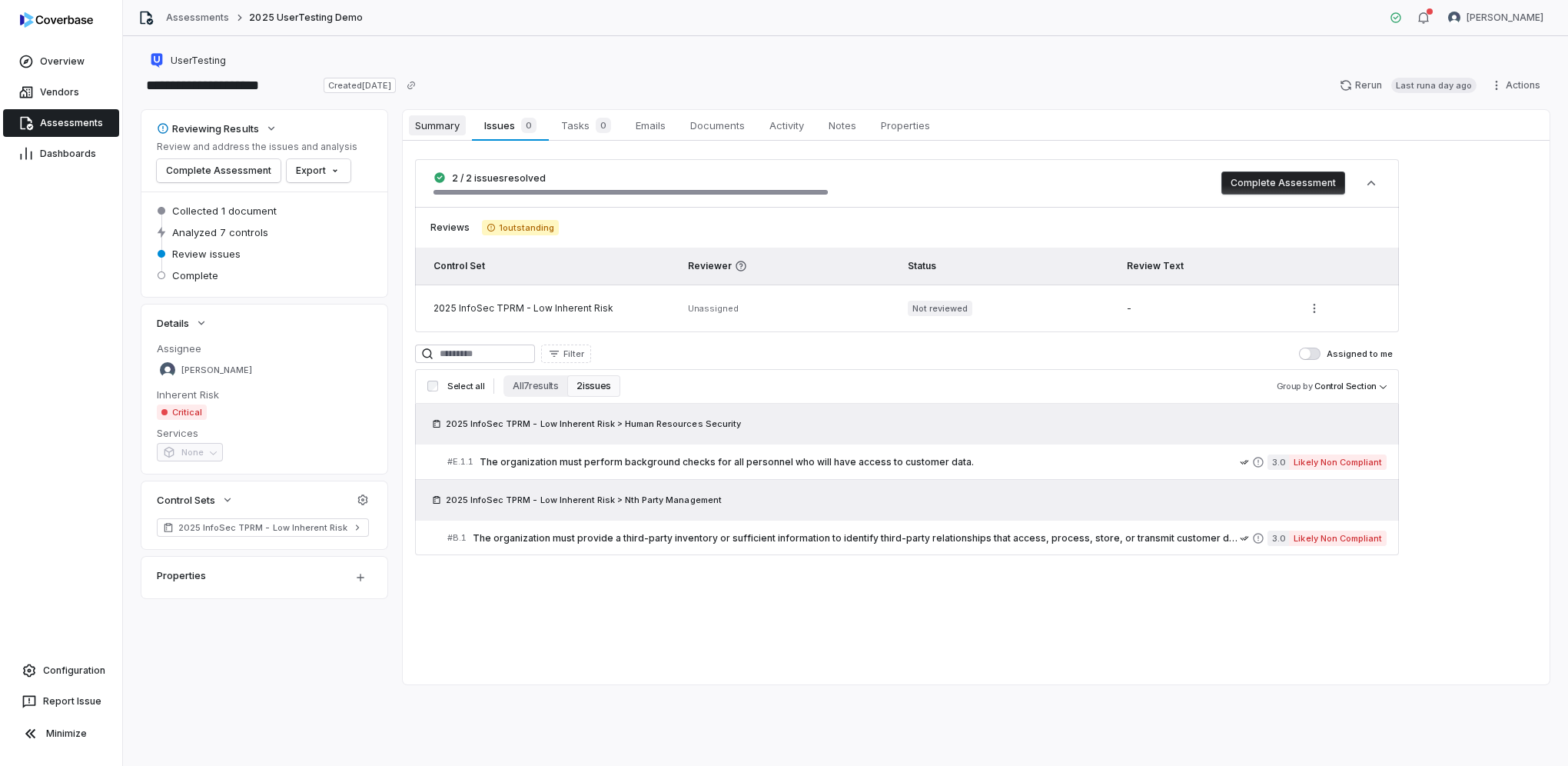
click at [449, 115] on span "Summary" at bounding box center [437, 125] width 57 height 20
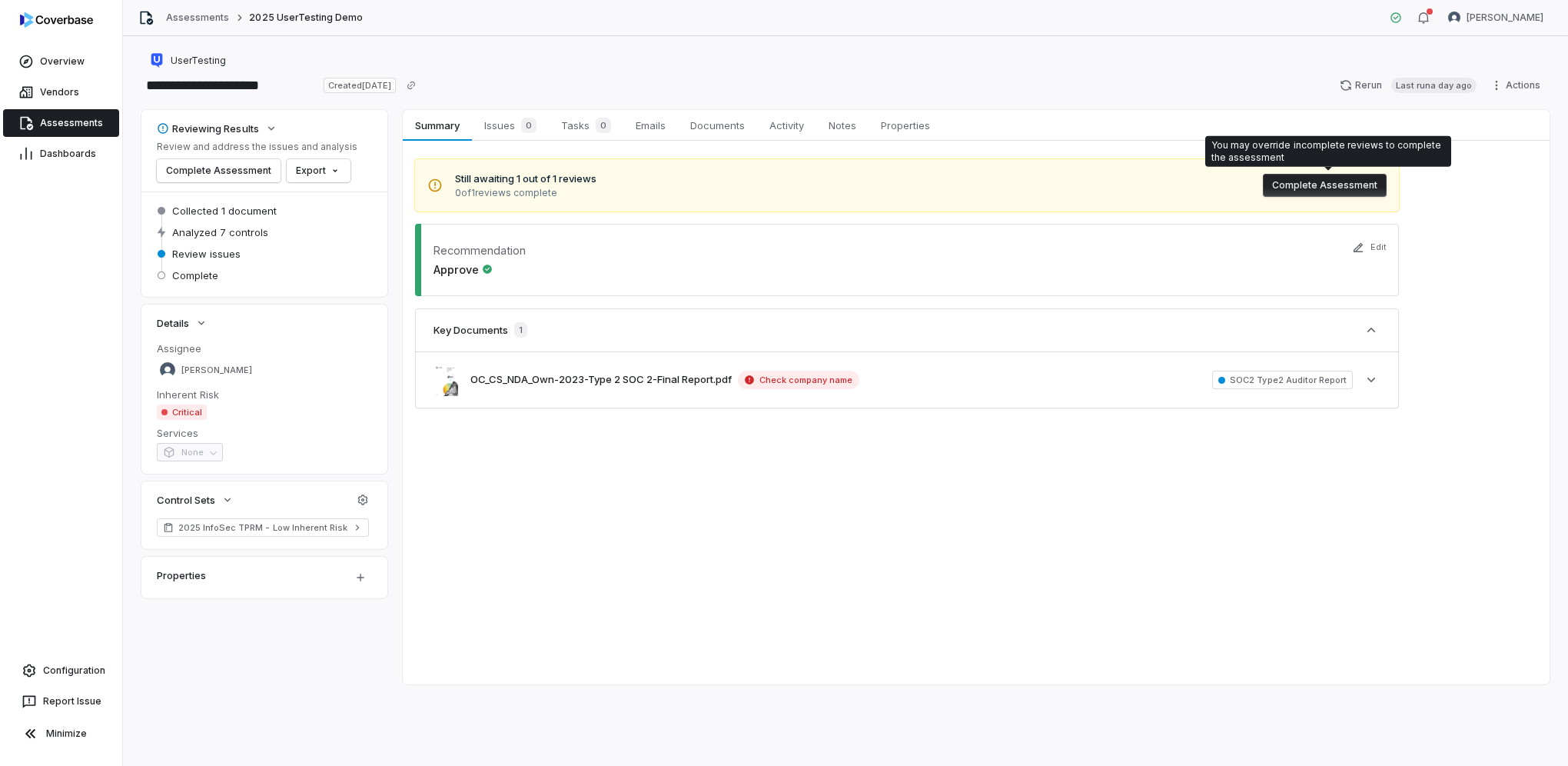
click at [1321, 190] on button "Complete Assessment" at bounding box center [1324, 185] width 124 height 23
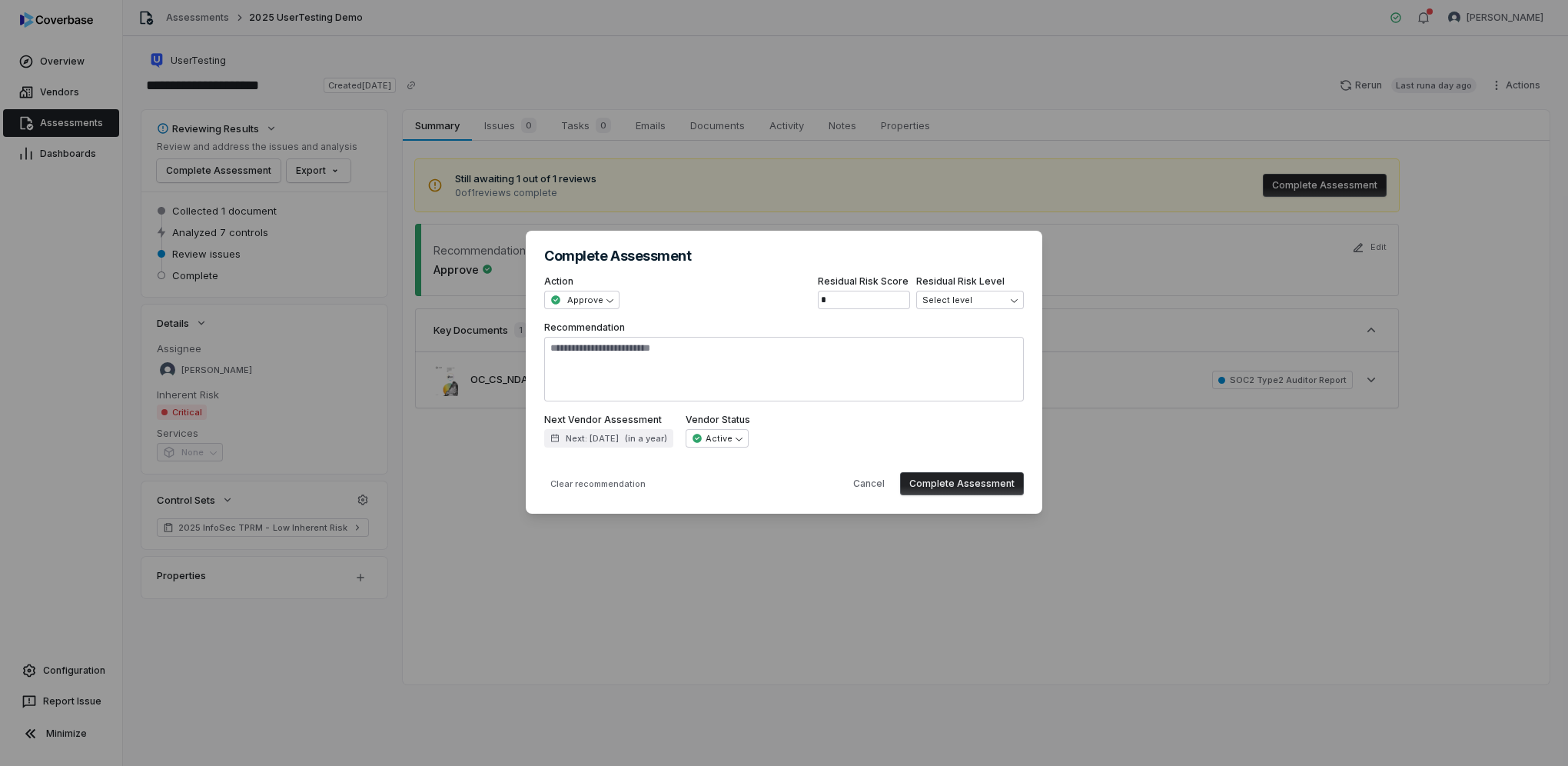
click at [957, 474] on button "Complete Assessment" at bounding box center [961, 484] width 124 height 23
type textarea "*"
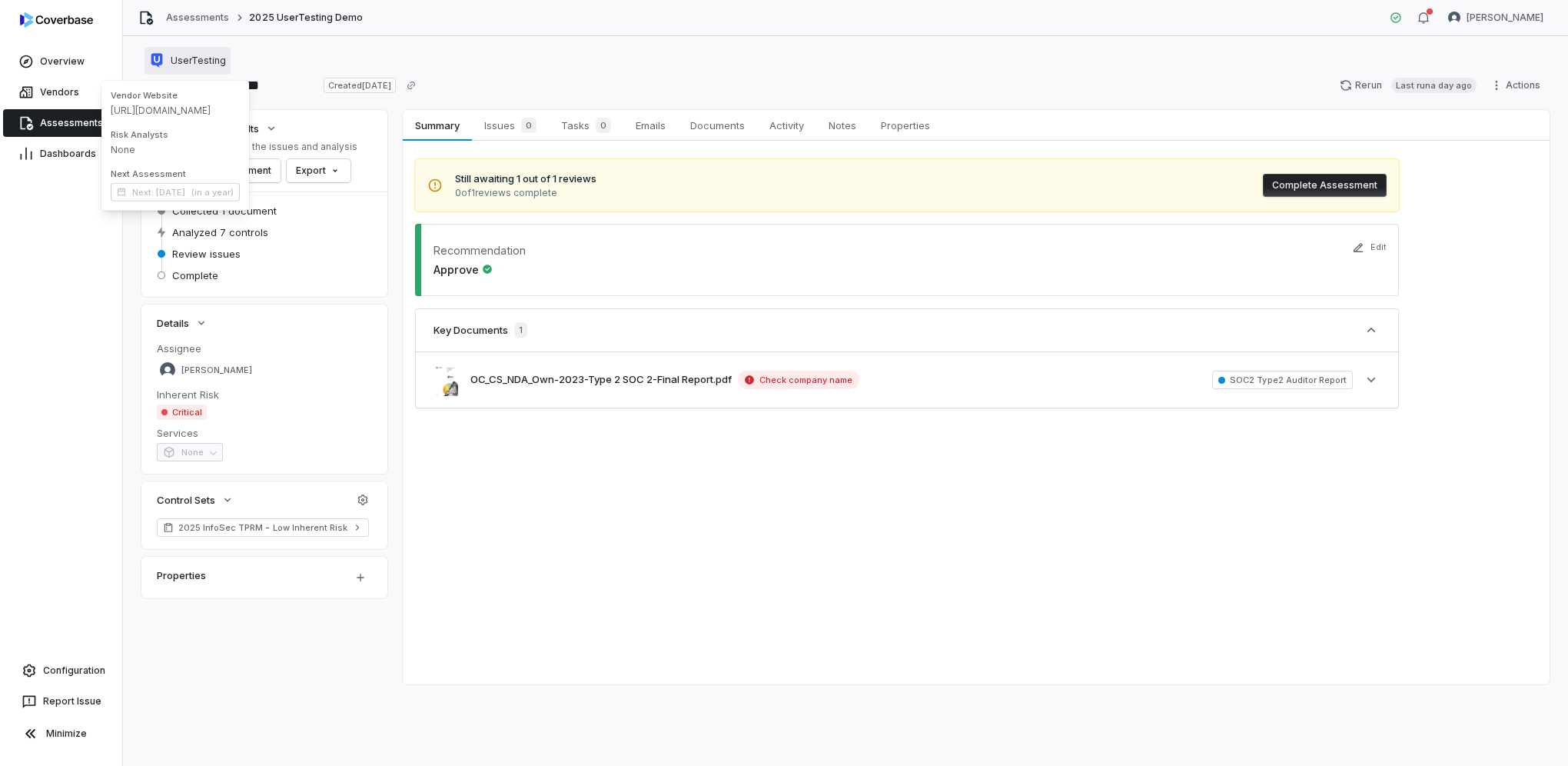
click at [194, 63] on span "UserTesting" at bounding box center [199, 60] width 55 height 12
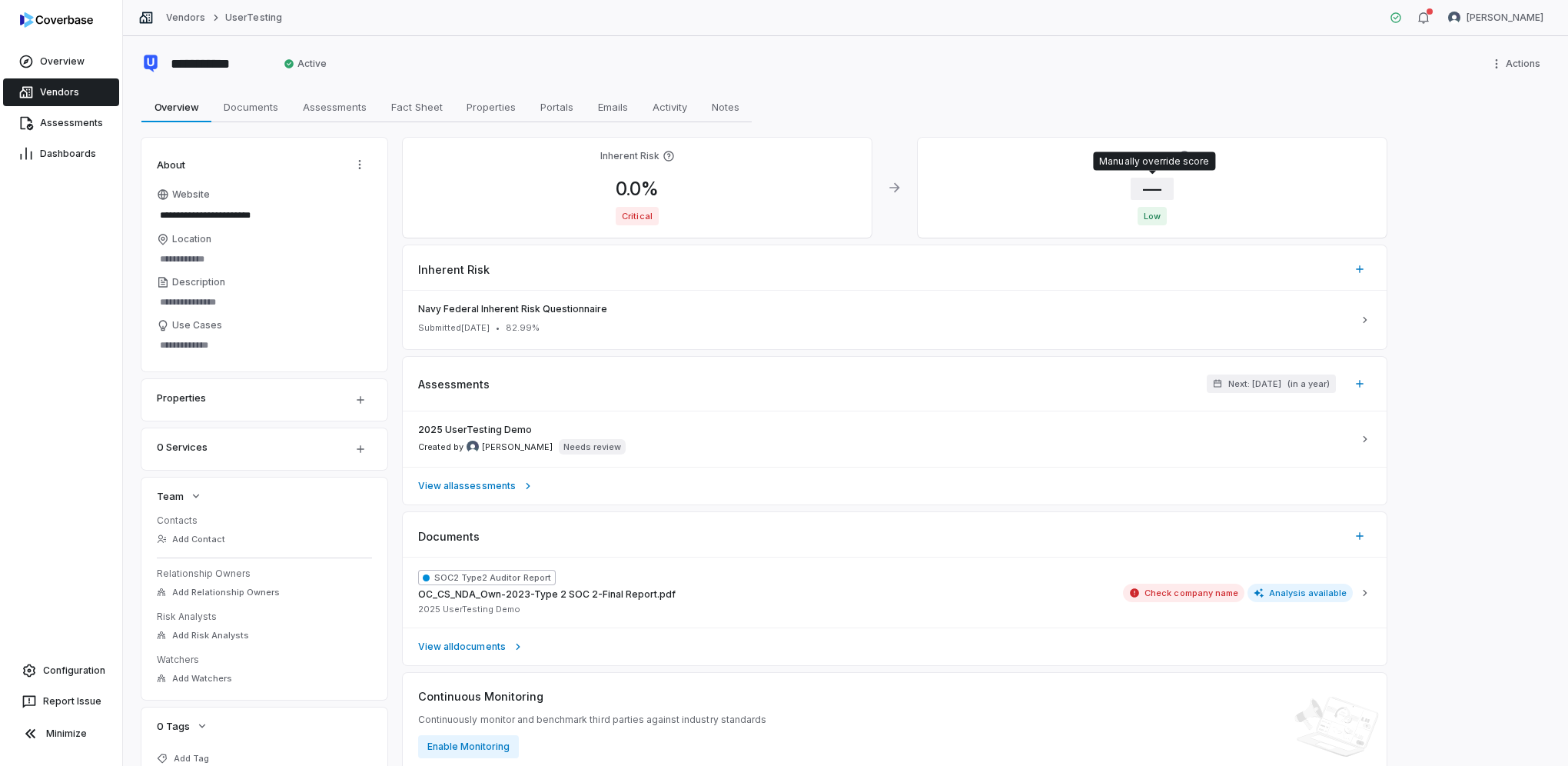
click at [1151, 185] on span "—" at bounding box center [1152, 189] width 43 height 22
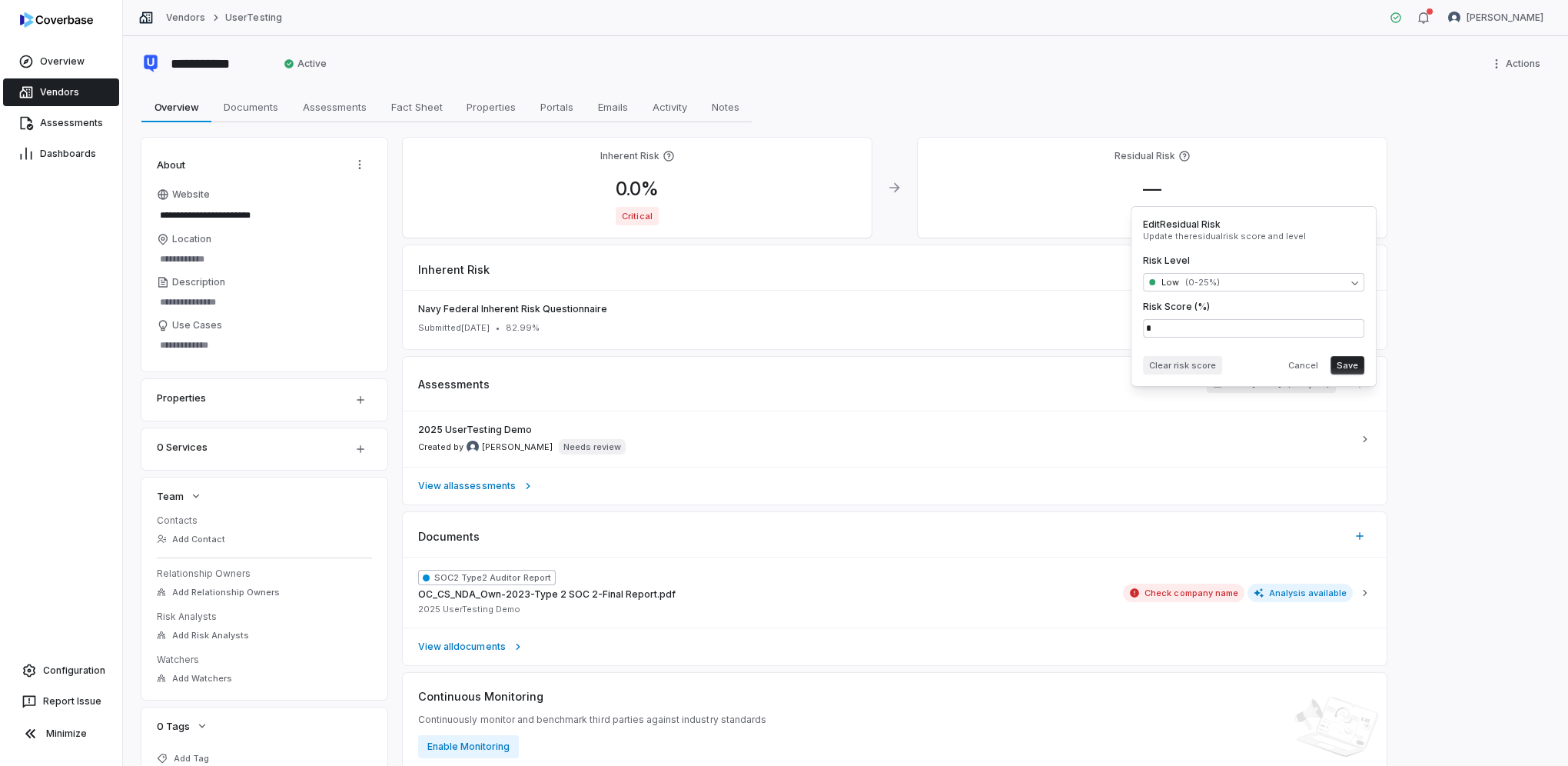
click at [1187, 366] on button "Clear risk score" at bounding box center [1183, 365] width 79 height 18
click at [659, 191] on span "0.0 %" at bounding box center [638, 189] width 68 height 22
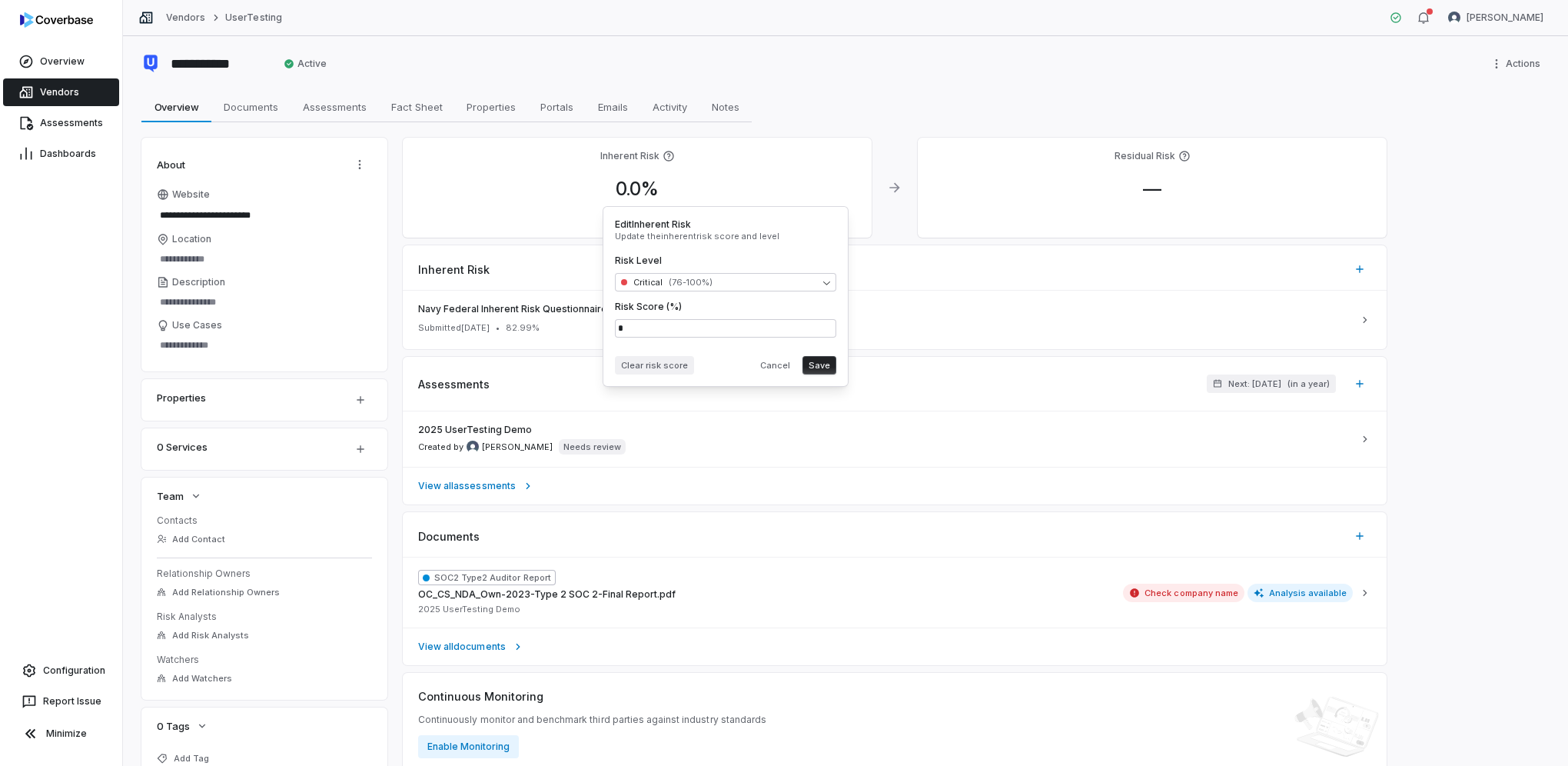
click at [648, 361] on button "Clear risk score" at bounding box center [654, 365] width 79 height 18
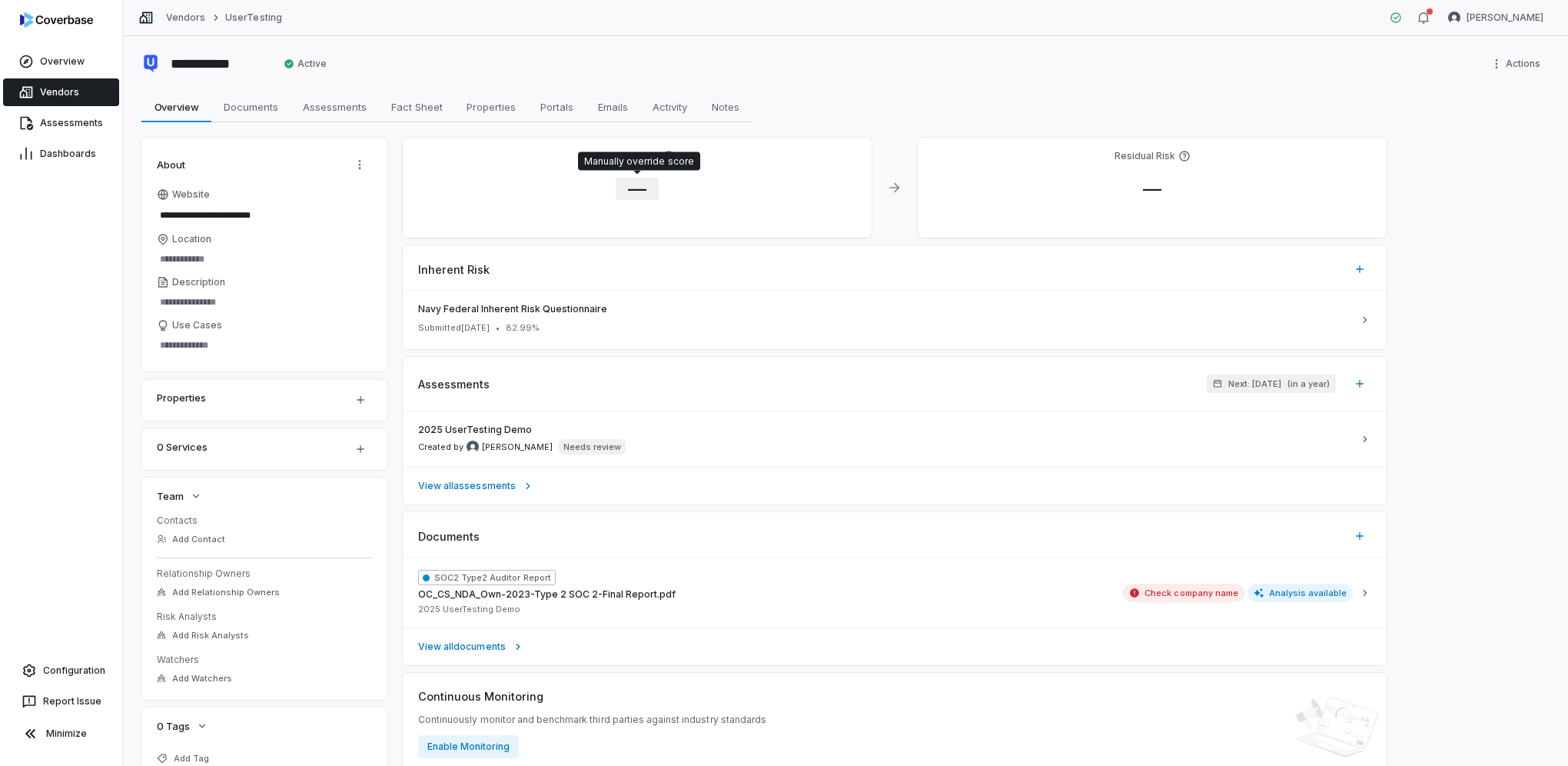
click at [642, 188] on span "—" at bounding box center [637, 189] width 43 height 22
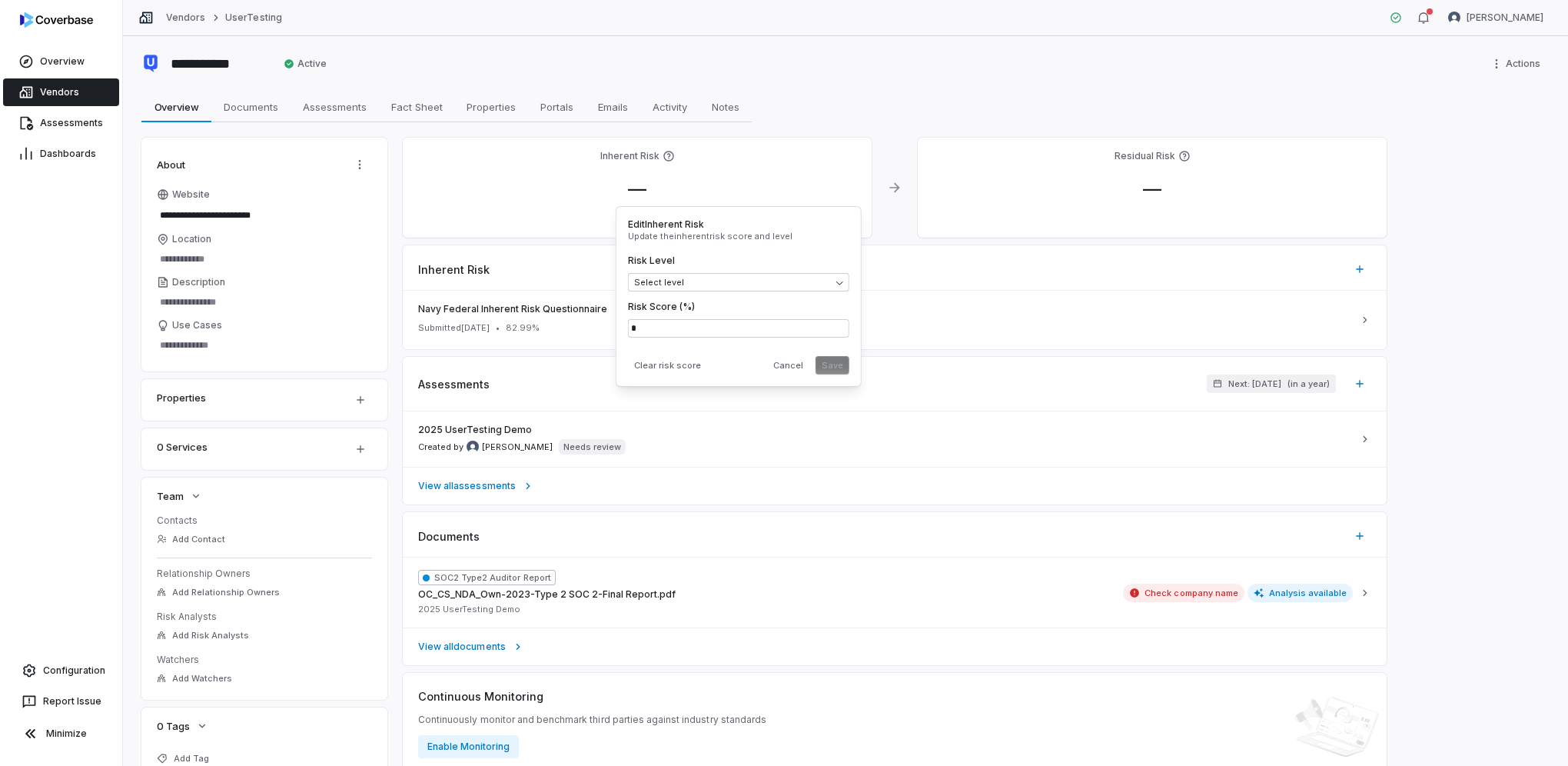
click at [683, 294] on div "Risk Level Select level Risk Score (%) *" at bounding box center [738, 296] width 222 height 83
click at [667, 280] on body "**********" at bounding box center [784, 383] width 1568 height 766
click at [839, 365] on button "Save" at bounding box center [832, 365] width 34 height 18
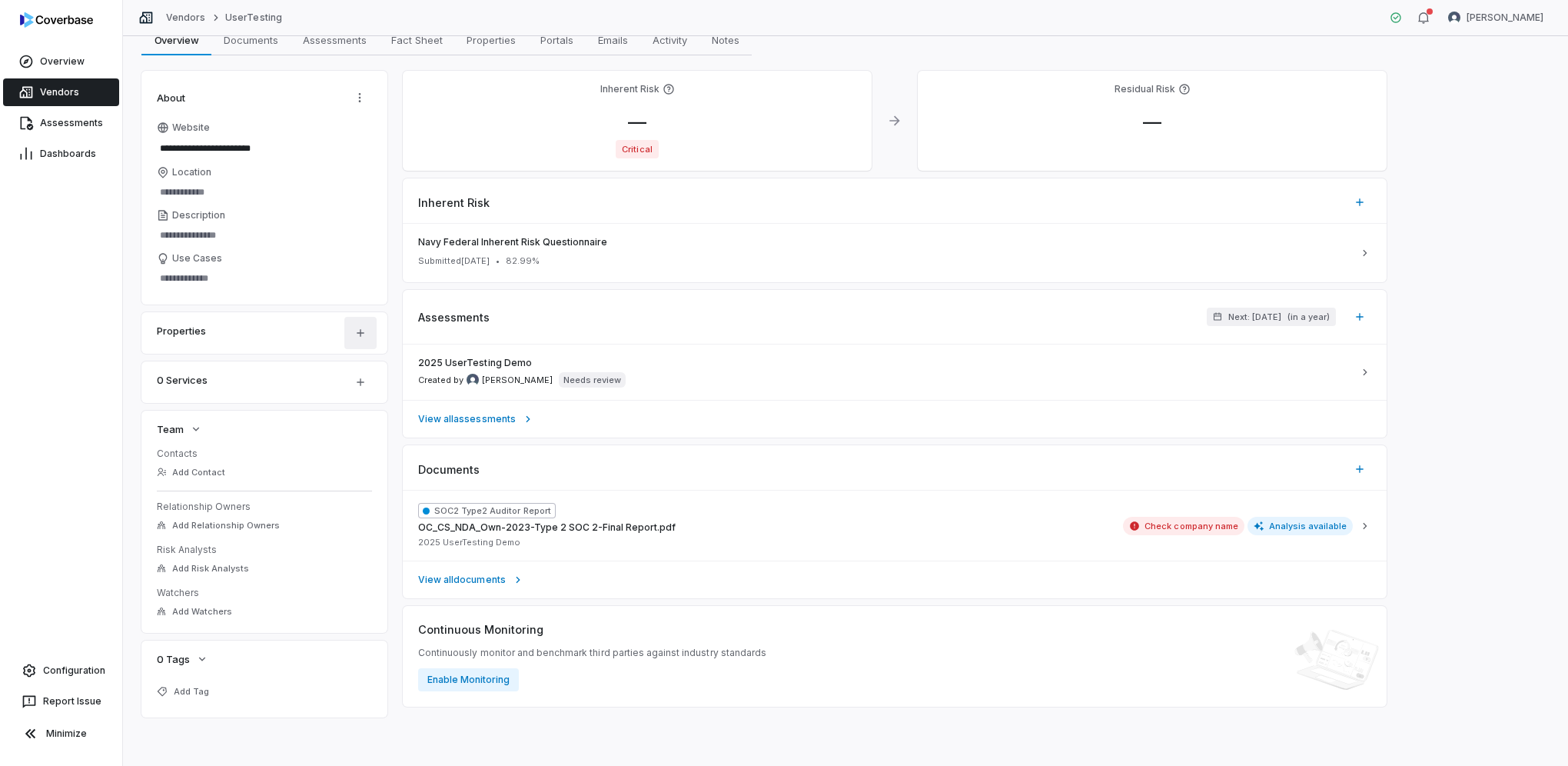
click at [363, 330] on html "**********" at bounding box center [784, 383] width 1568 height 766
click at [236, 376] on html "**********" at bounding box center [784, 383] width 1568 height 766
click at [357, 388] on button "button" at bounding box center [360, 382] width 32 height 32
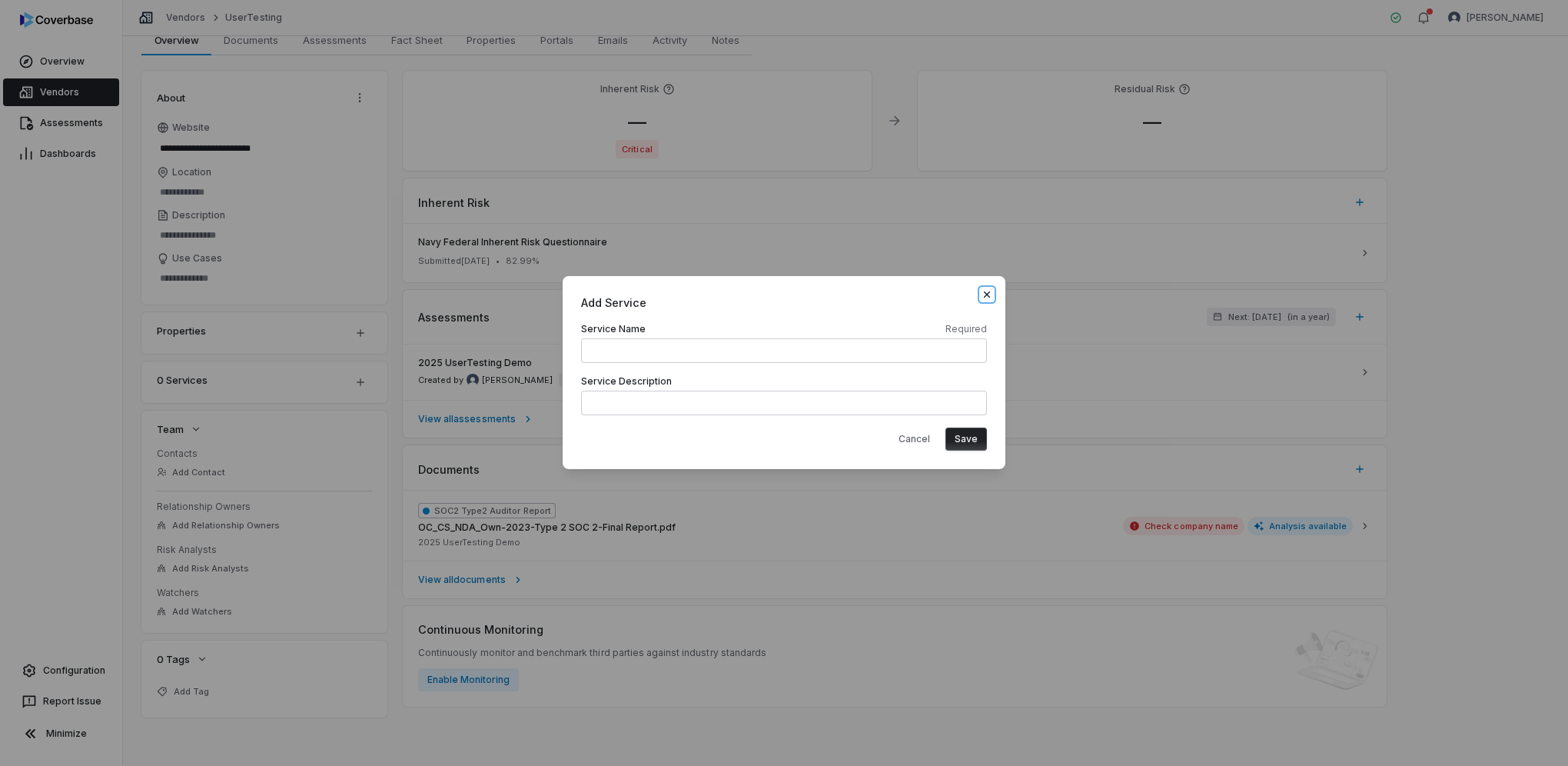
click at [989, 294] on icon "button" at bounding box center [986, 294] width 12 height 12
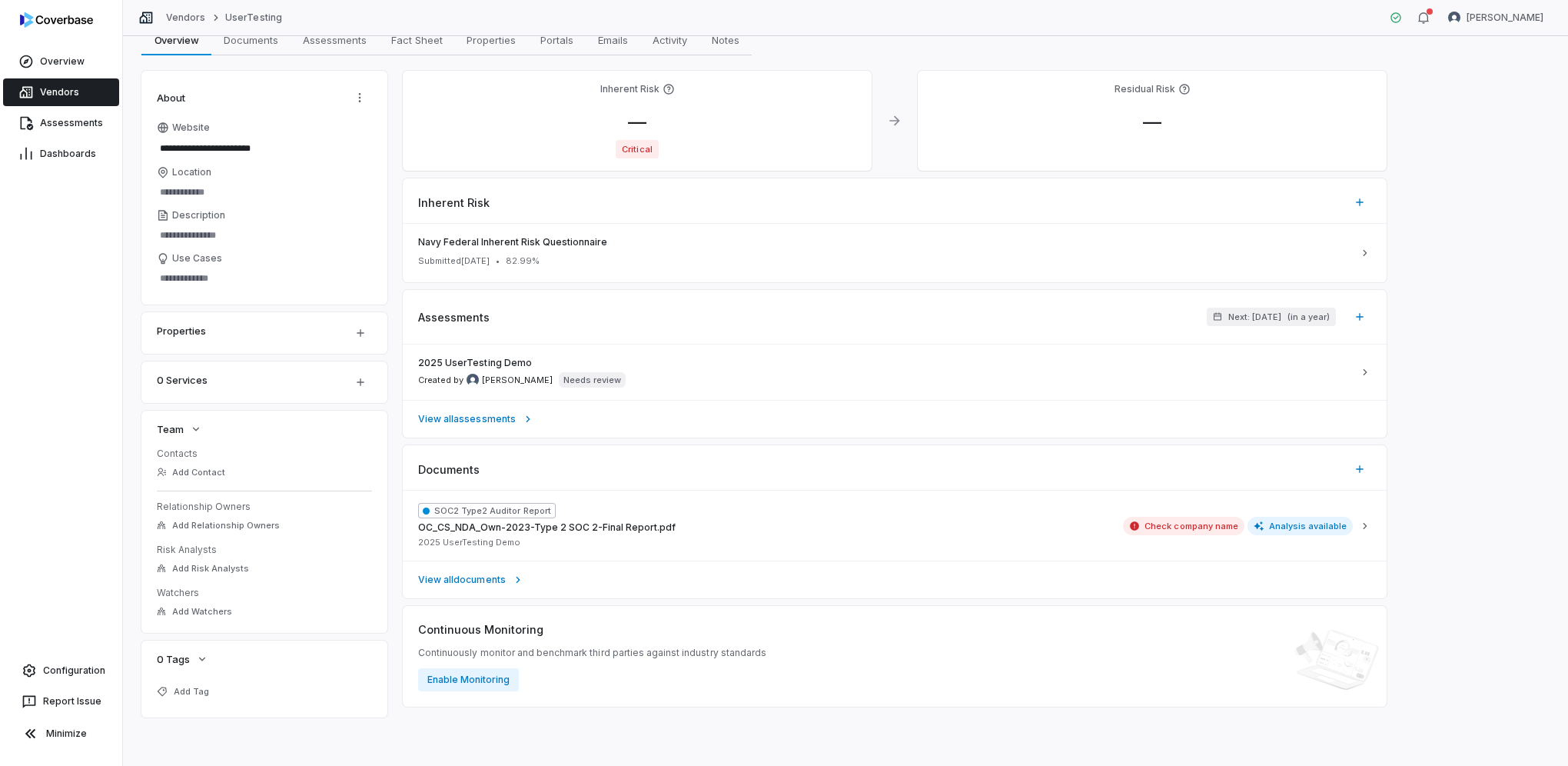
scroll to position [0, 0]
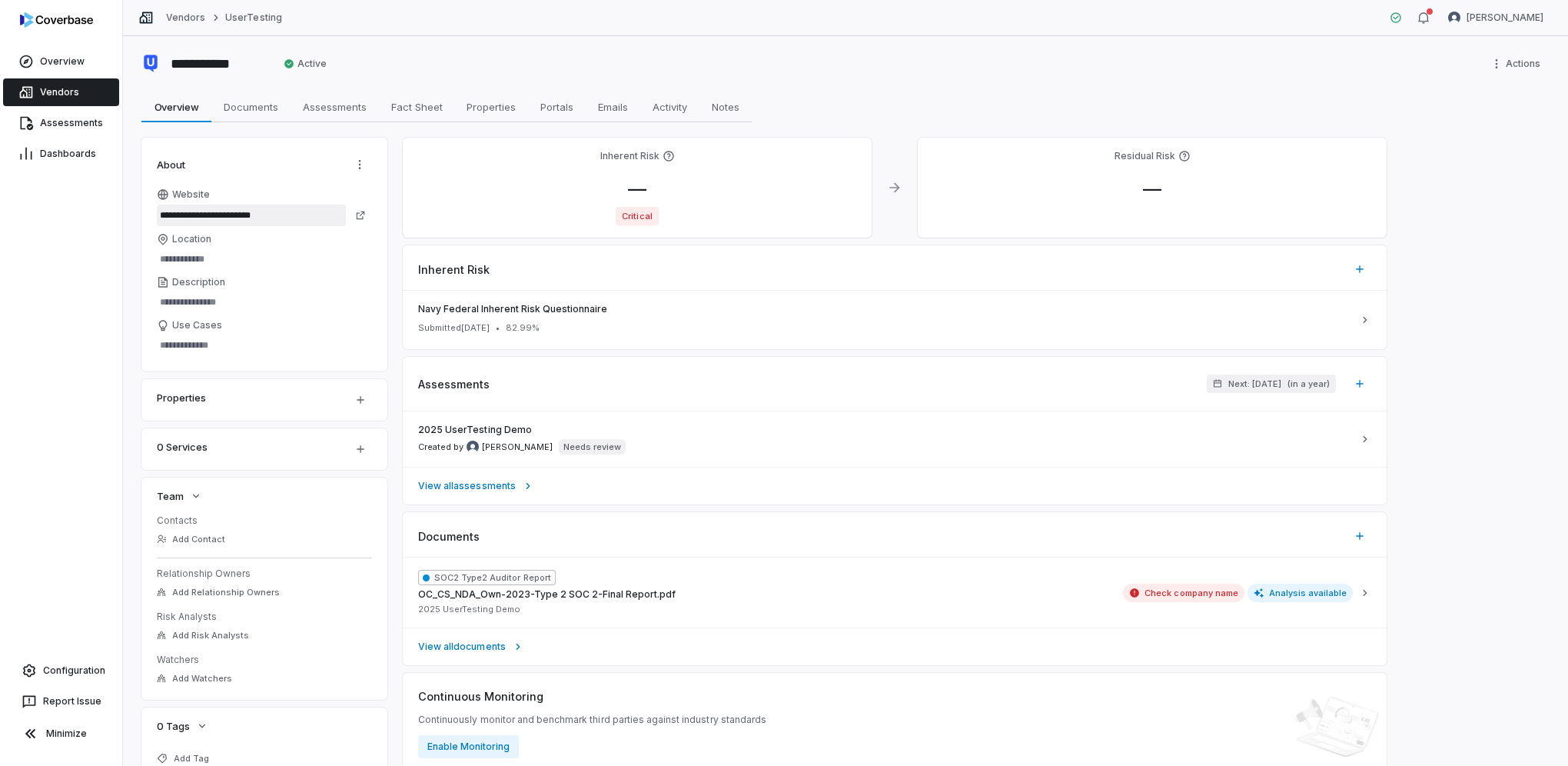
click at [203, 214] on input "**********" at bounding box center [252, 214] width 189 height 21
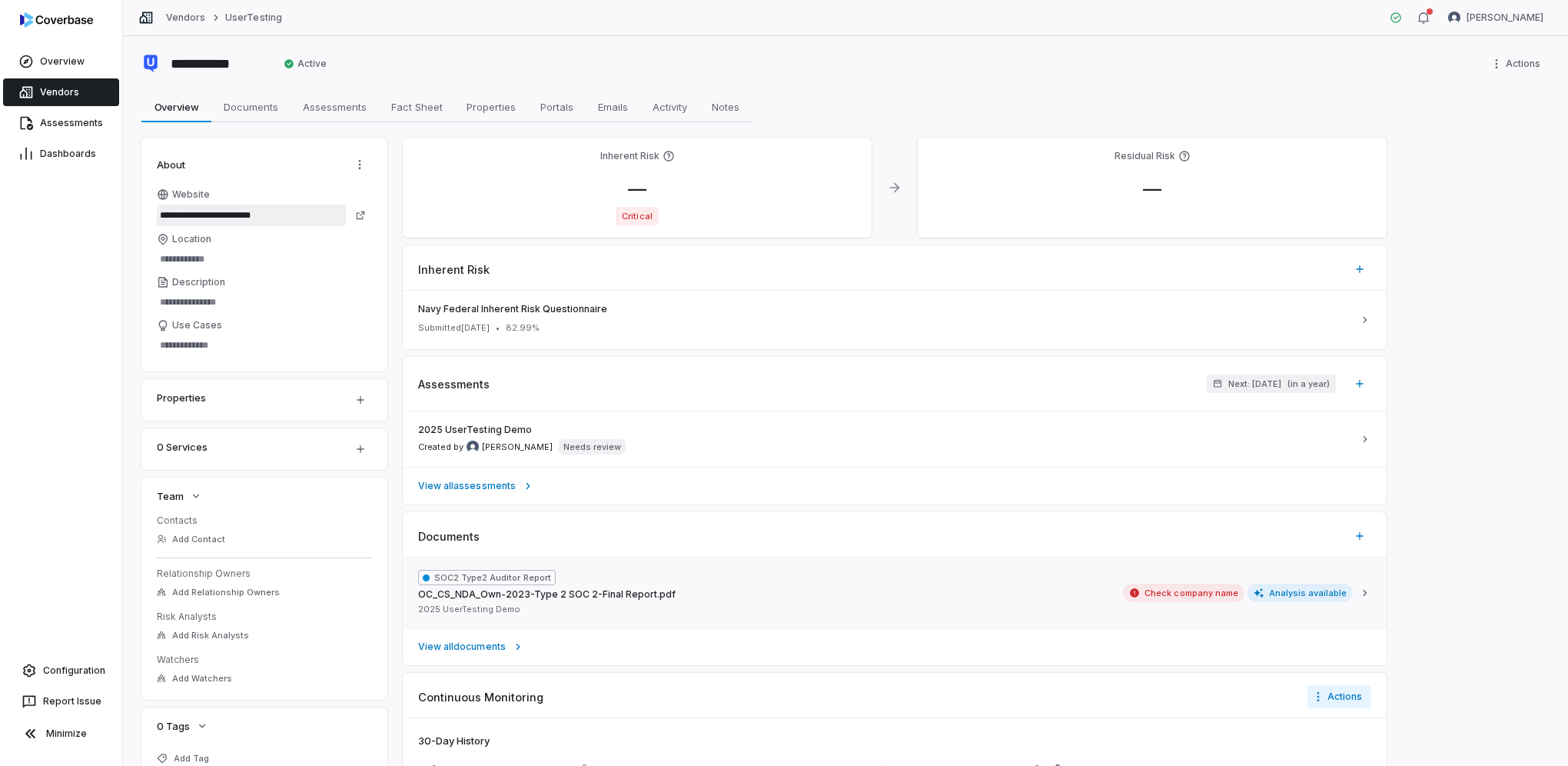
scroll to position [223, 0]
click at [248, 113] on span "Documents" at bounding box center [251, 107] width 67 height 20
type textarea "*"
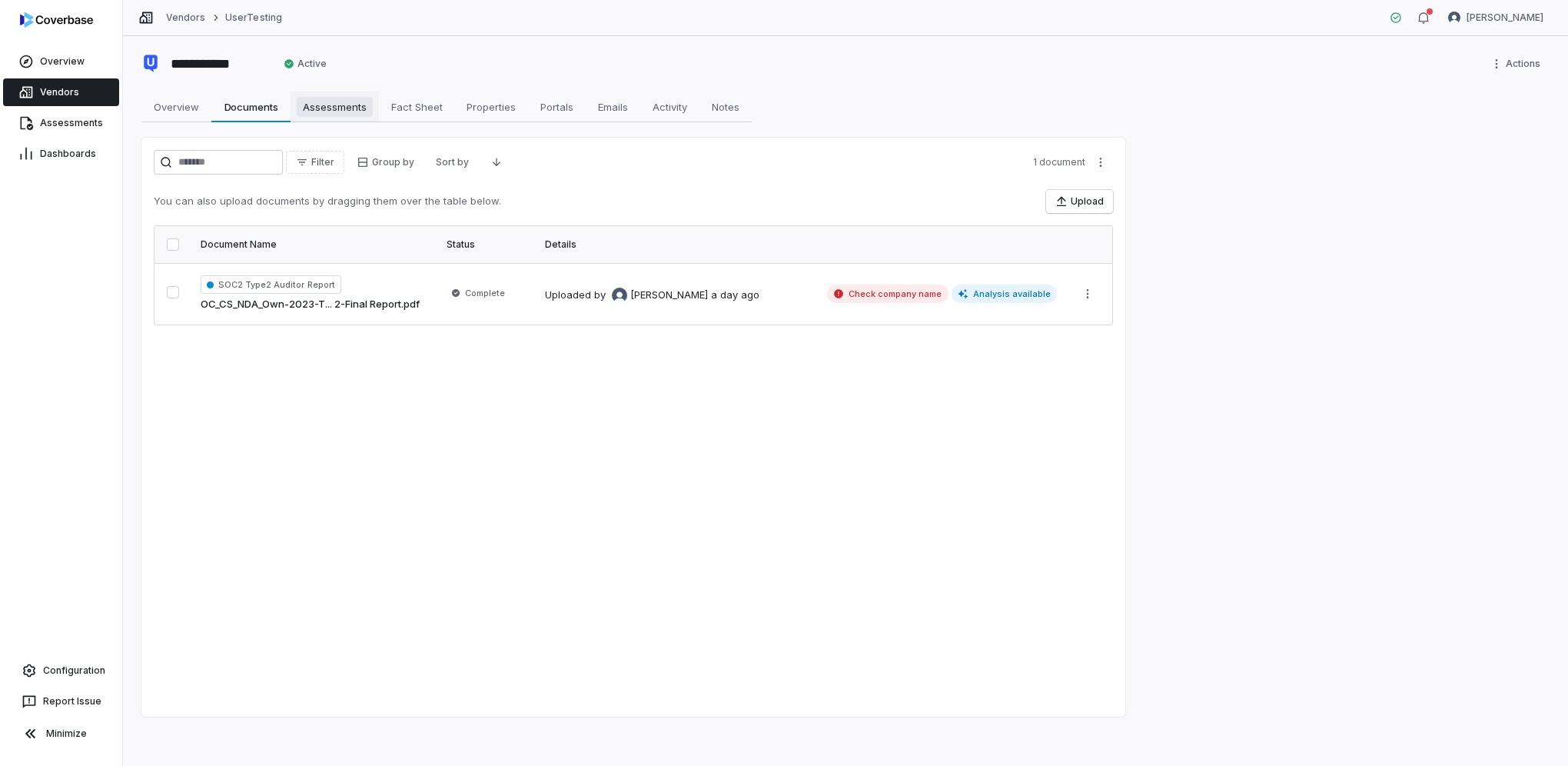
click at [328, 106] on span "Assessments" at bounding box center [335, 107] width 76 height 20
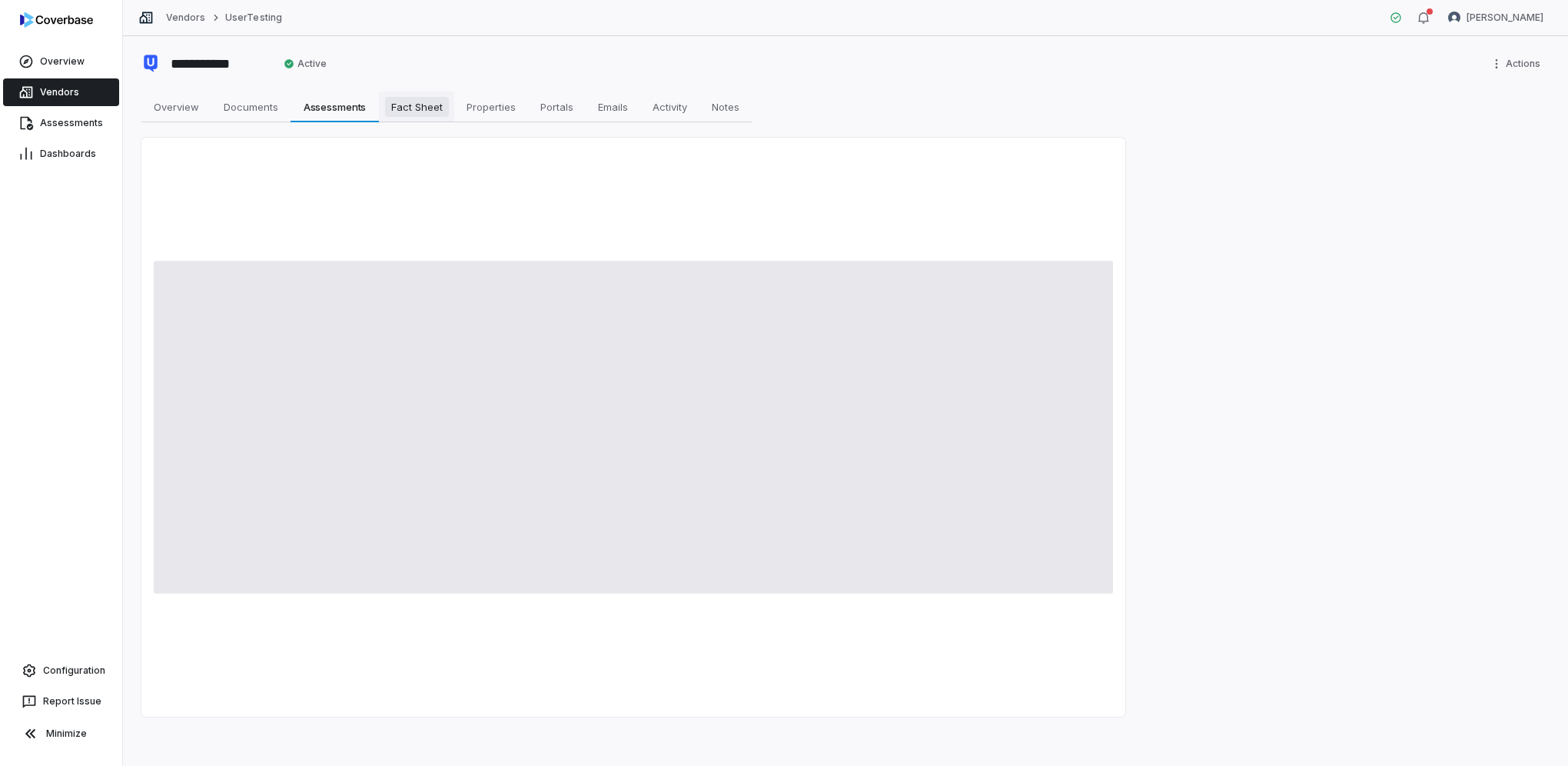
click at [426, 101] on span "Fact Sheet" at bounding box center [416, 107] width 63 height 20
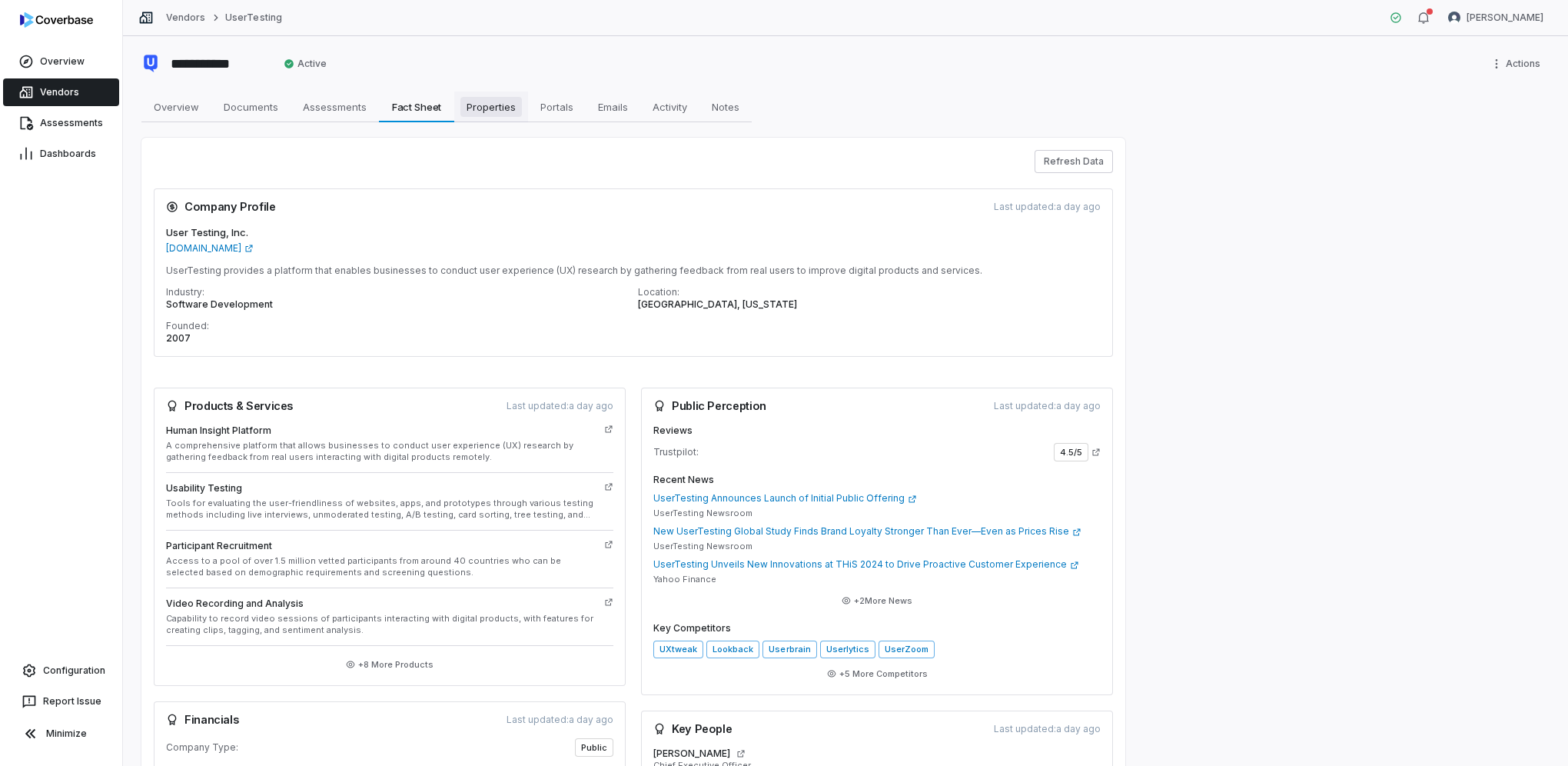
click at [482, 104] on span "Properties" at bounding box center [491, 107] width 62 height 20
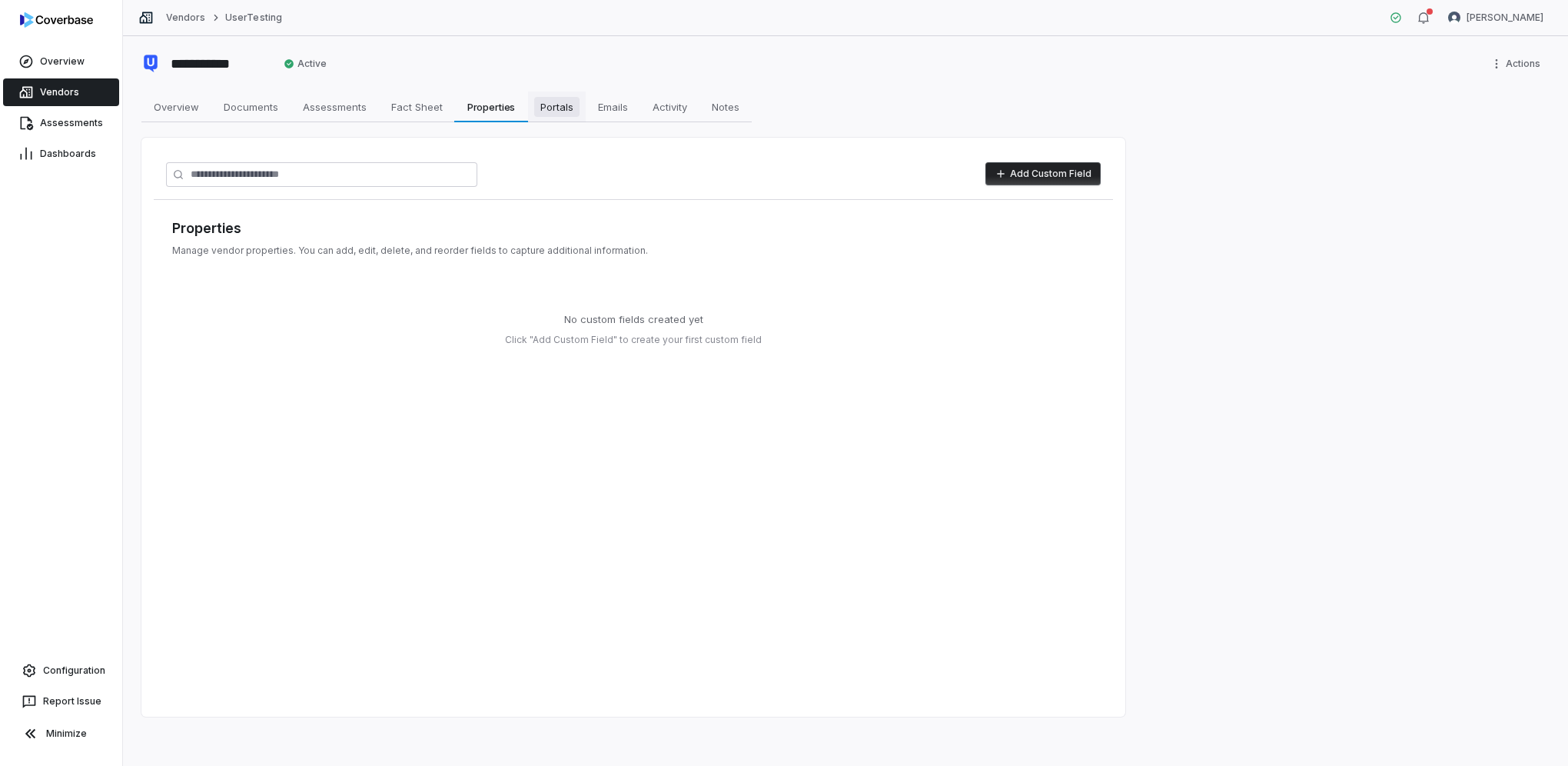
click at [575, 109] on span "Portals" at bounding box center [556, 107] width 45 height 20
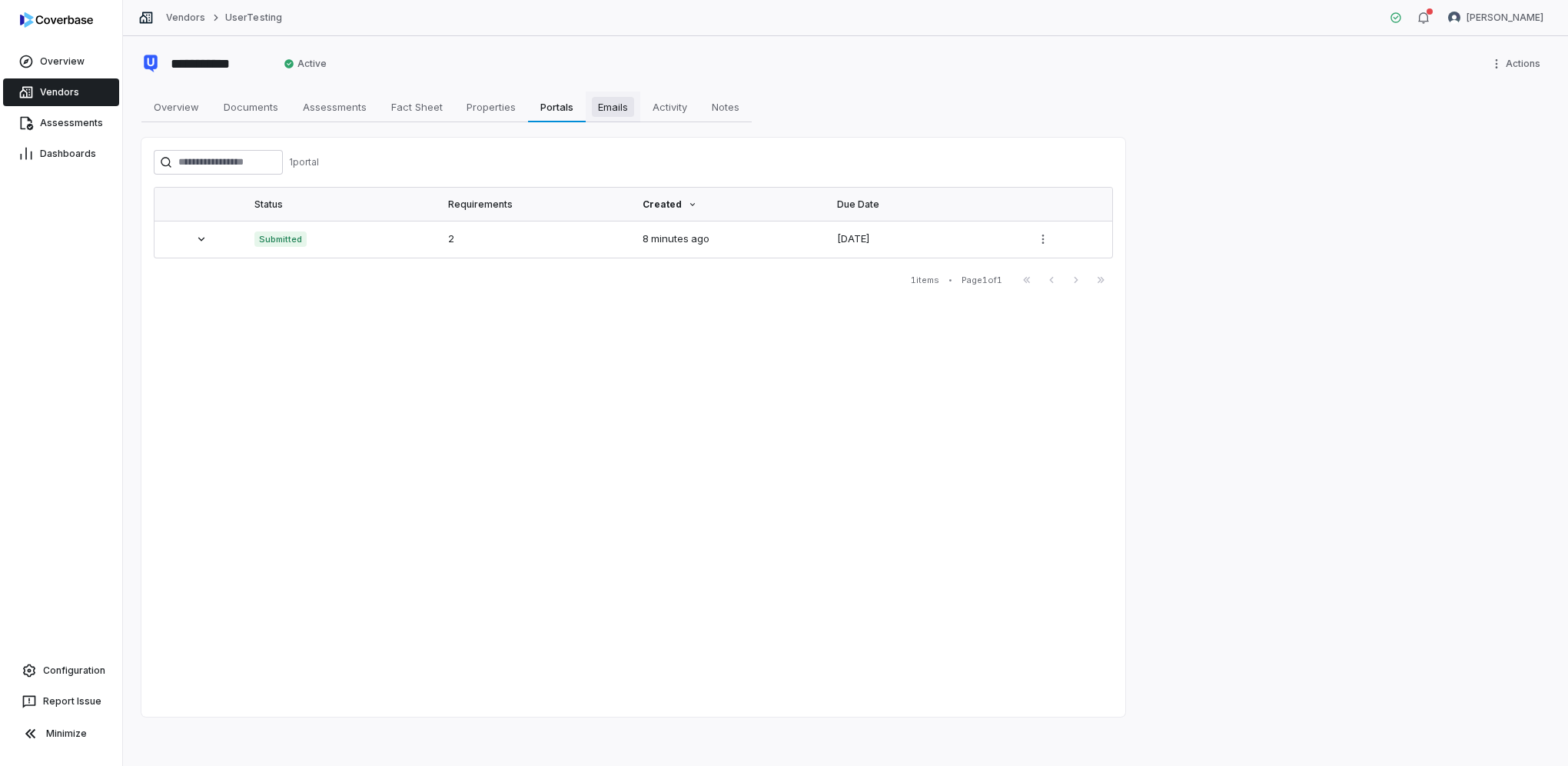
click at [597, 106] on span "Emails" at bounding box center [613, 107] width 42 height 20
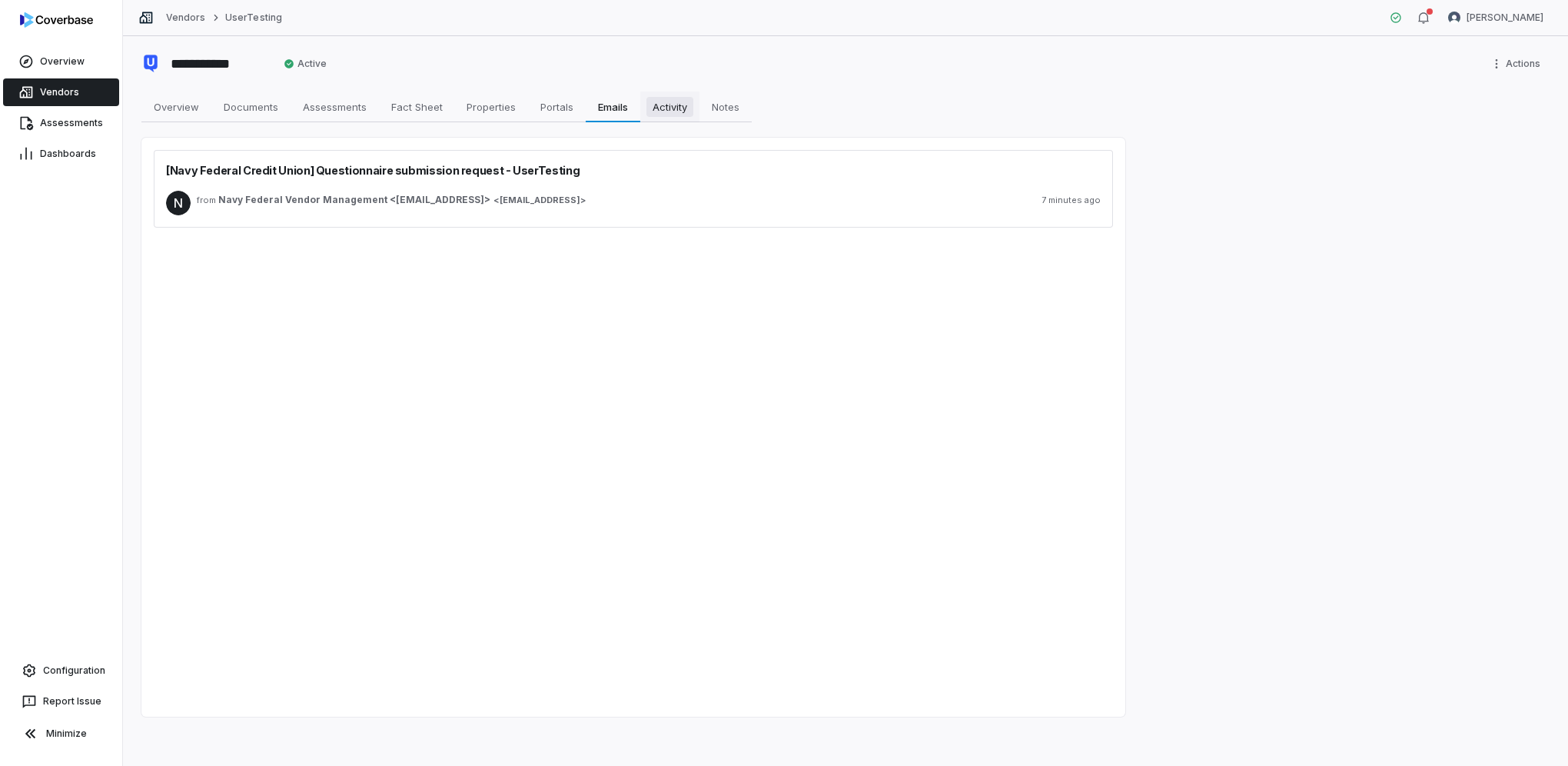
click at [653, 101] on span "Activity" at bounding box center [669, 107] width 47 height 20
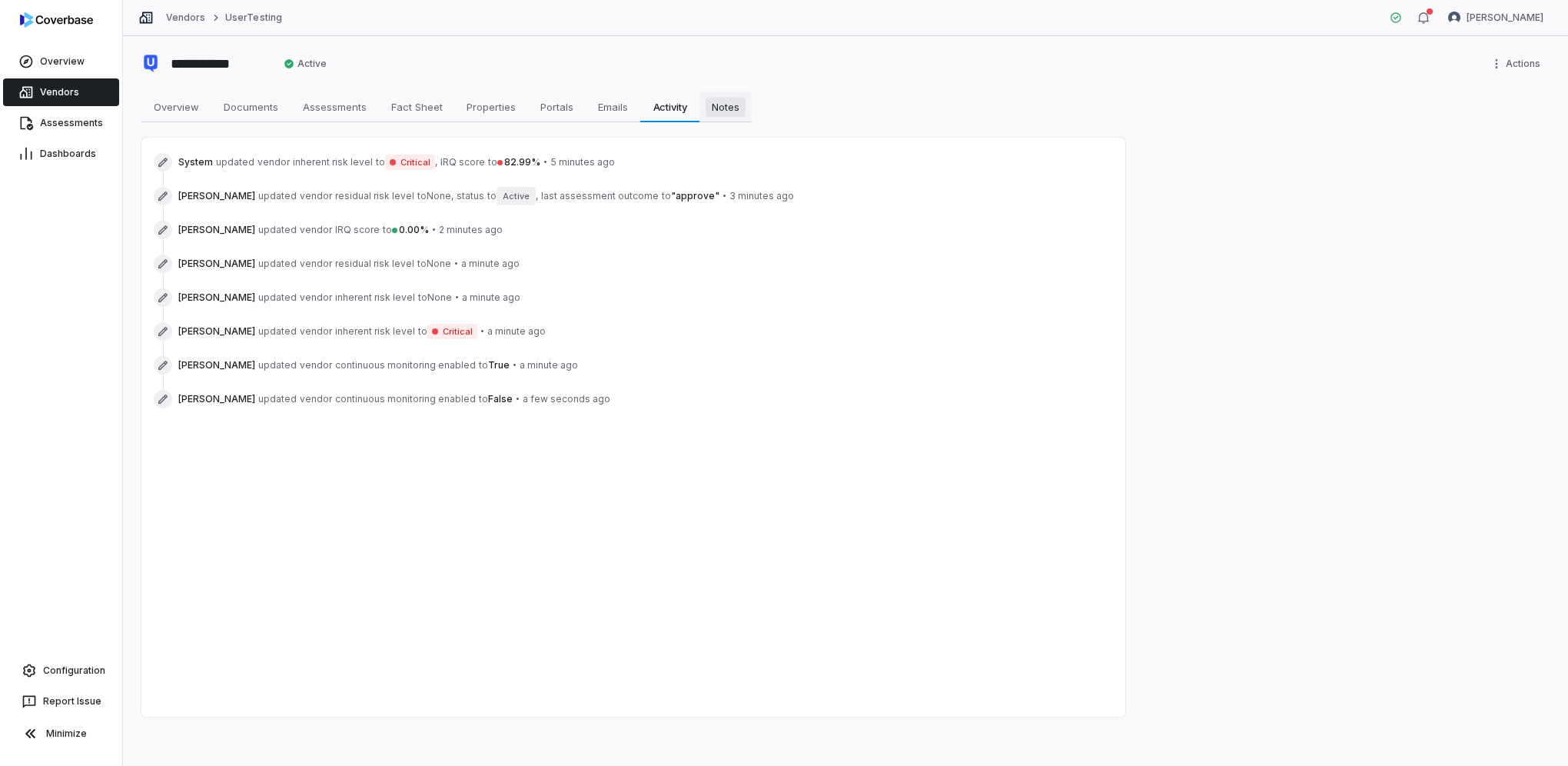
click at [710, 108] on link "Notes Notes" at bounding box center [725, 107] width 52 height 30
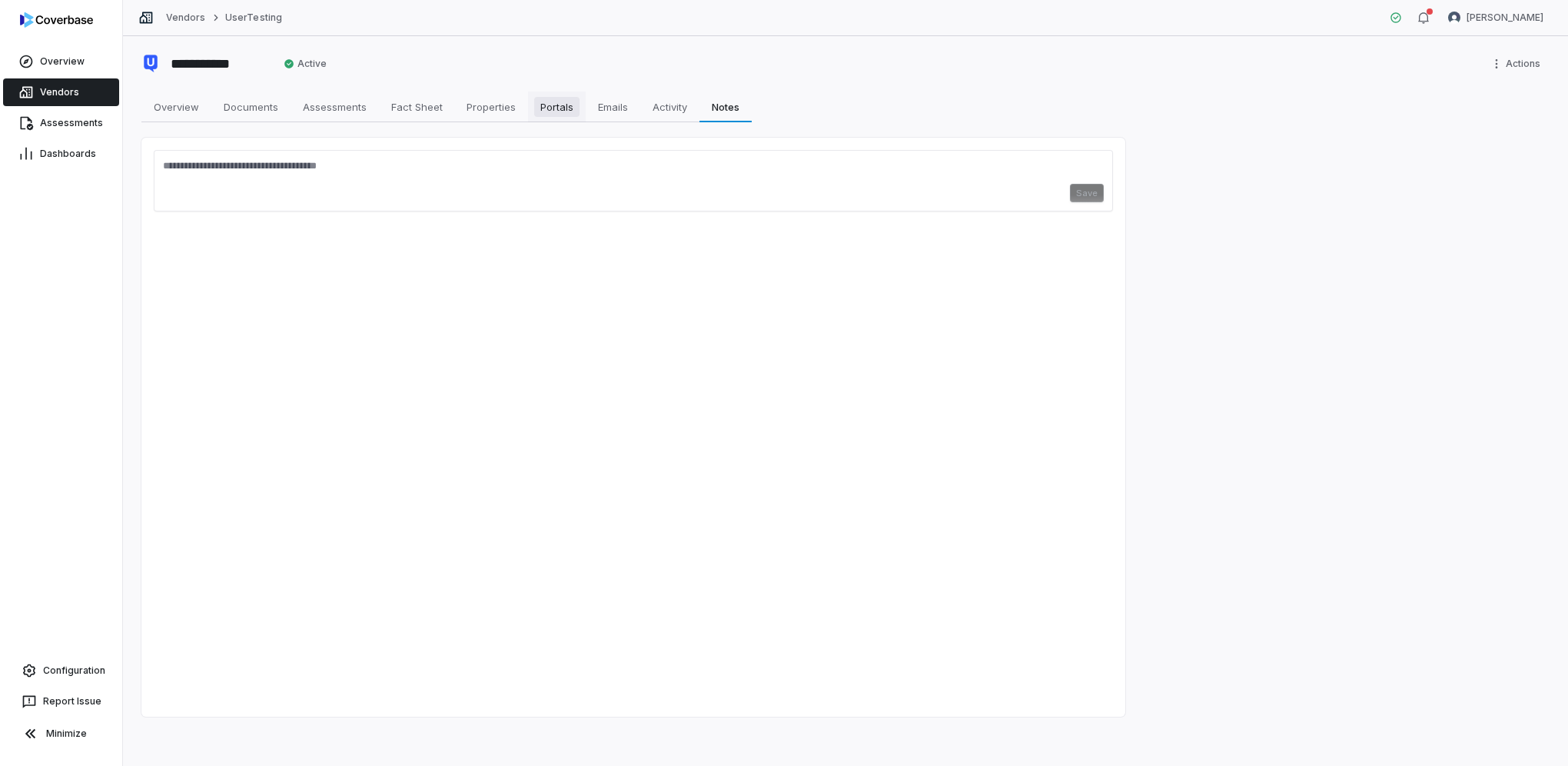
click at [540, 100] on span "Portals" at bounding box center [556, 107] width 45 height 20
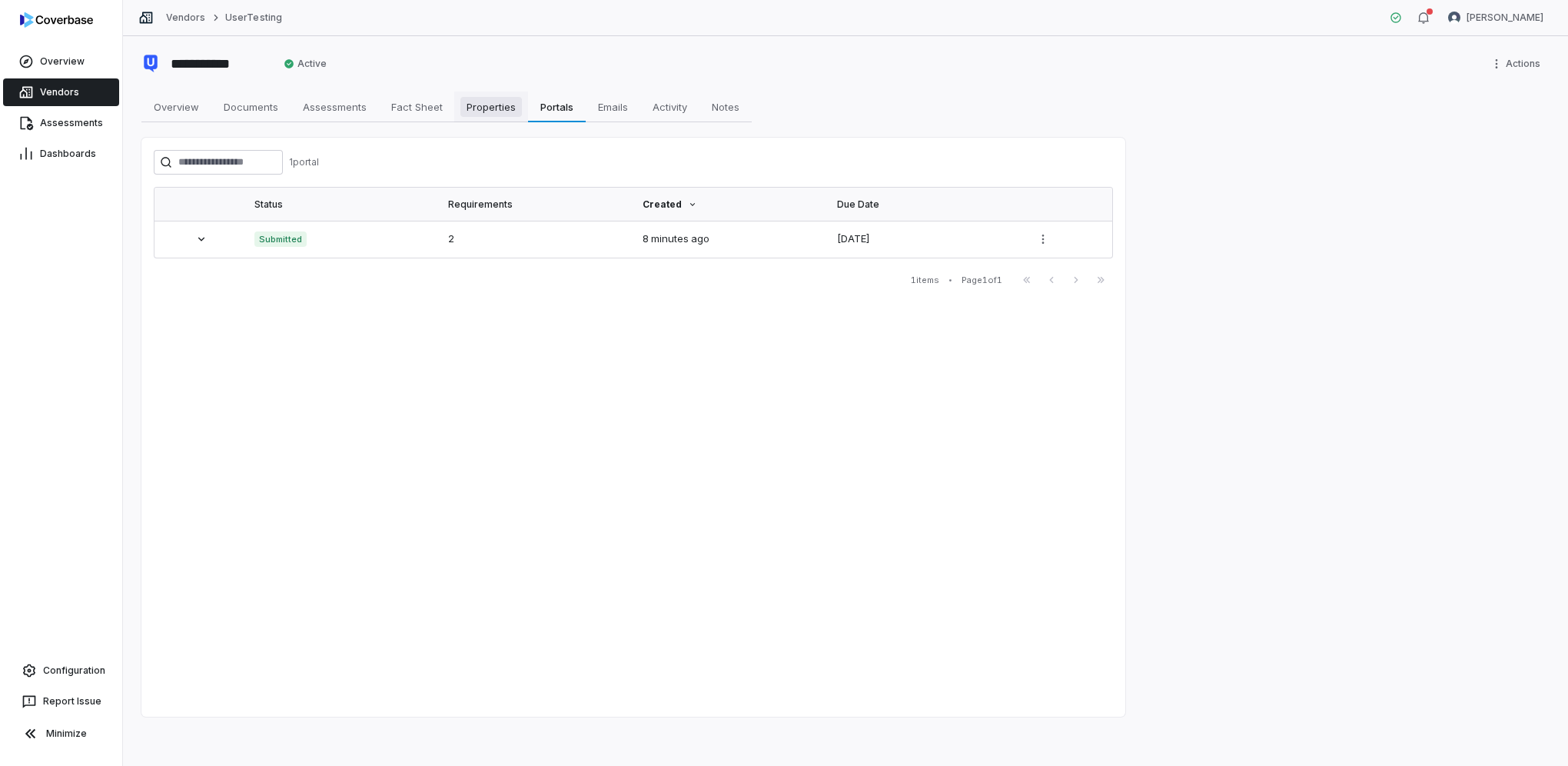
click at [485, 99] on span "Properties" at bounding box center [491, 107] width 62 height 20
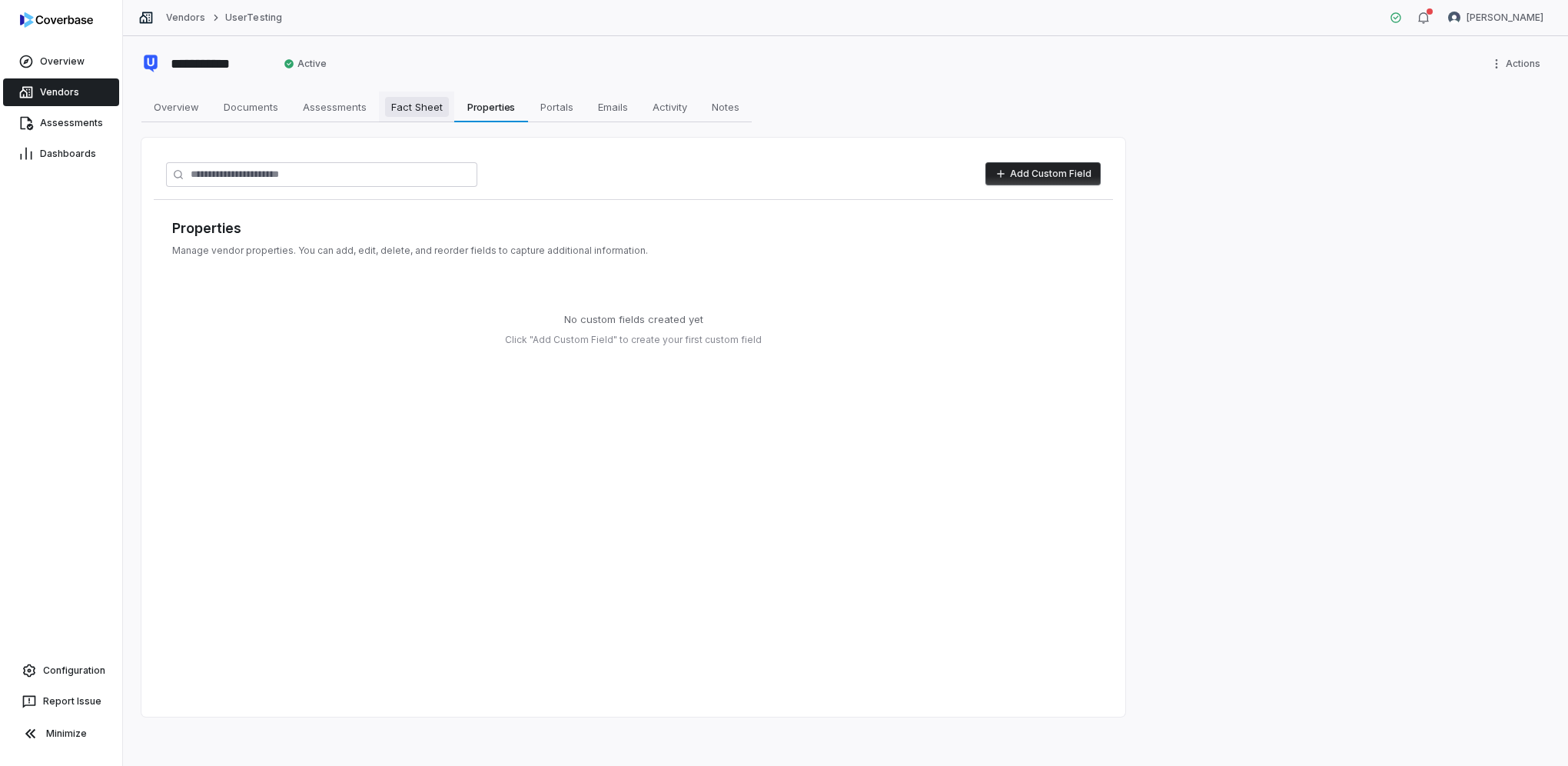
click at [392, 120] on link "Fact Sheet Fact Sheet" at bounding box center [416, 107] width 75 height 30
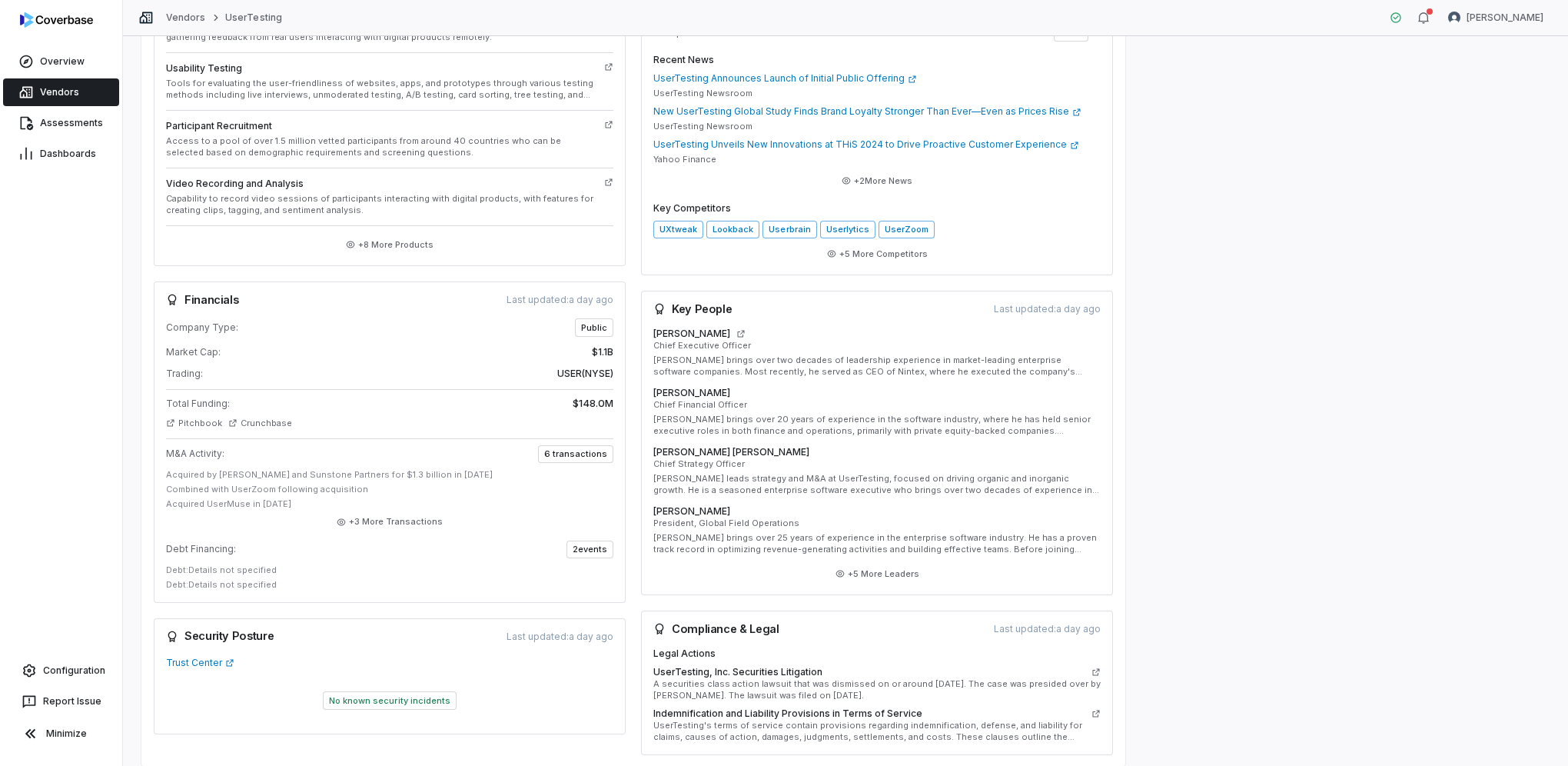
scroll to position [470, 0]
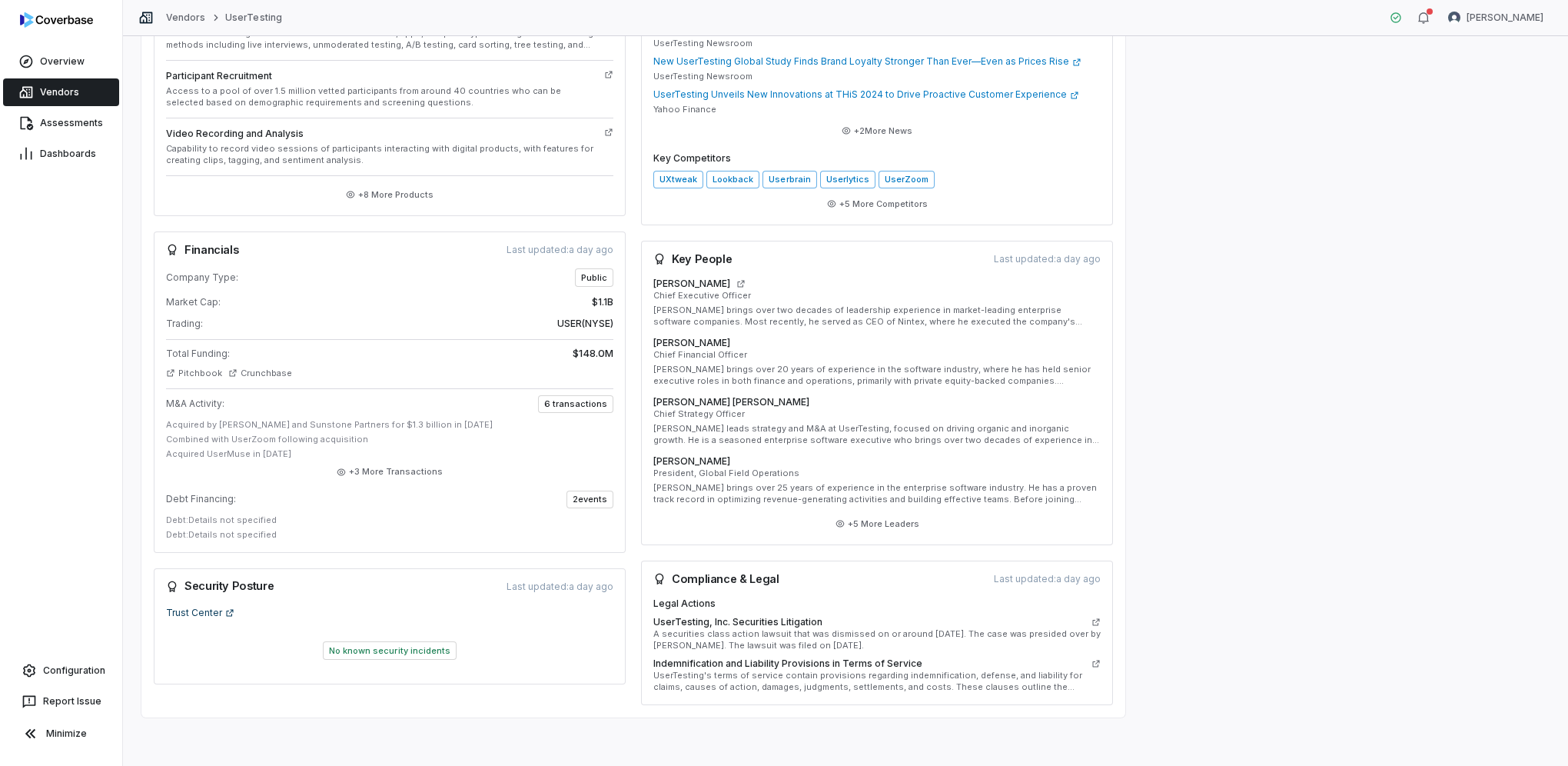
click at [190, 614] on link "Trust Center" at bounding box center [200, 612] width 68 height 12
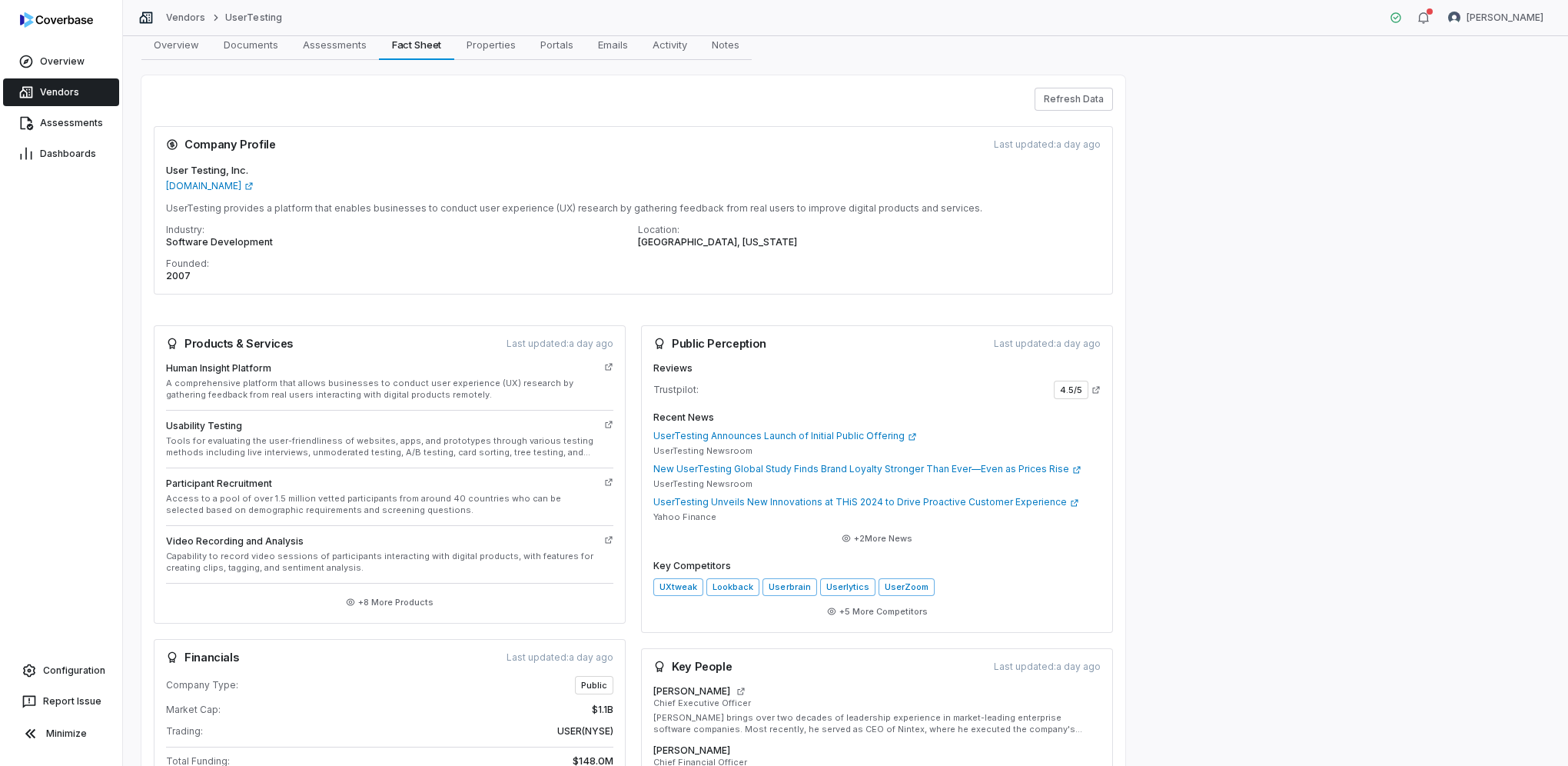
scroll to position [0, 0]
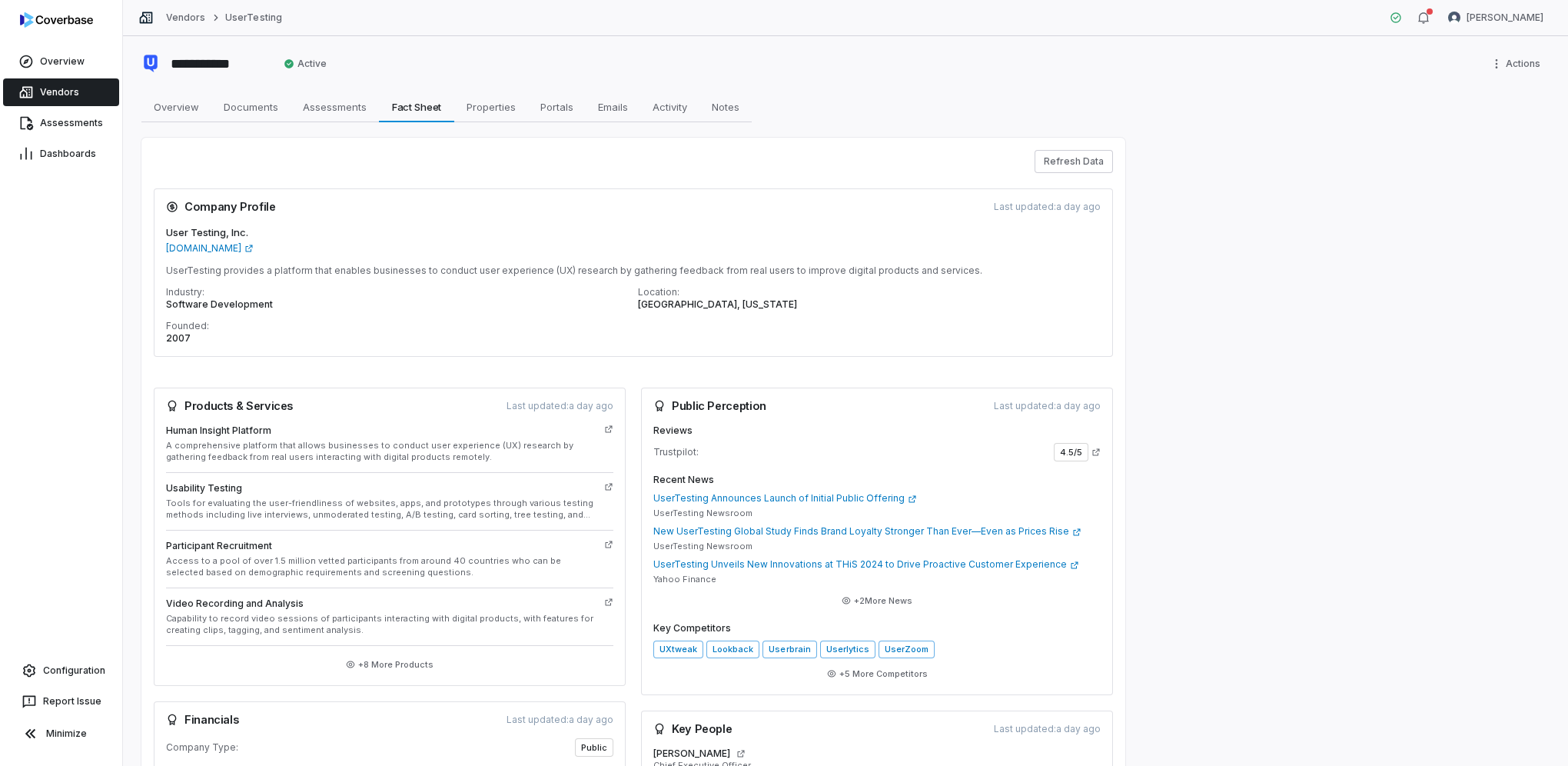
click at [50, 96] on span "Vendors" at bounding box center [59, 92] width 40 height 12
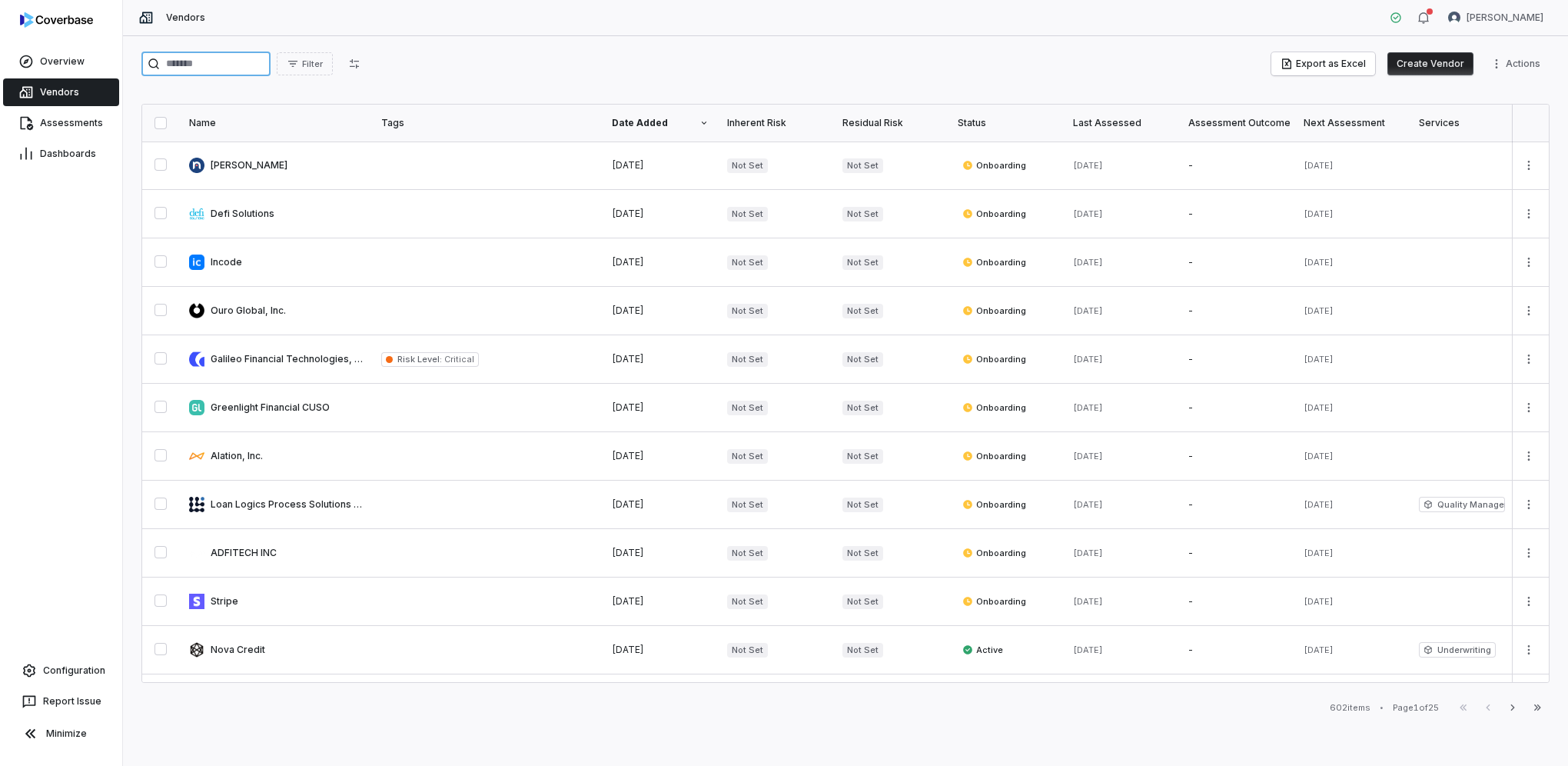
click at [255, 63] on input "search" at bounding box center [206, 63] width 130 height 25
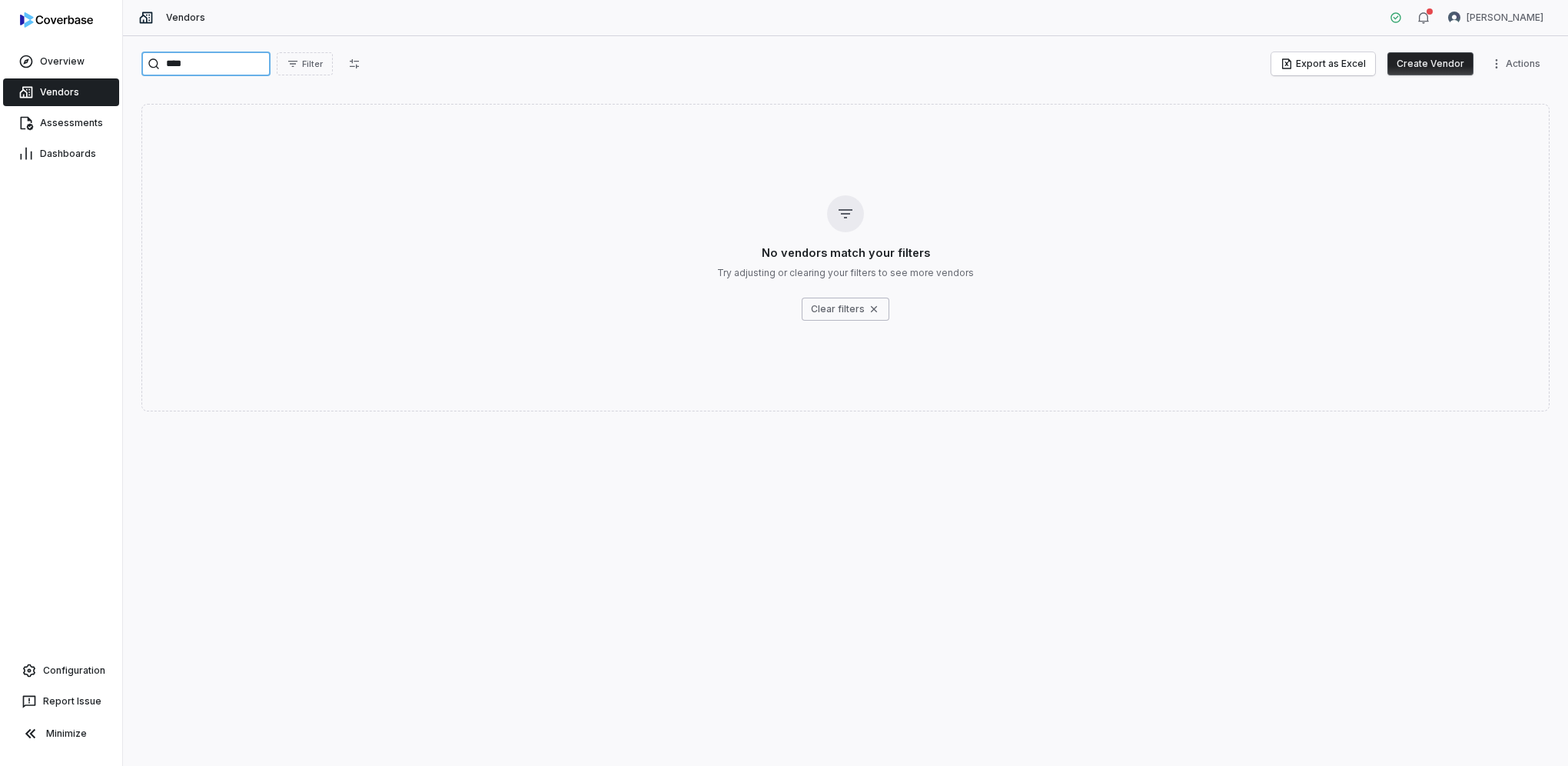
drag, startPoint x: 204, startPoint y: 70, endPoint x: 142, endPoint y: 67, distance: 62.1
click at [142, 67] on div "****" at bounding box center [206, 63] width 130 height 25
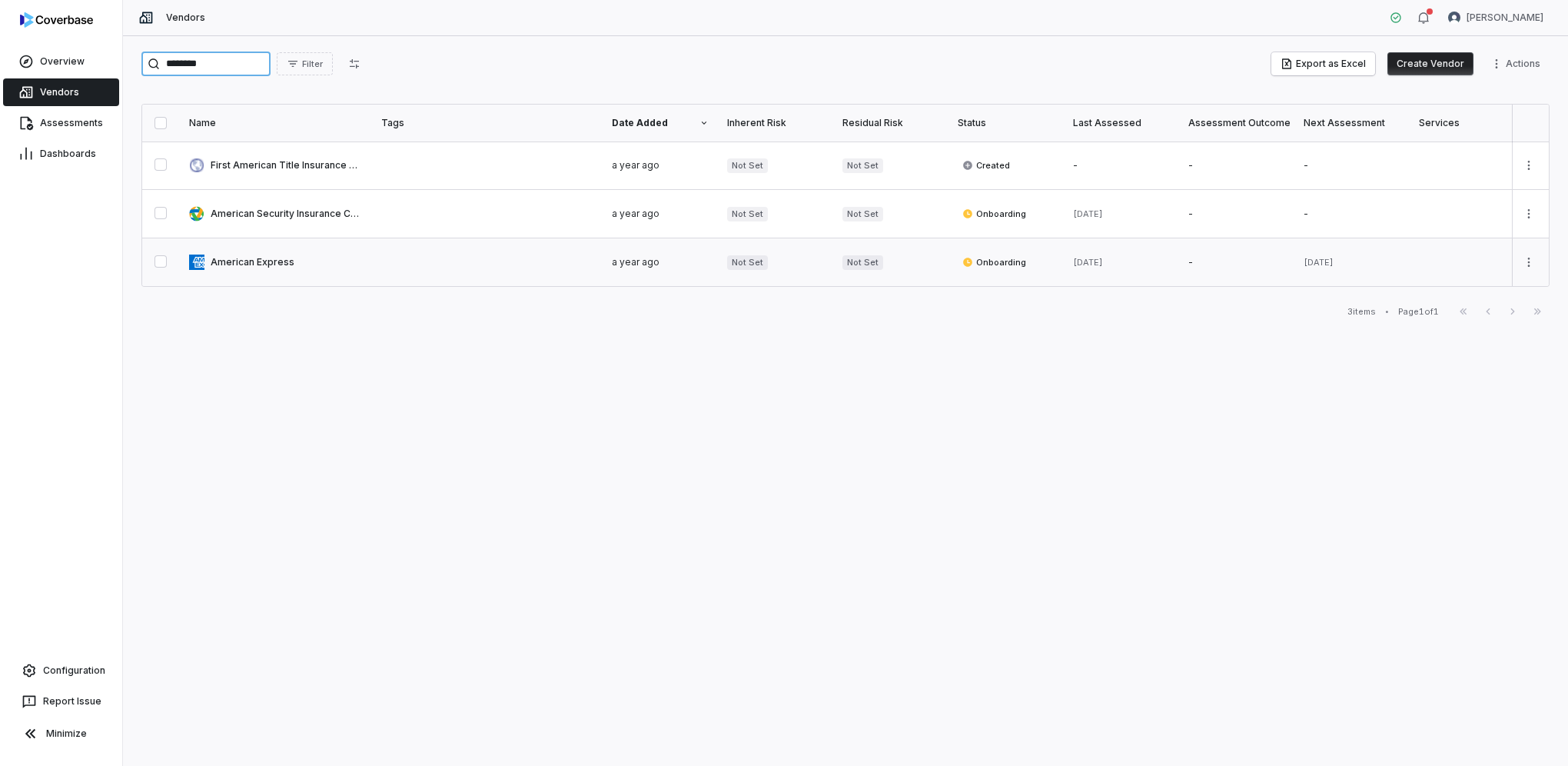
type input "********"
click at [278, 253] on link at bounding box center [276, 262] width 192 height 48
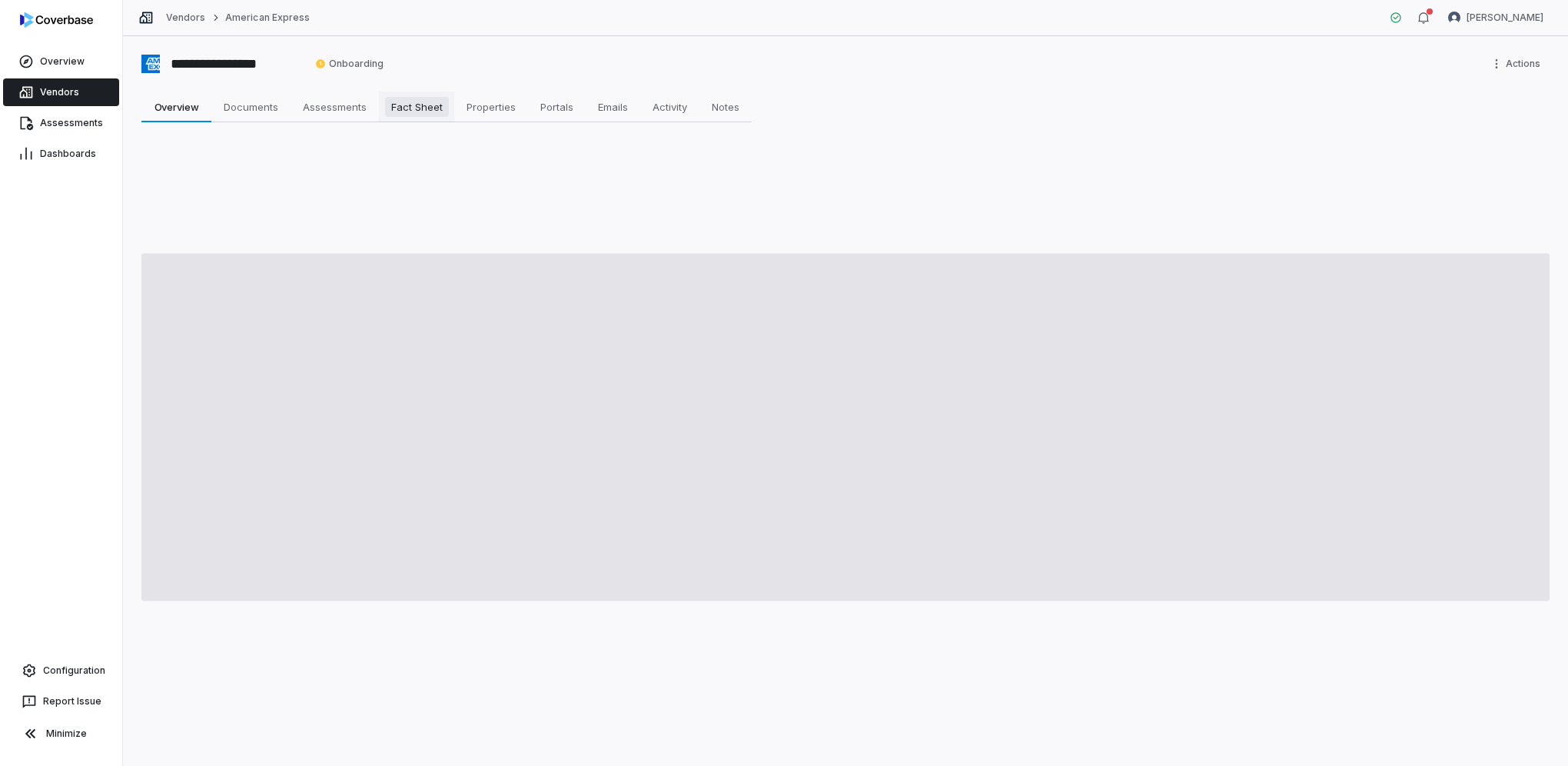
click at [424, 110] on span "Fact Sheet" at bounding box center [416, 107] width 63 height 20
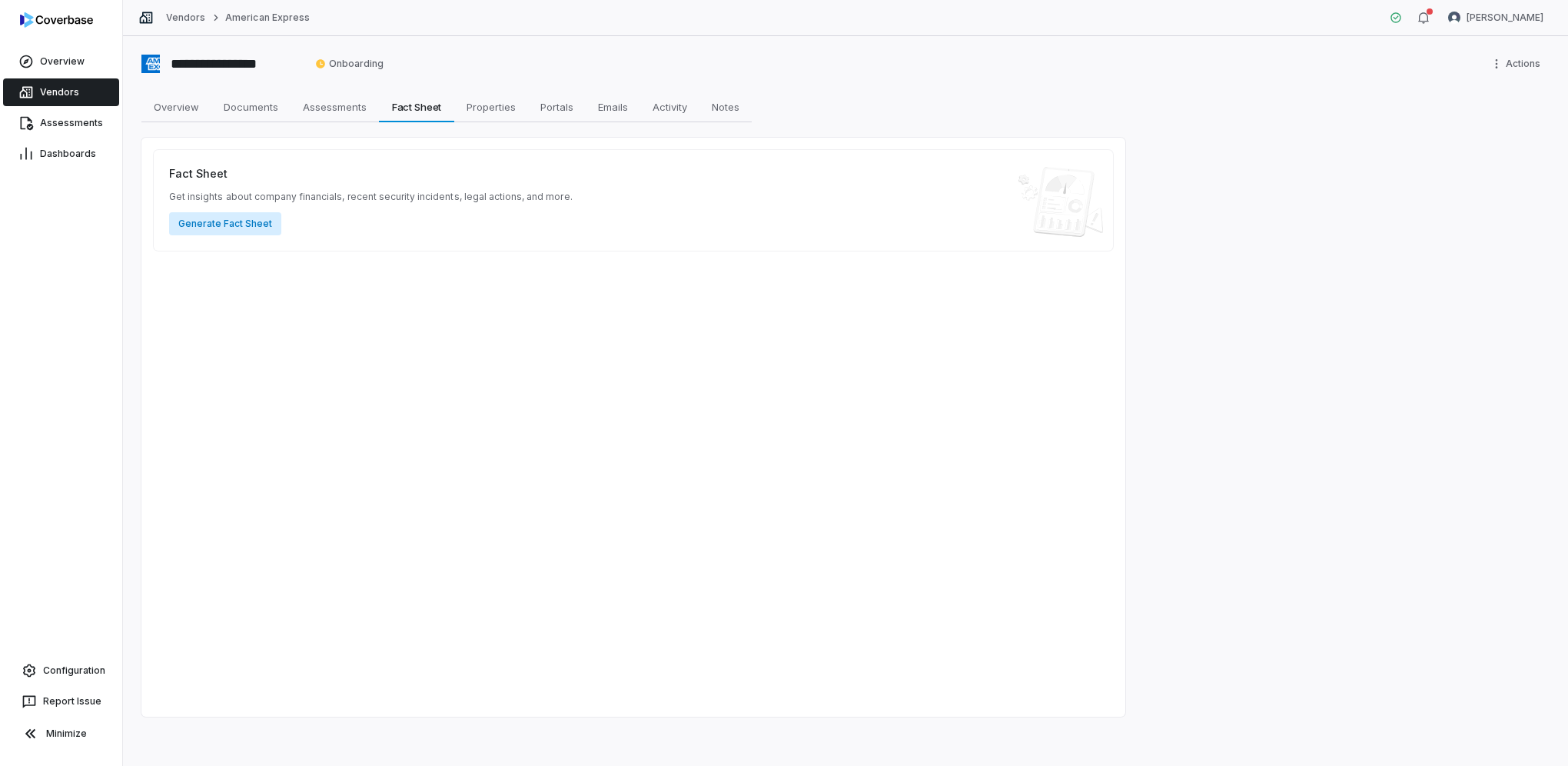
click at [224, 226] on button "Generate Fact Sheet" at bounding box center [225, 223] width 112 height 23
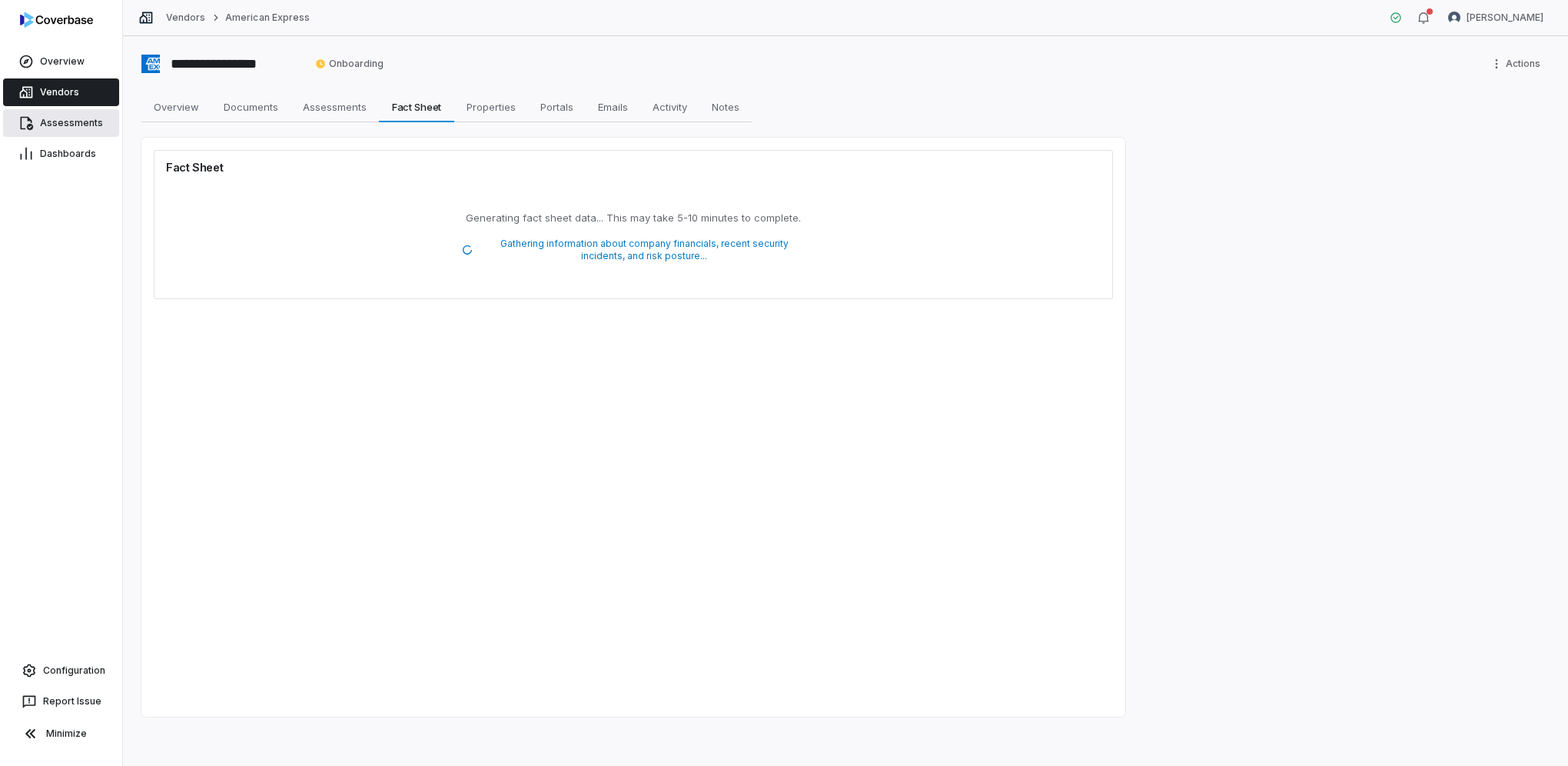
click at [67, 123] on span "Assessments" at bounding box center [71, 122] width 63 height 12
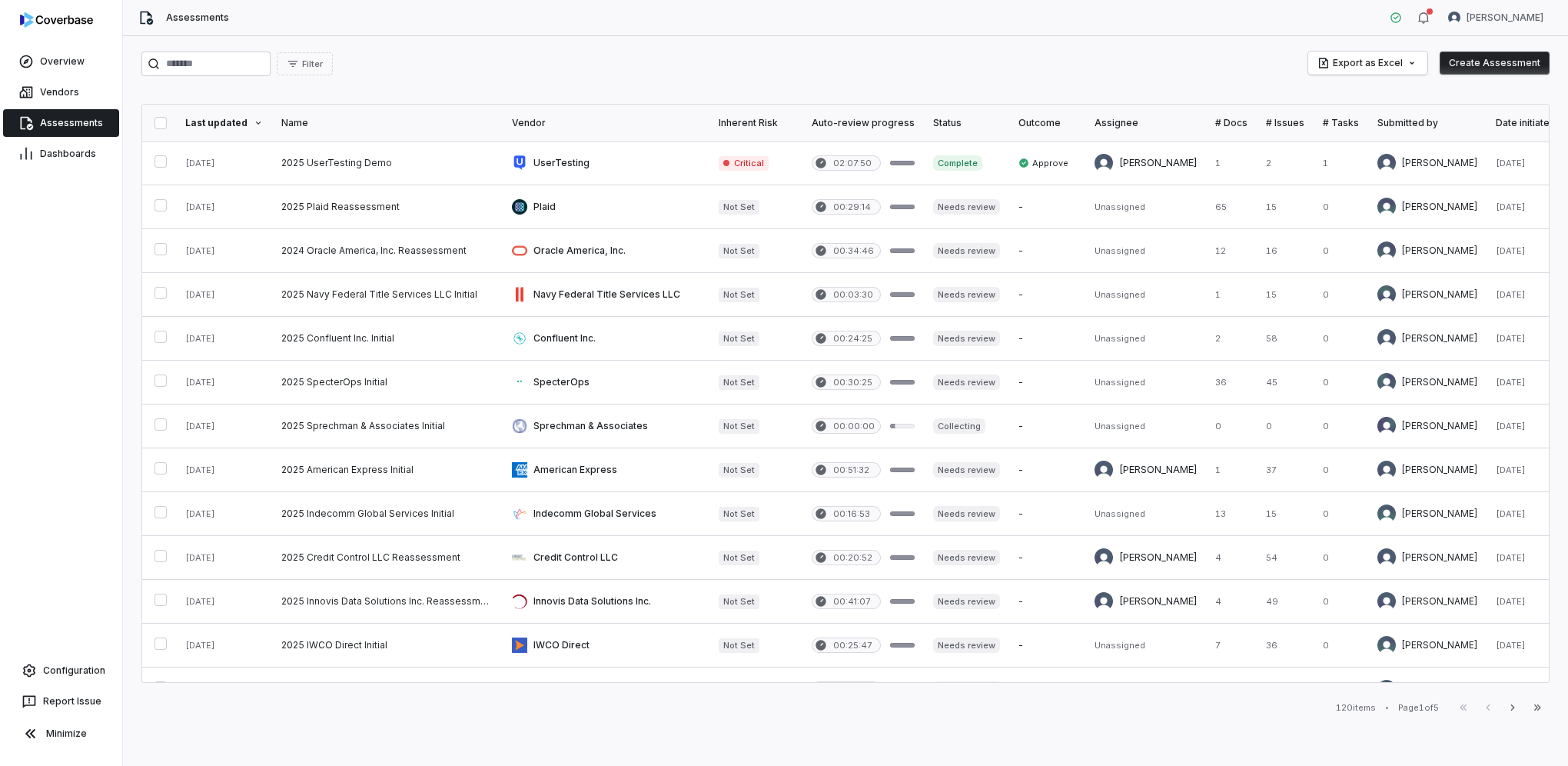
click at [519, 63] on div "Filter Export as Excel Create Assessment" at bounding box center [846, 63] width 1408 height 25
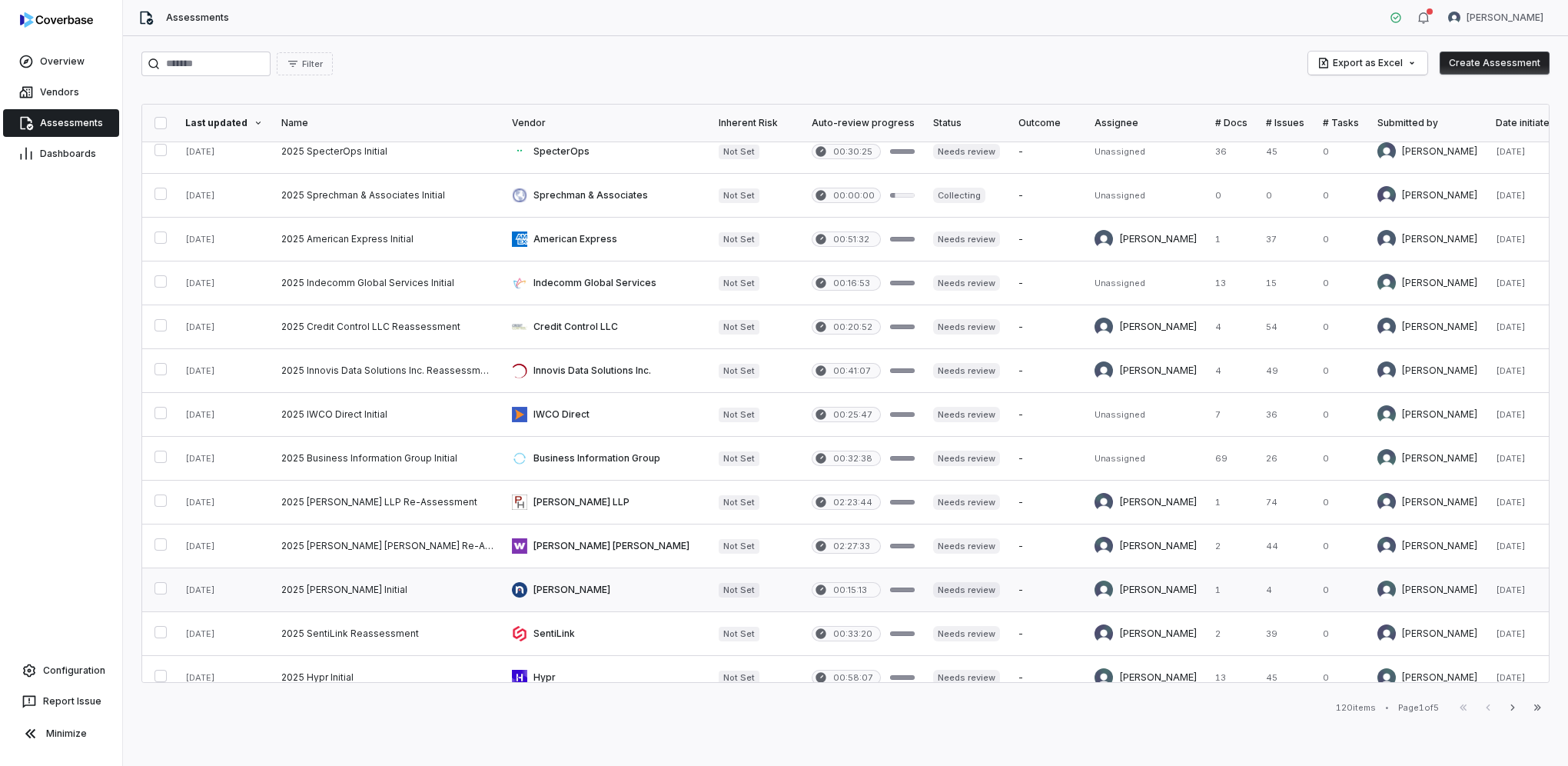
scroll to position [384, 0]
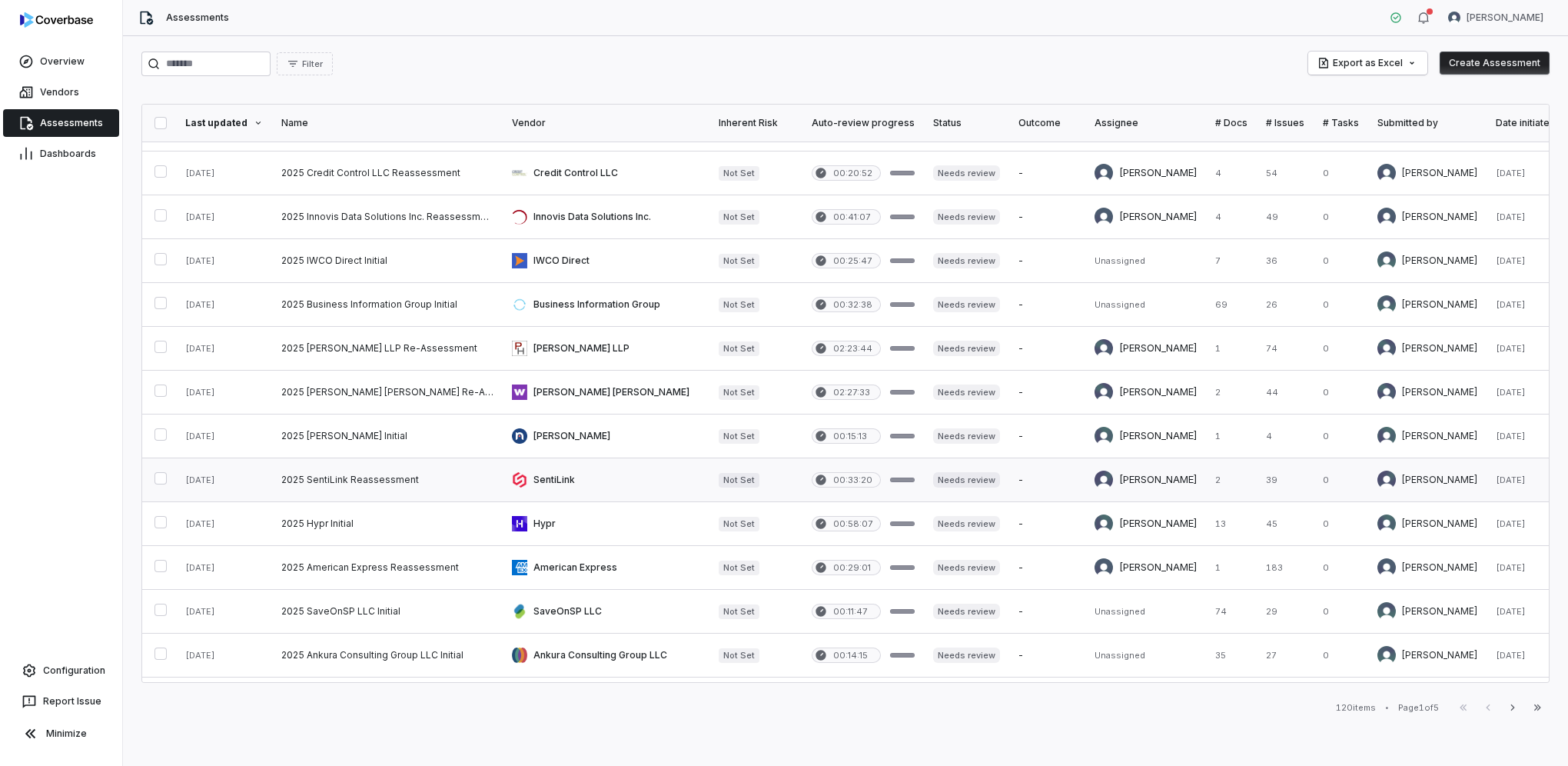
click at [551, 472] on link at bounding box center [606, 479] width 207 height 43
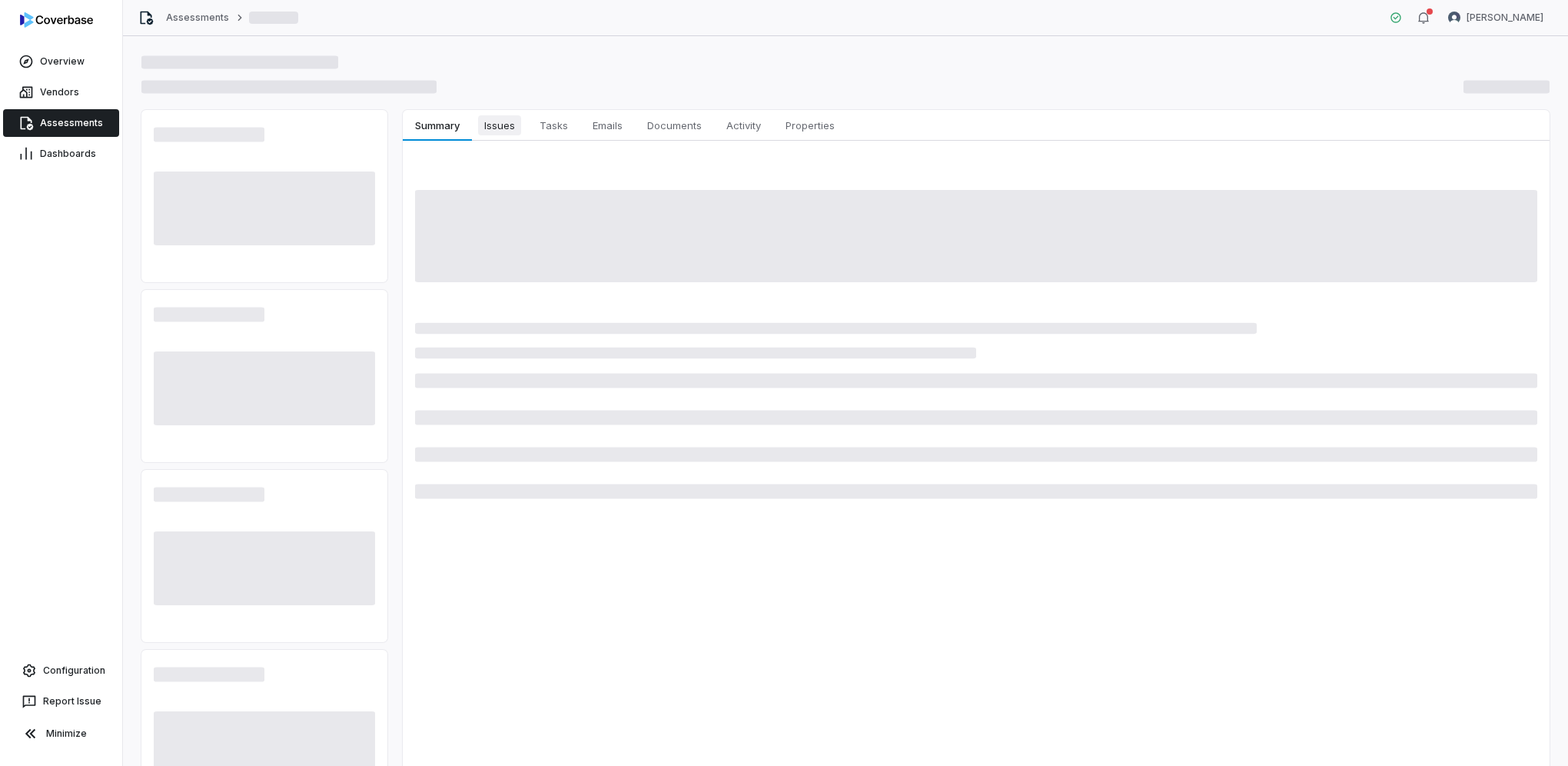
click at [515, 119] on span "Issues" at bounding box center [499, 125] width 43 height 20
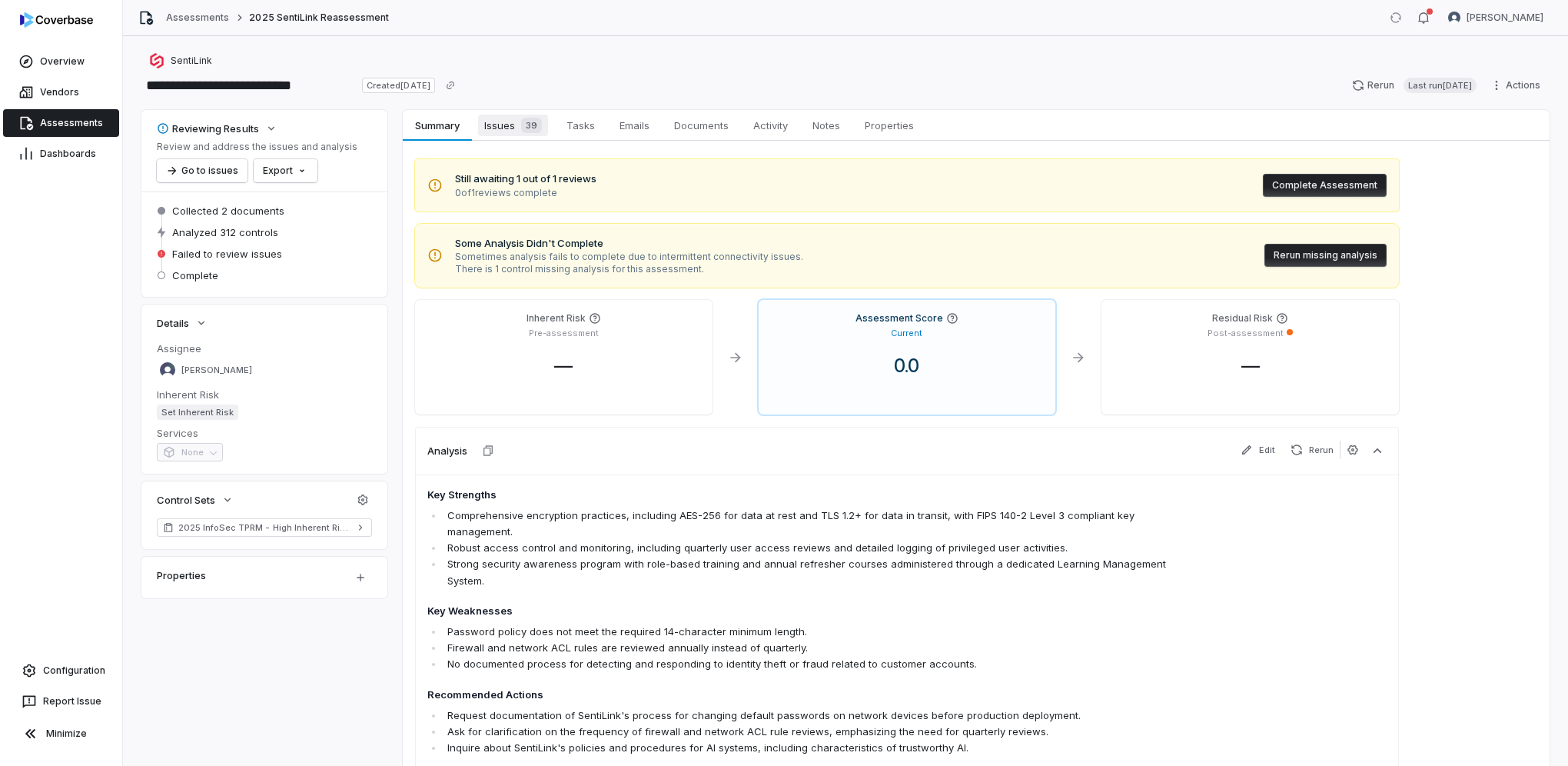
click at [517, 127] on div "39" at bounding box center [528, 125] width 27 height 16
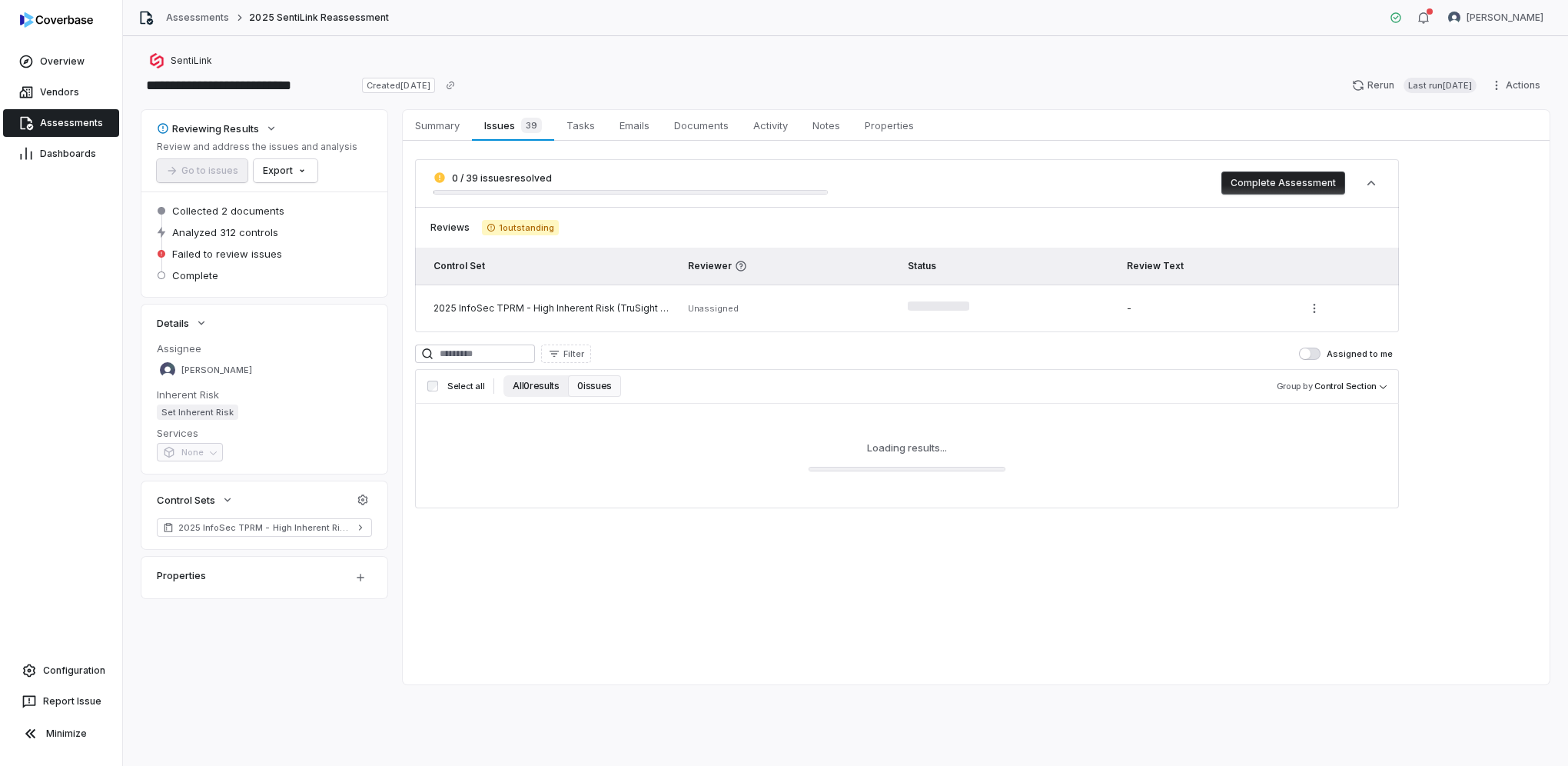
click at [514, 392] on button "All 0 results" at bounding box center [536, 385] width 64 height 21
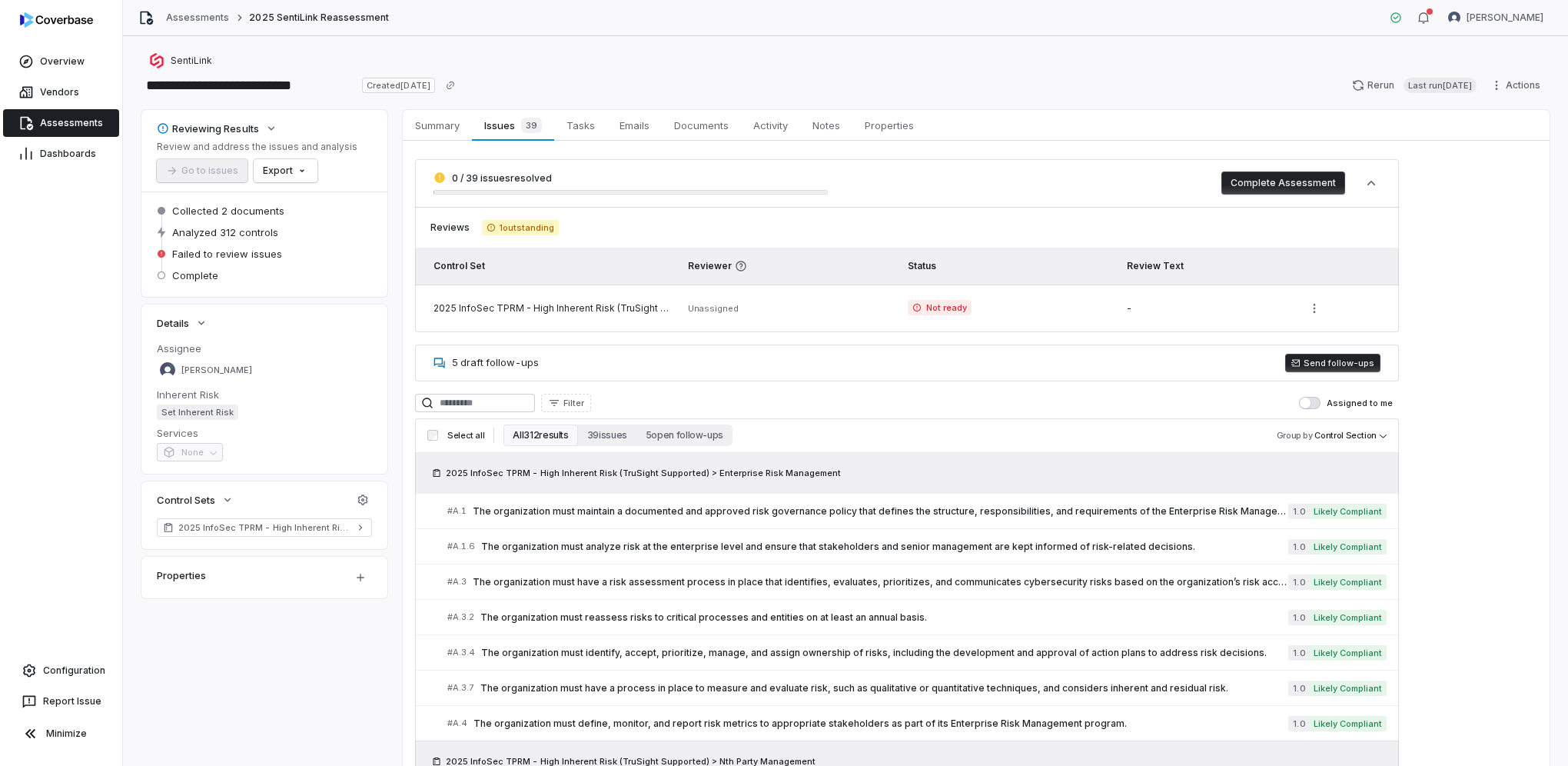
click at [1064, 190] on div "0 / 39 issues resolved" at bounding box center [827, 183] width 788 height 23
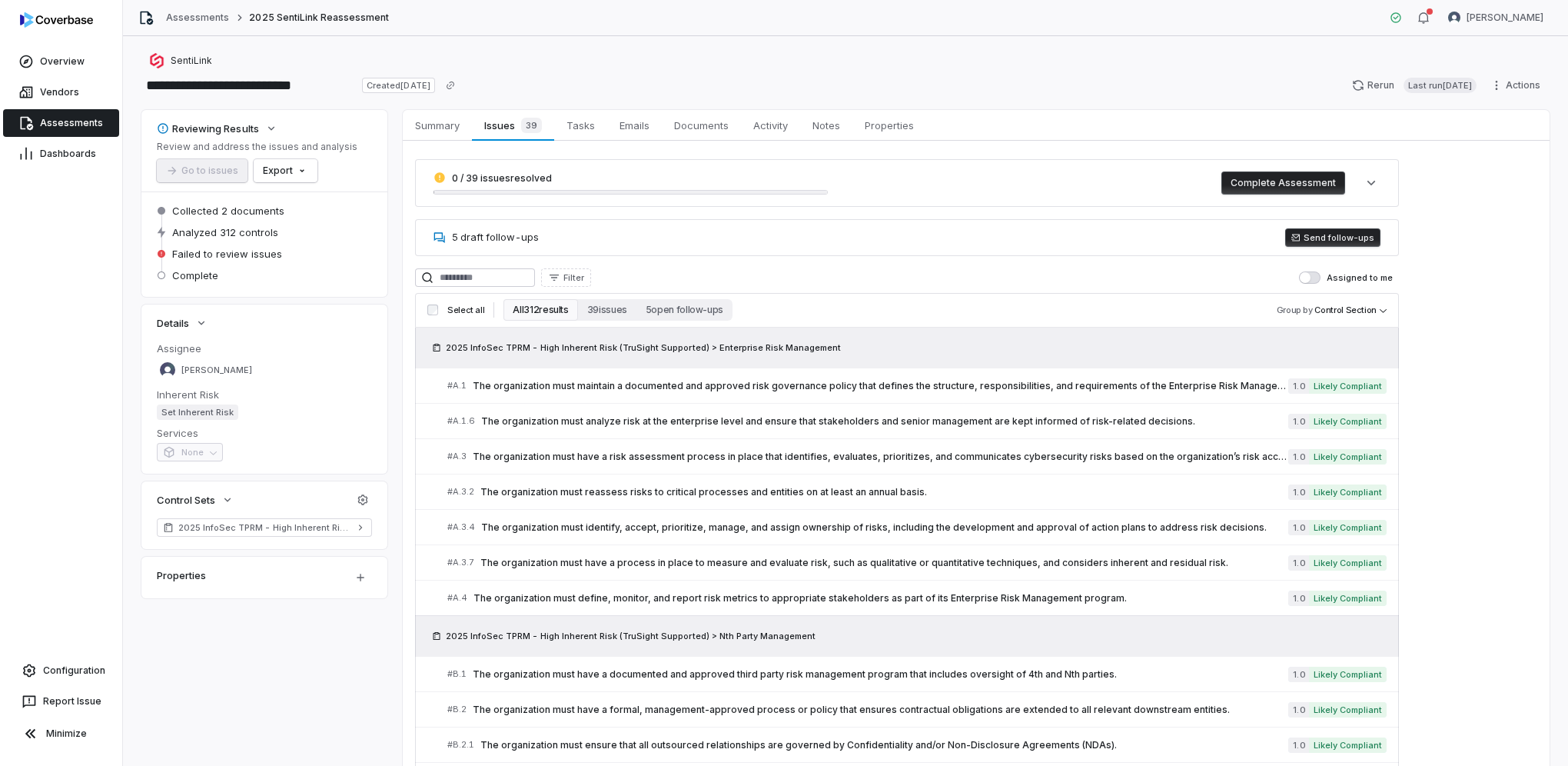
click at [984, 167] on div "0 / 39 issues resolved Complete Assessment" at bounding box center [907, 183] width 984 height 48
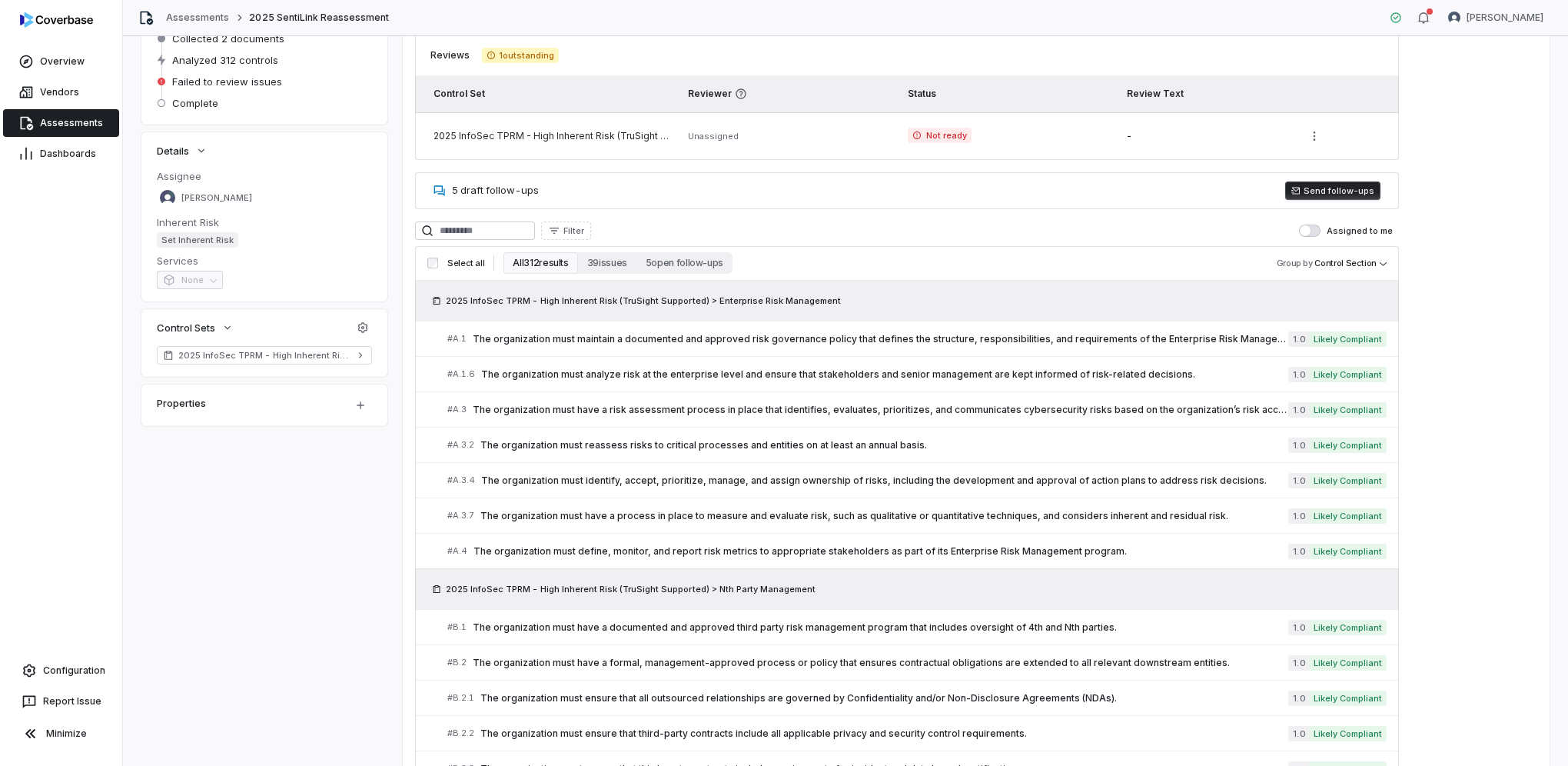
scroll to position [231, 0]
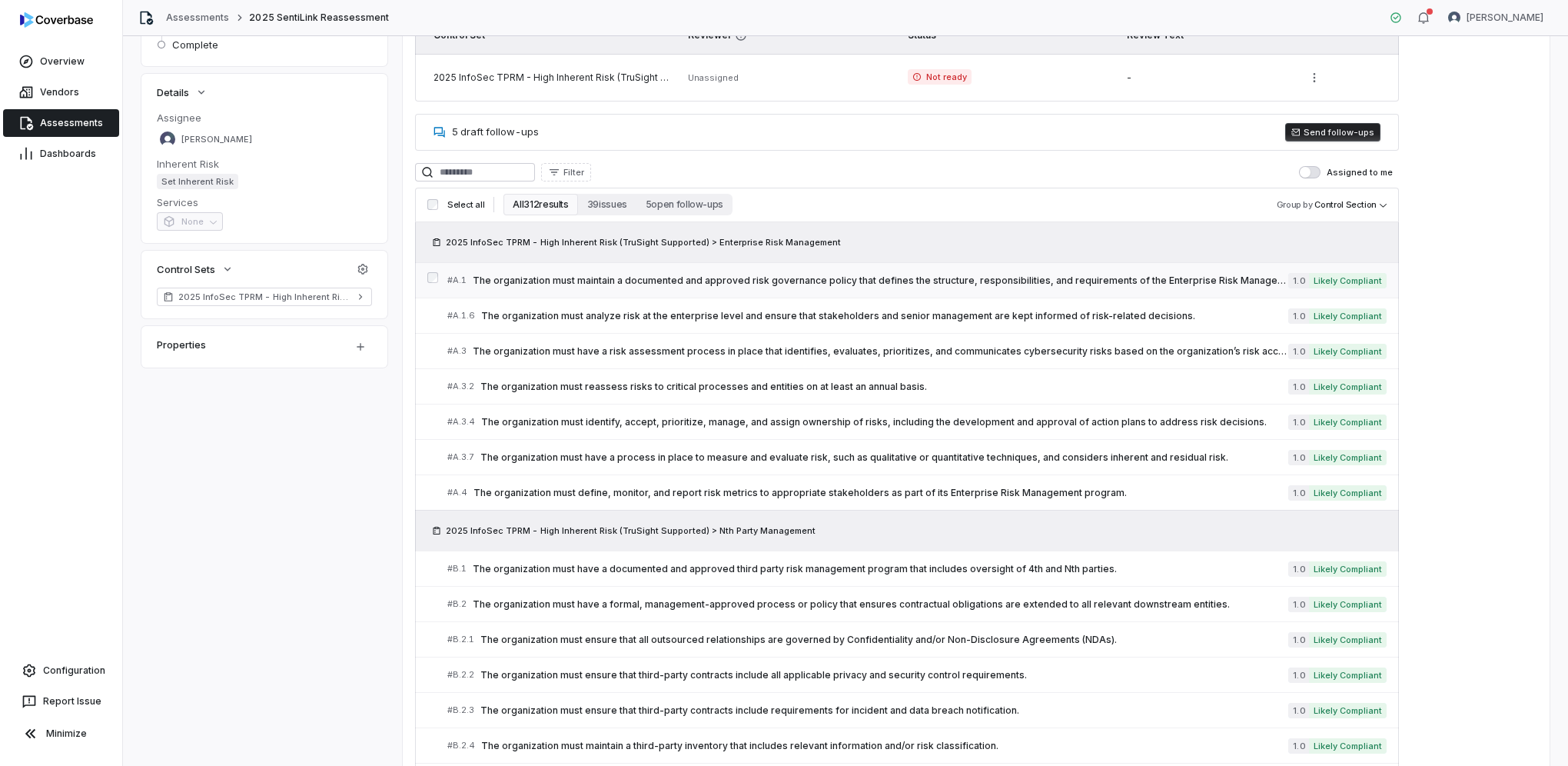
click at [836, 285] on span "The organization must maintain a documented and approved risk governance policy…" at bounding box center [880, 280] width 815 height 12
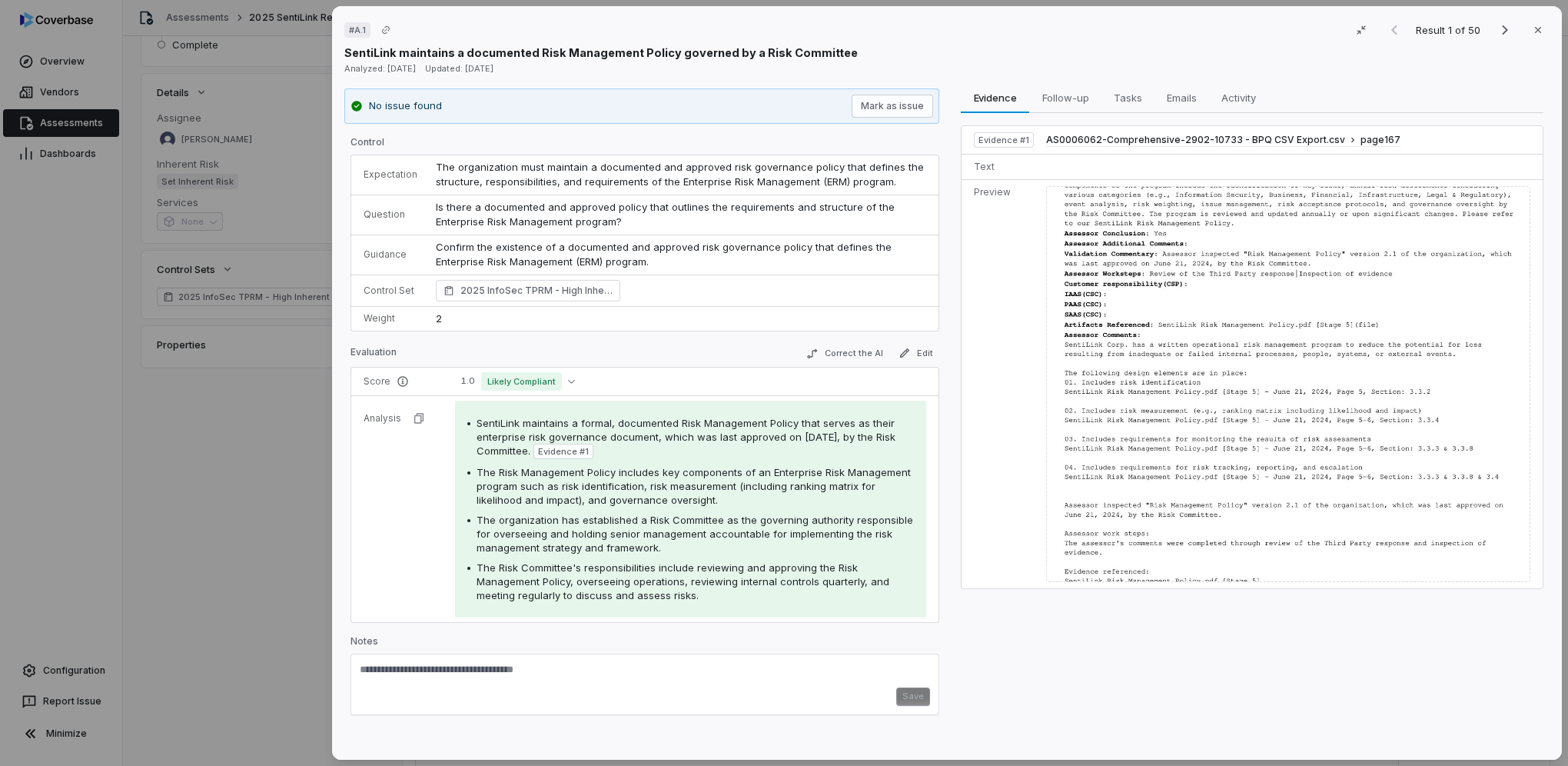
click at [497, 664] on textarea at bounding box center [644, 675] width 571 height 25
drag, startPoint x: 369, startPoint y: 666, endPoint x: 633, endPoint y: 681, distance: 264.4
click at [633, 681] on textarea at bounding box center [644, 675] width 571 height 25
click at [1496, 30] on icon "Next result" at bounding box center [1506, 30] width 18 height 18
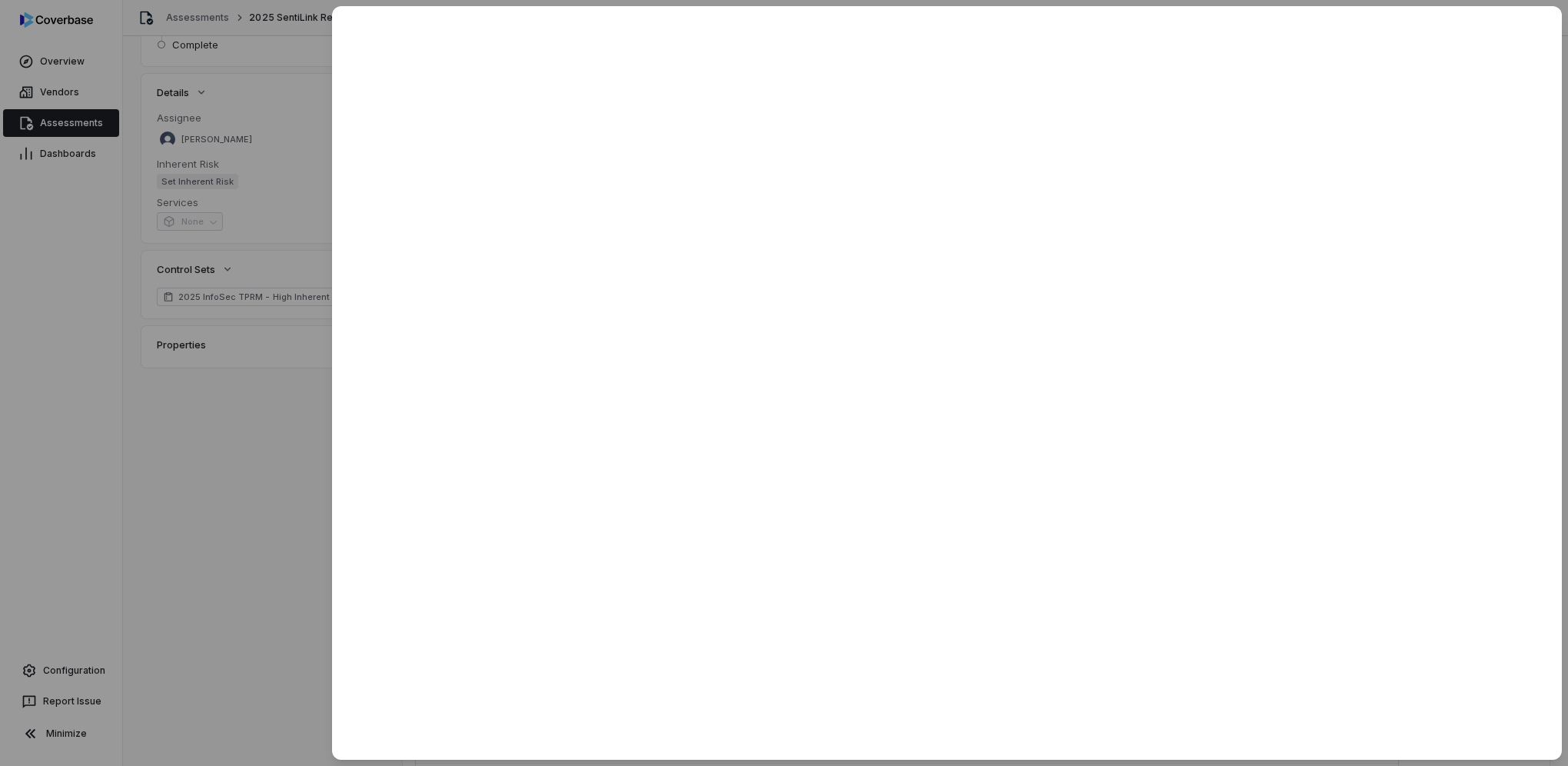
click at [218, 452] on div at bounding box center [784, 383] width 1568 height 766
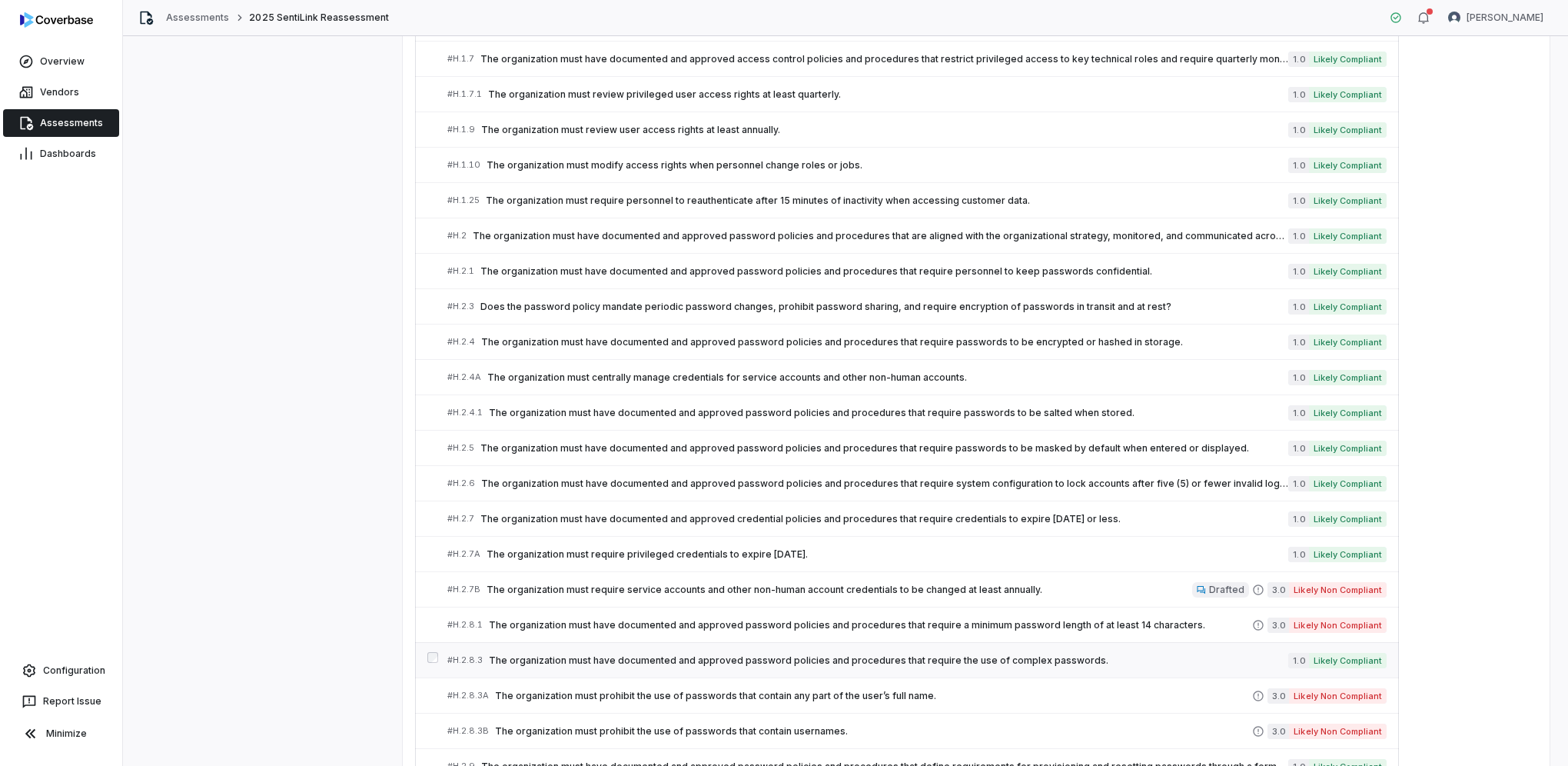
scroll to position [5027, 0]
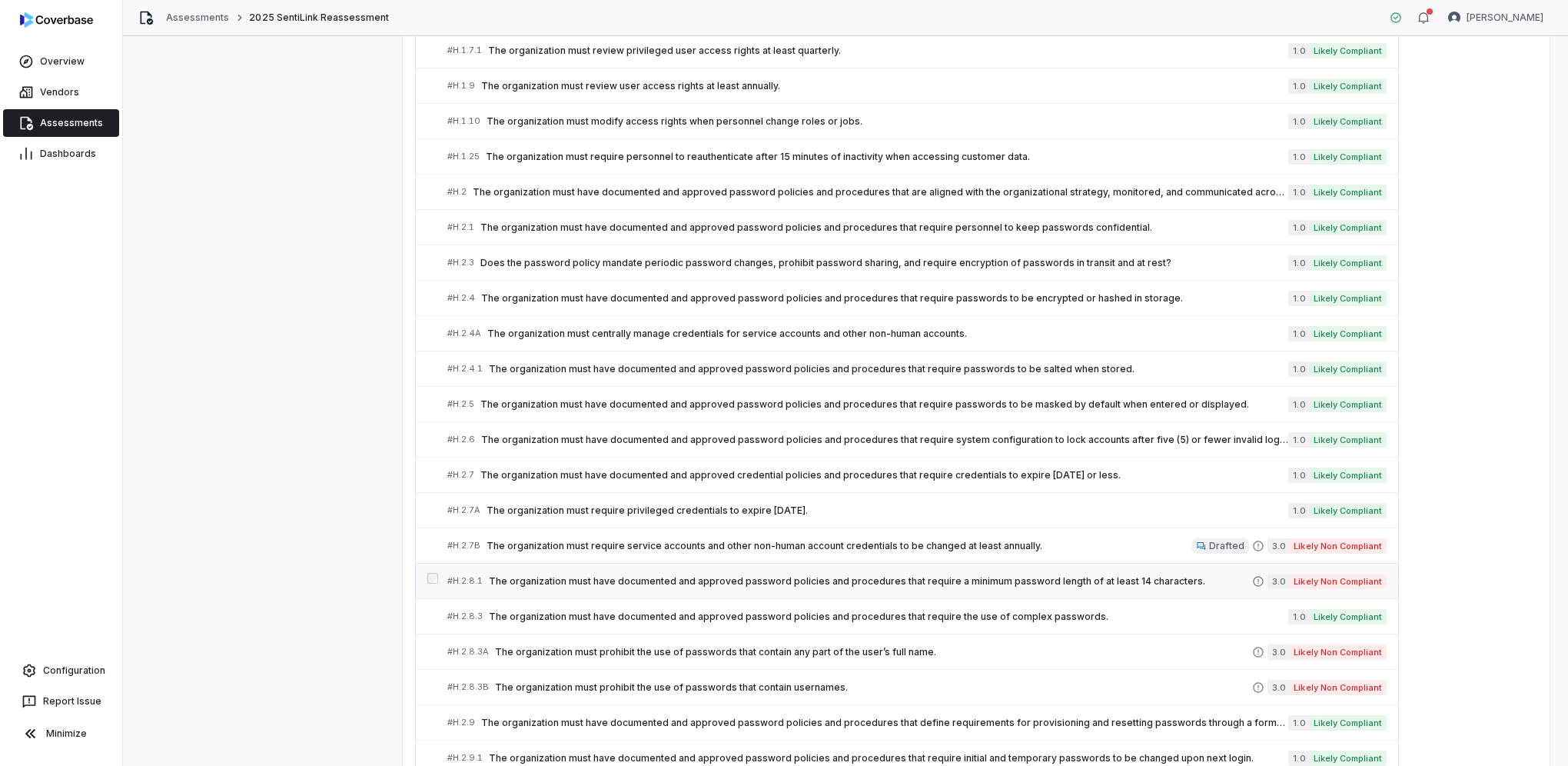
click at [473, 576] on span "# H.2.8.1" at bounding box center [465, 581] width 35 height 12
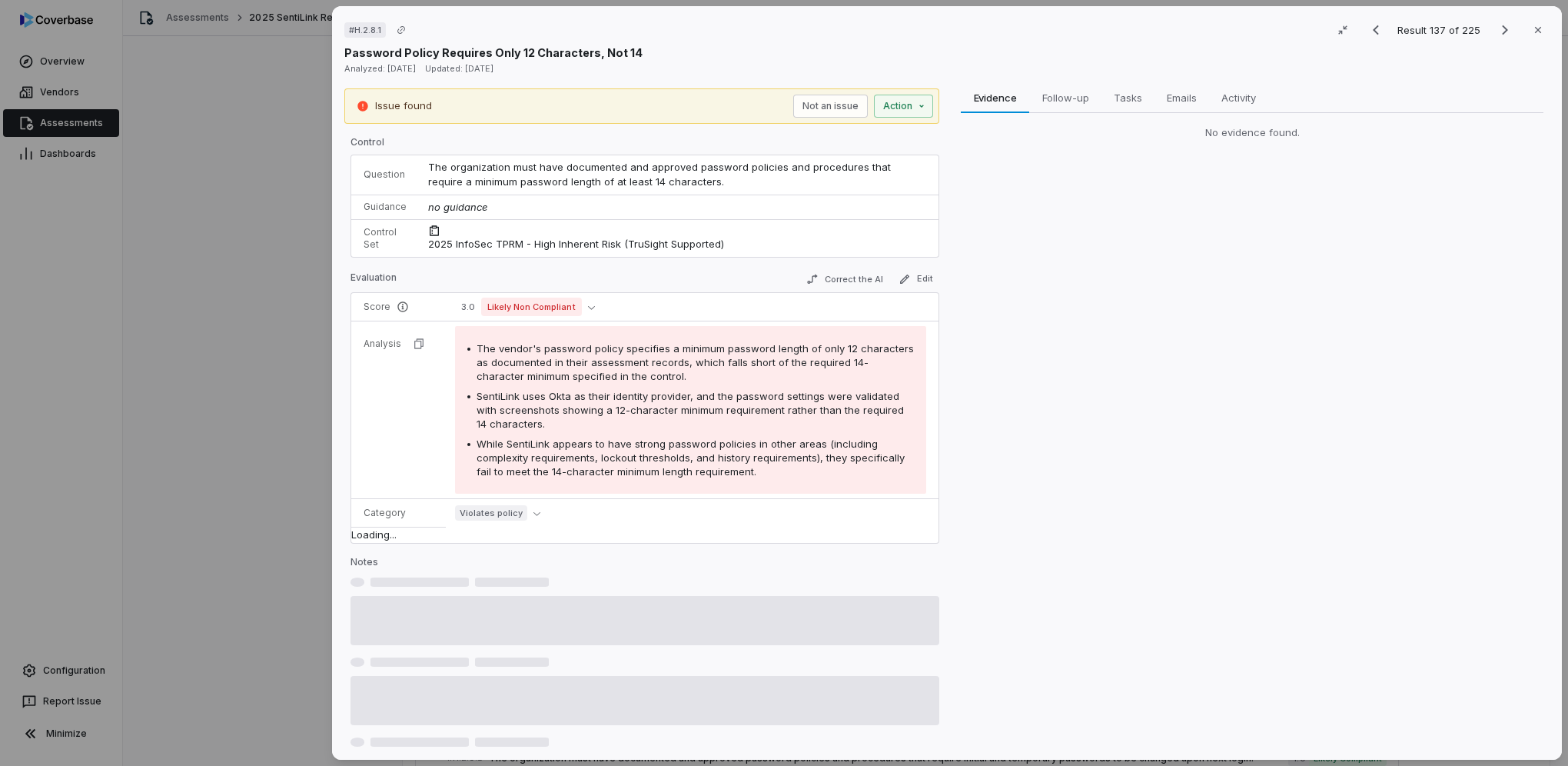
click at [878, 51] on div "Password Policy Requires Only 12 Characters, Not 14" at bounding box center [947, 53] width 1205 height 17
drag, startPoint x: 722, startPoint y: 39, endPoint x: 722, endPoint y: 91, distance: 52.0
click at [722, 38] on div "# H.2.8.1 Result 137 of 225 Close" at bounding box center [947, 29] width 1205 height 23
click at [1267, 136] on div "No evidence found." at bounding box center [1252, 132] width 583 height 16
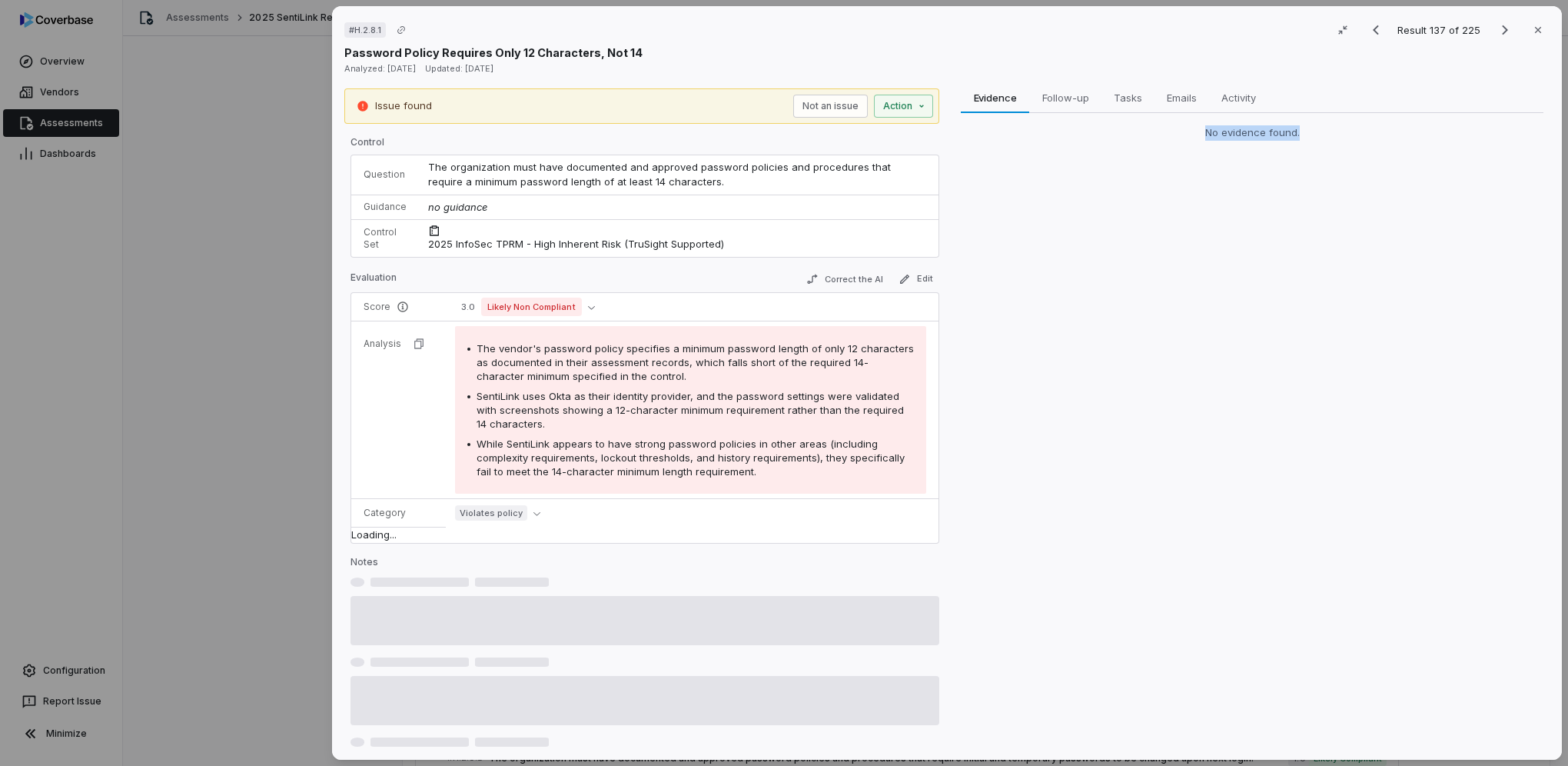
click at [1267, 136] on div "No evidence found." at bounding box center [1252, 132] width 583 height 16
click at [773, 57] on div "Password Policy Requires Only 12 Characters, Not 14" at bounding box center [947, 53] width 1205 height 17
click at [361, 533] on div "Loading..." at bounding box center [398, 535] width 95 height 17
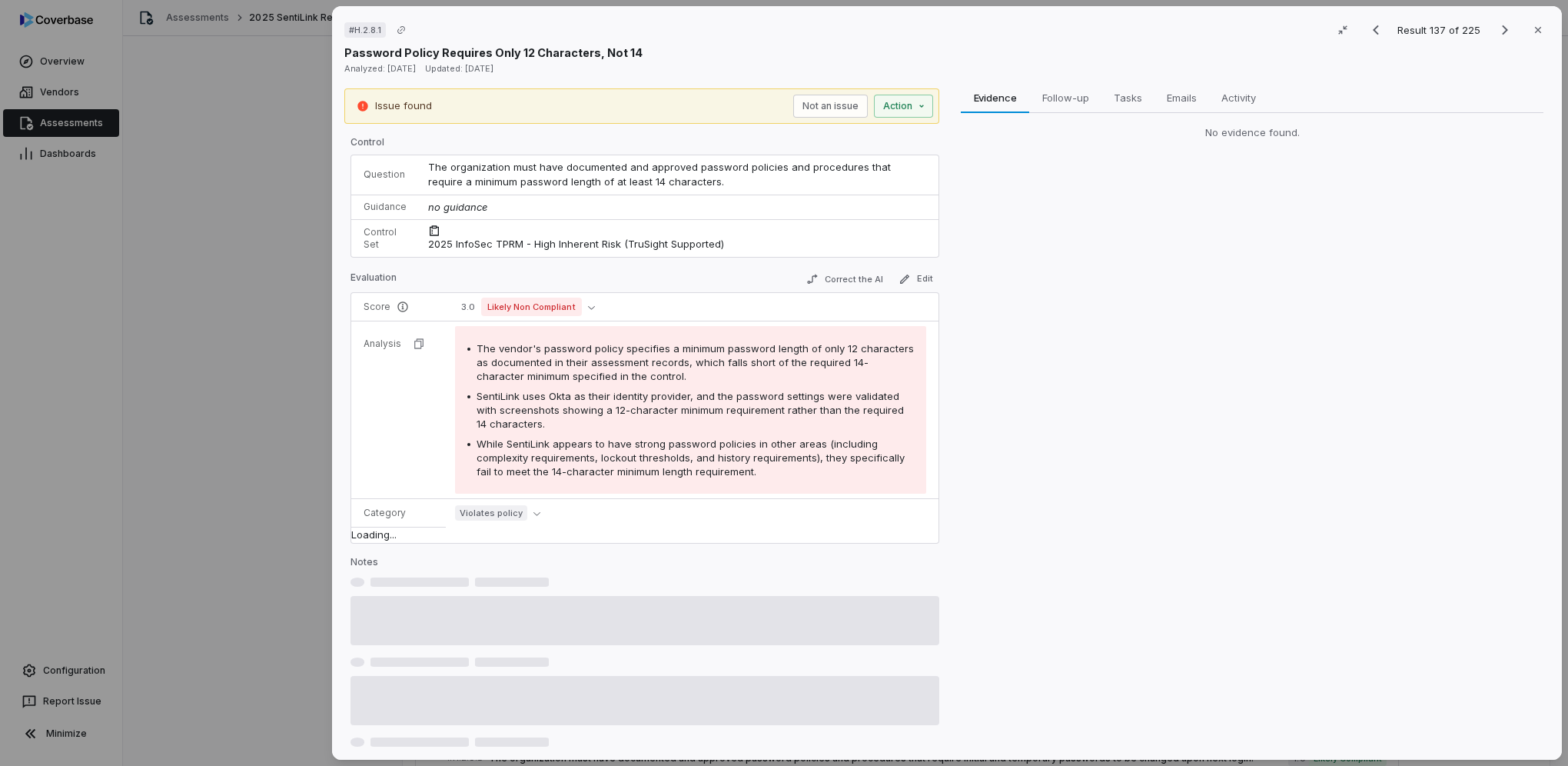
click at [871, 52] on div "Password Policy Requires Only 12 Characters, Not 14" at bounding box center [947, 53] width 1205 height 17
click at [1061, 101] on span "Follow-up" at bounding box center [1065, 97] width 59 height 20
click at [995, 99] on span "Evidence" at bounding box center [995, 97] width 55 height 20
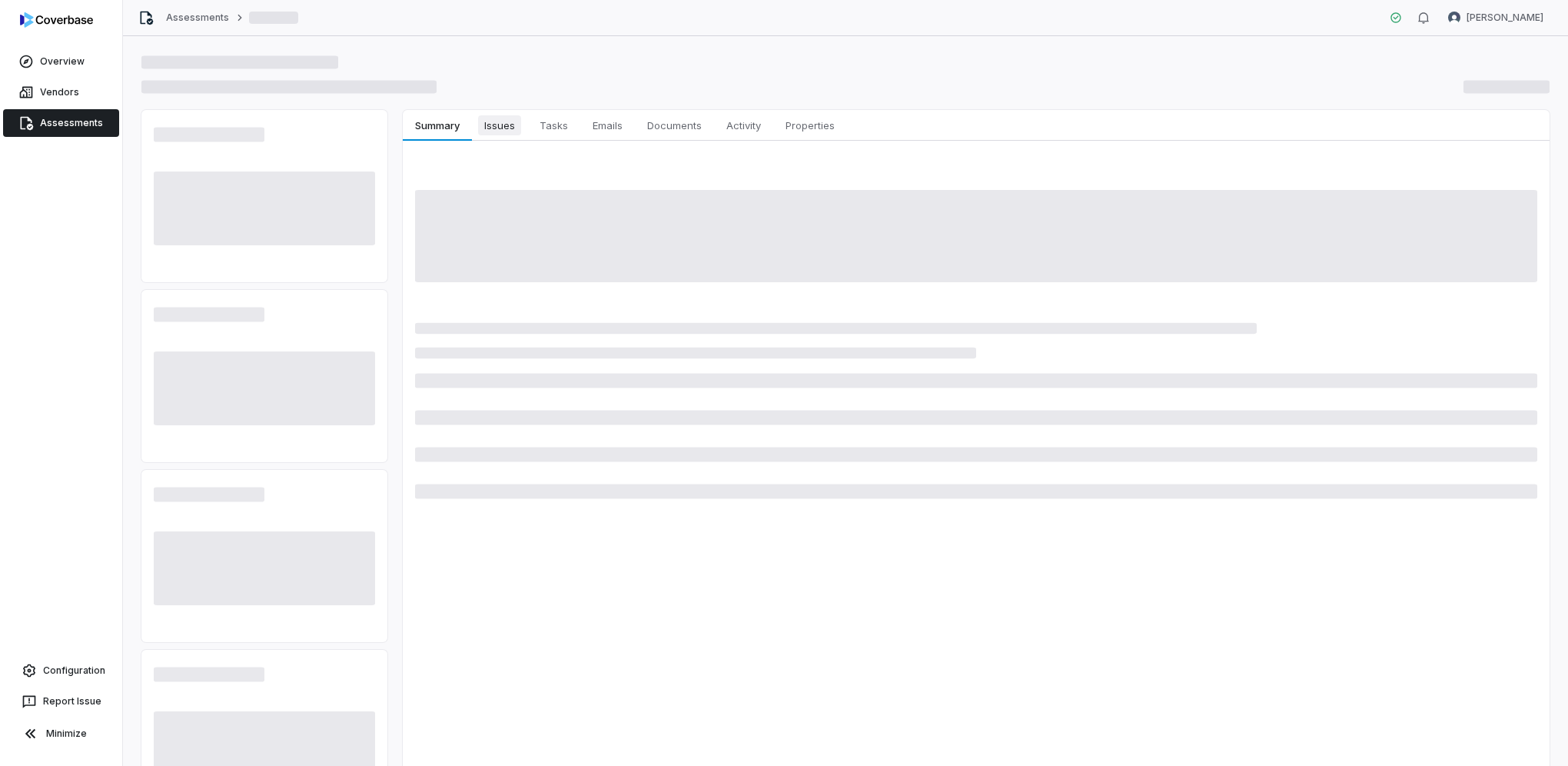
click at [491, 132] on span "Issues" at bounding box center [499, 125] width 43 height 20
click at [437, 123] on span "Summary" at bounding box center [437, 125] width 56 height 20
